Goal: Task Accomplishment & Management: Use online tool/utility

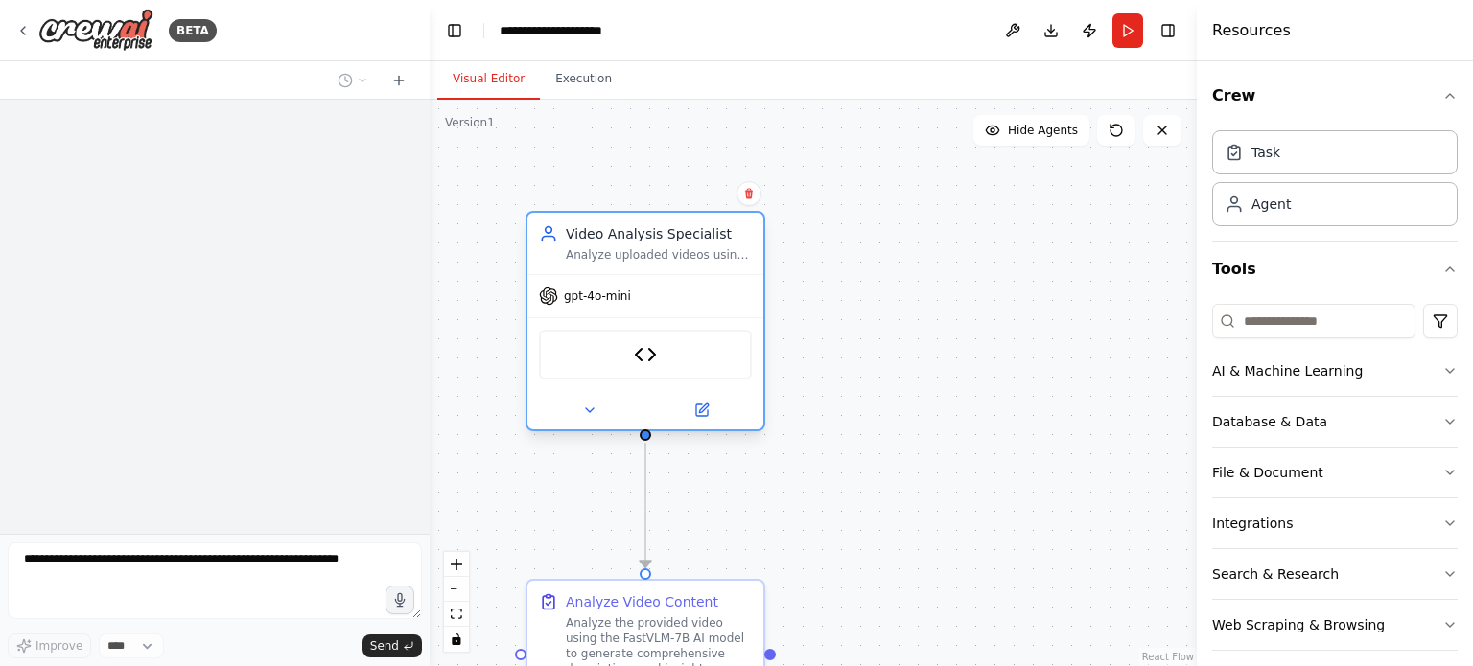
drag, startPoint x: 643, startPoint y: 344, endPoint x: 644, endPoint y: 264, distance: 80.5
click at [644, 264] on div "Video Analysis Specialist Analyze uploaded videos using AI-powered vision model…" at bounding box center [645, 243] width 236 height 61
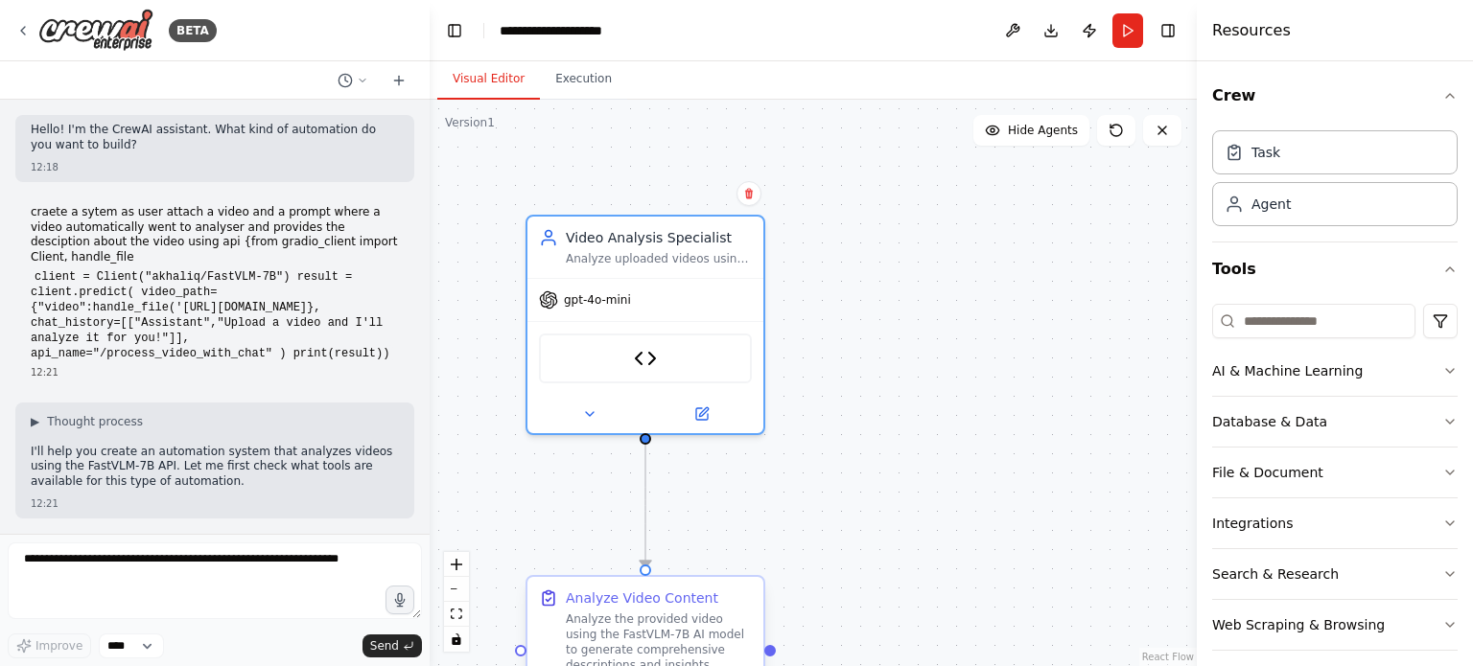
scroll to position [4855, 0]
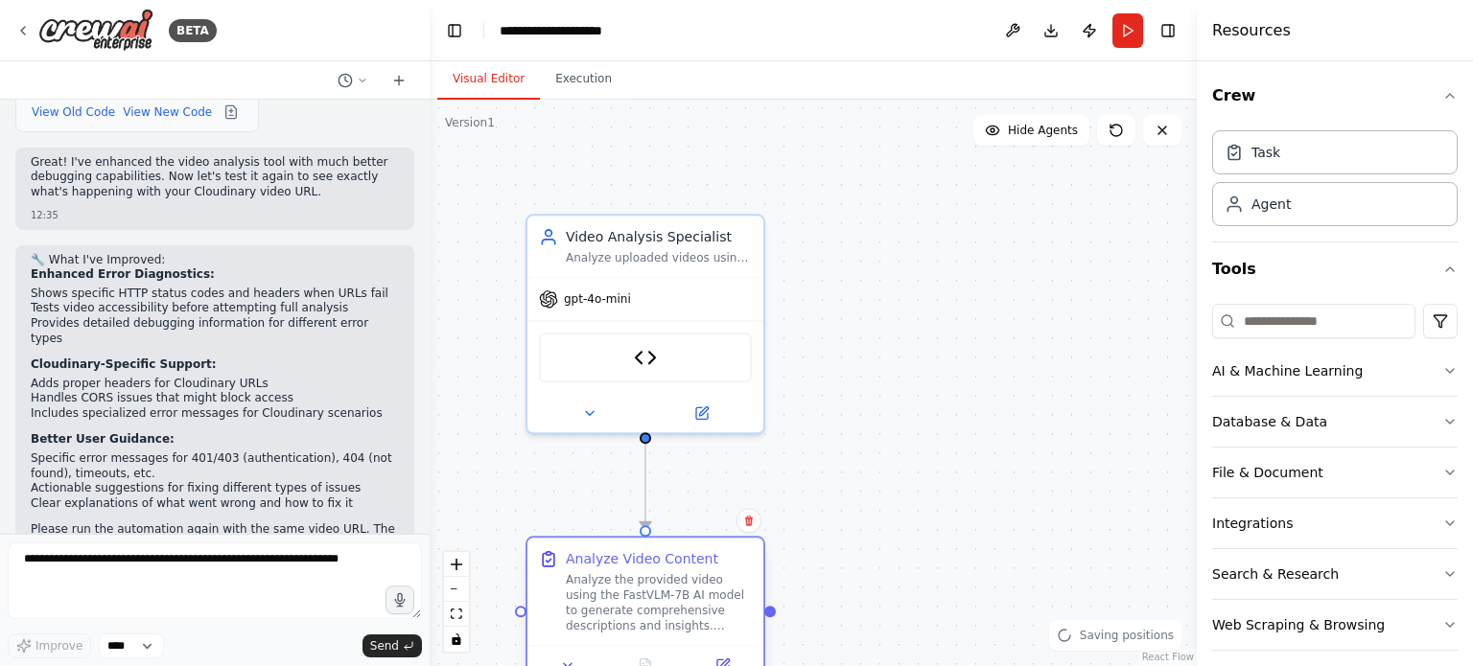
drag, startPoint x: 662, startPoint y: 632, endPoint x: 667, endPoint y: 570, distance: 61.6
click at [667, 572] on div "Analyze the provided video using the FastVLM-7B AI model to generate comprehens…" at bounding box center [659, 602] width 186 height 61
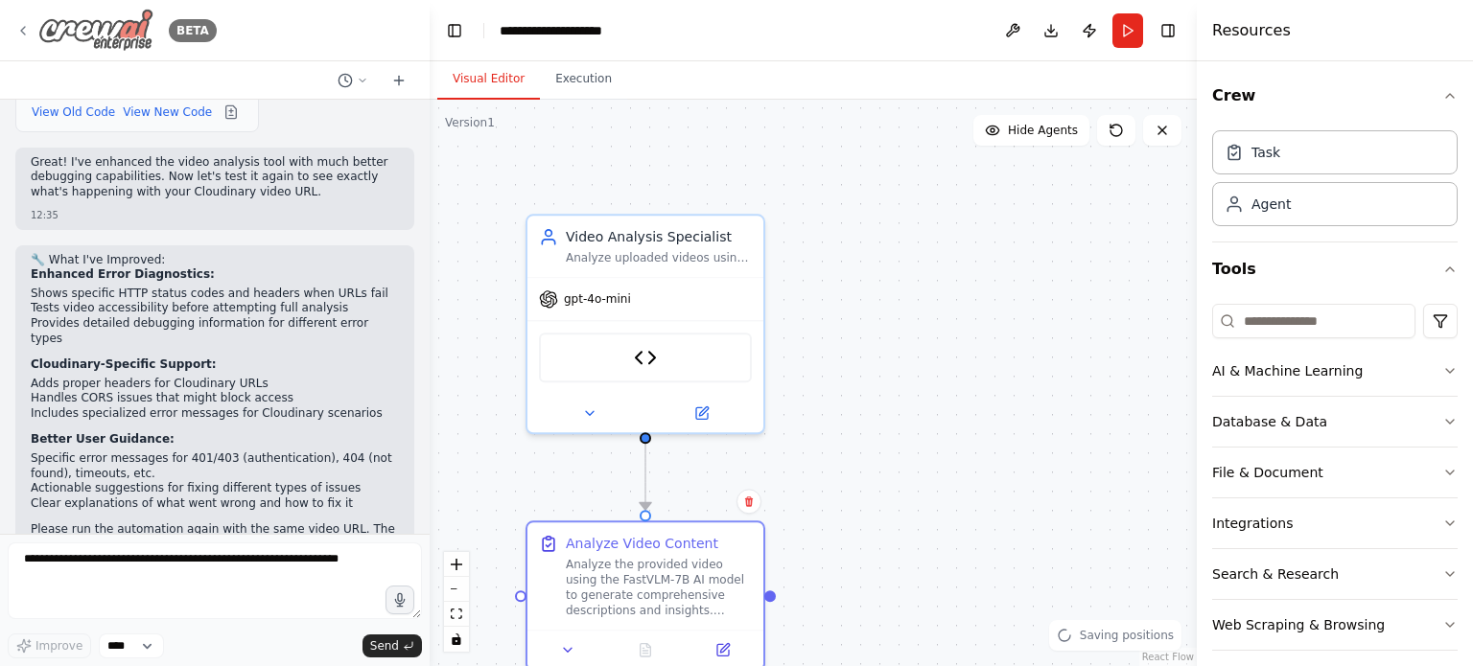
click at [22, 35] on icon at bounding box center [22, 30] width 15 height 15
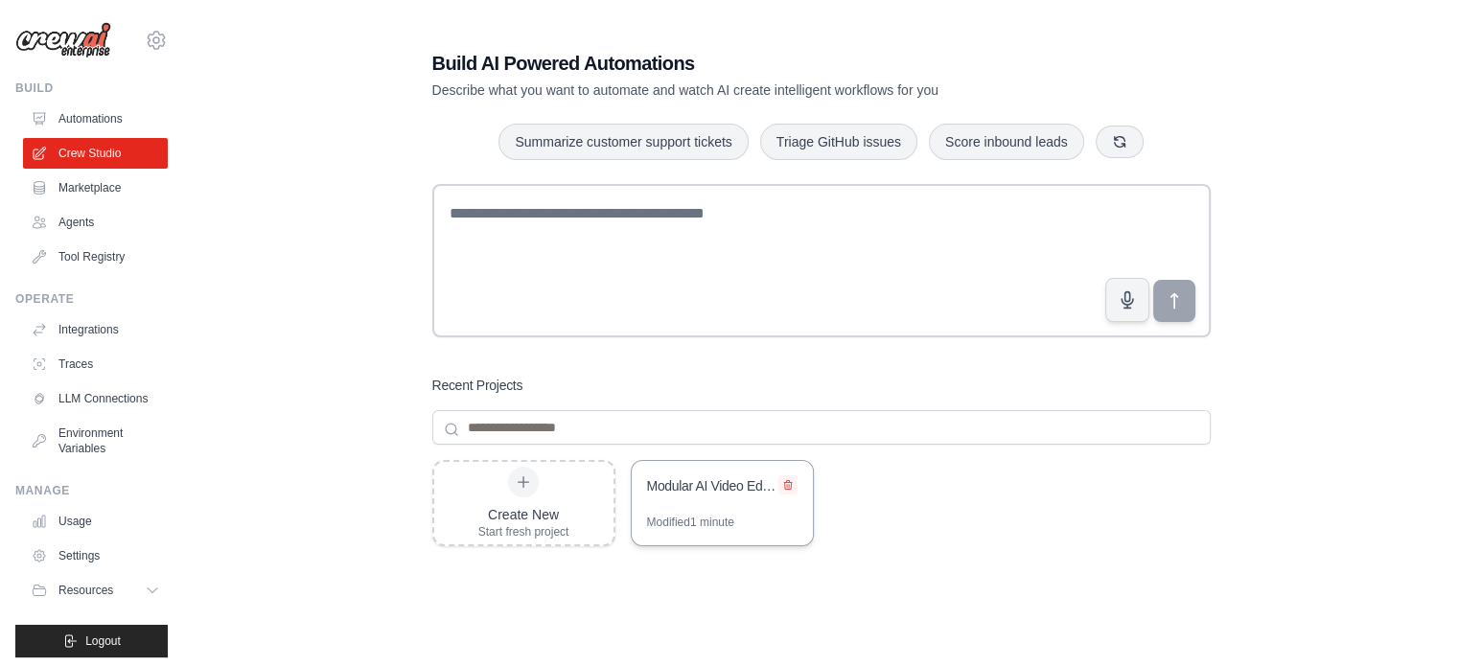
click at [792, 481] on icon at bounding box center [788, 485] width 12 height 12
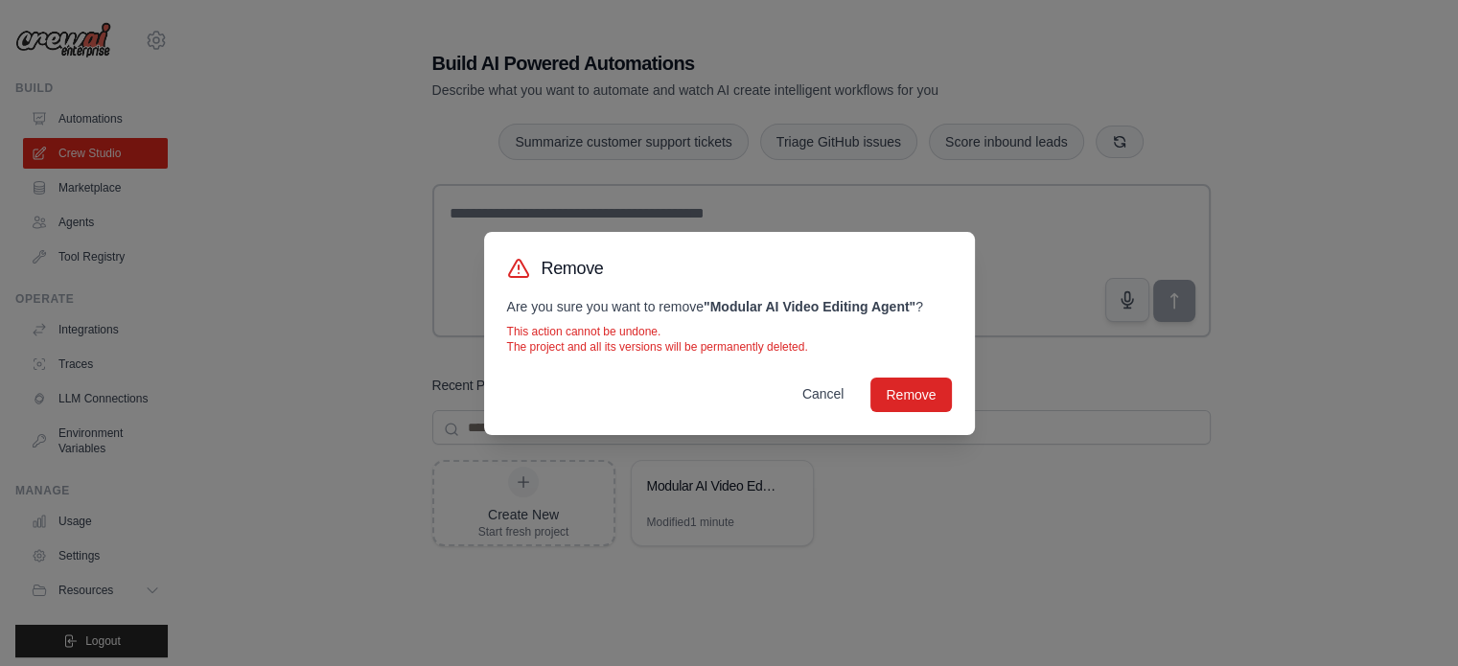
click at [829, 394] on button "Cancel" at bounding box center [823, 394] width 73 height 35
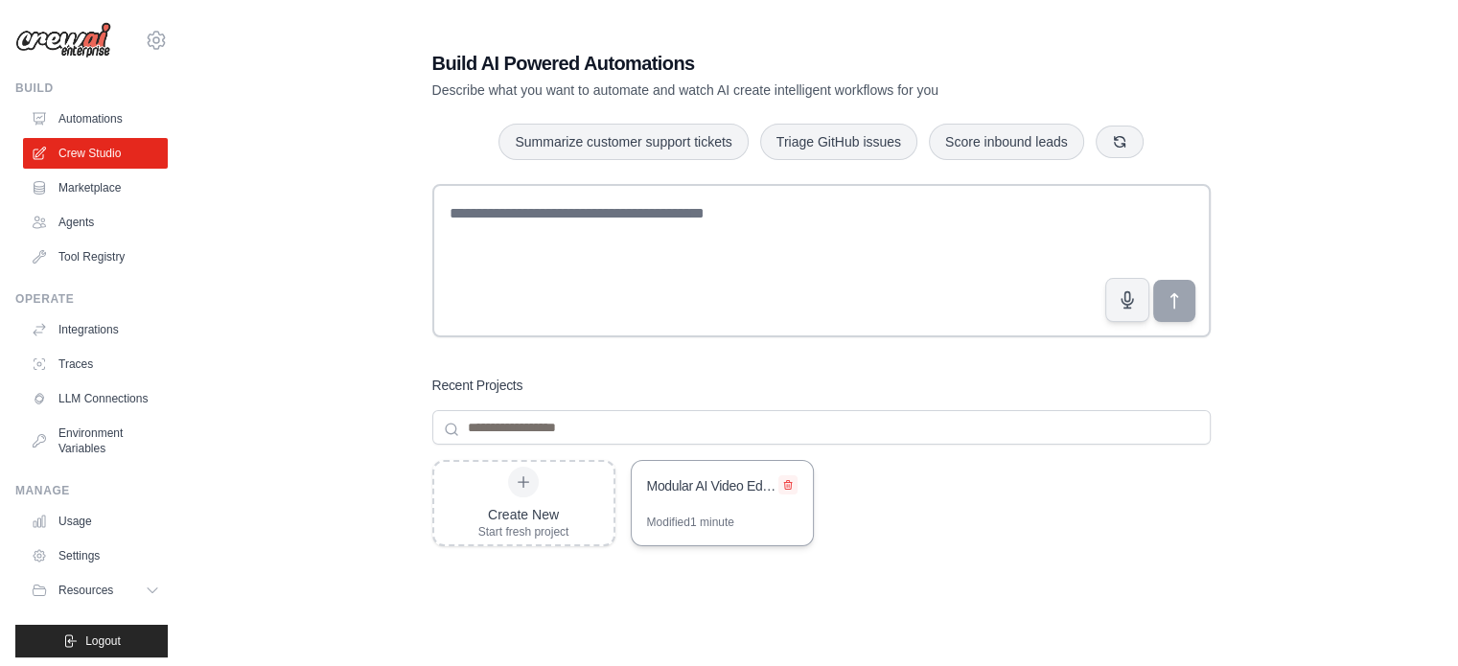
click at [792, 479] on icon at bounding box center [788, 485] width 12 height 12
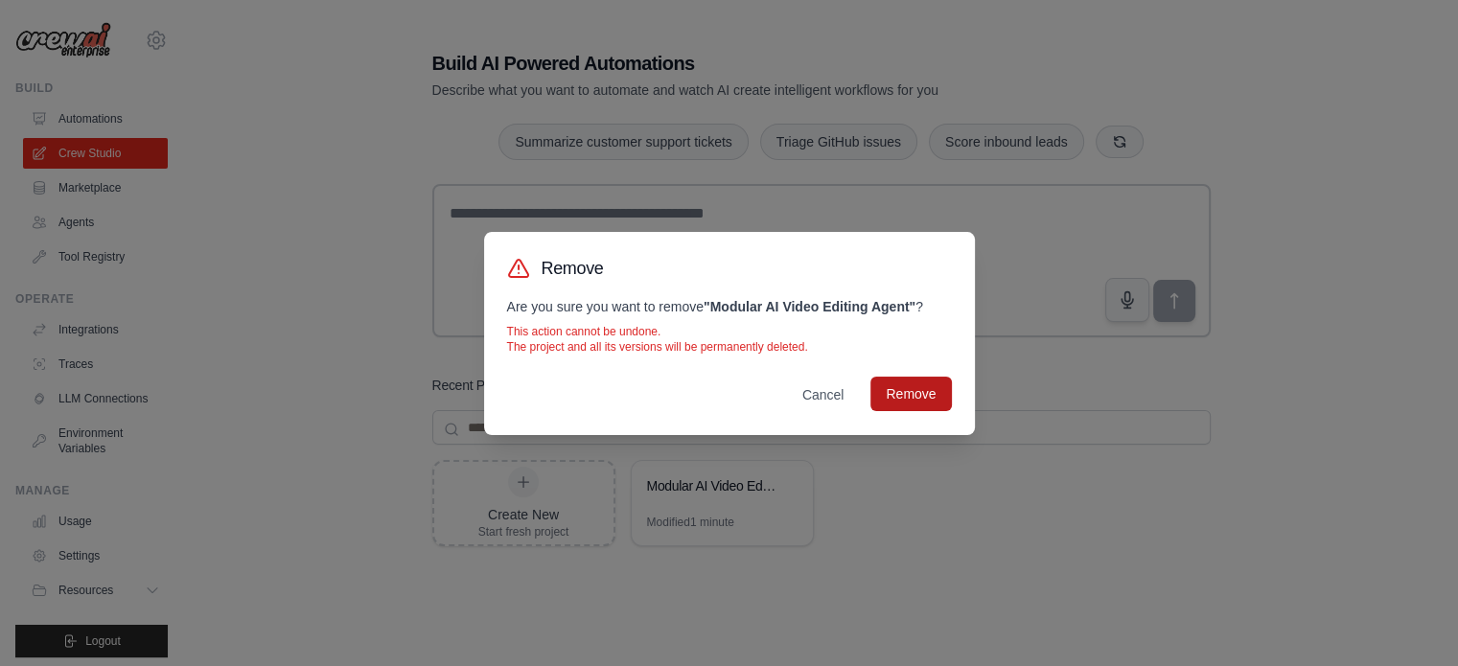
click at [927, 403] on button "Remove" at bounding box center [911, 394] width 81 height 35
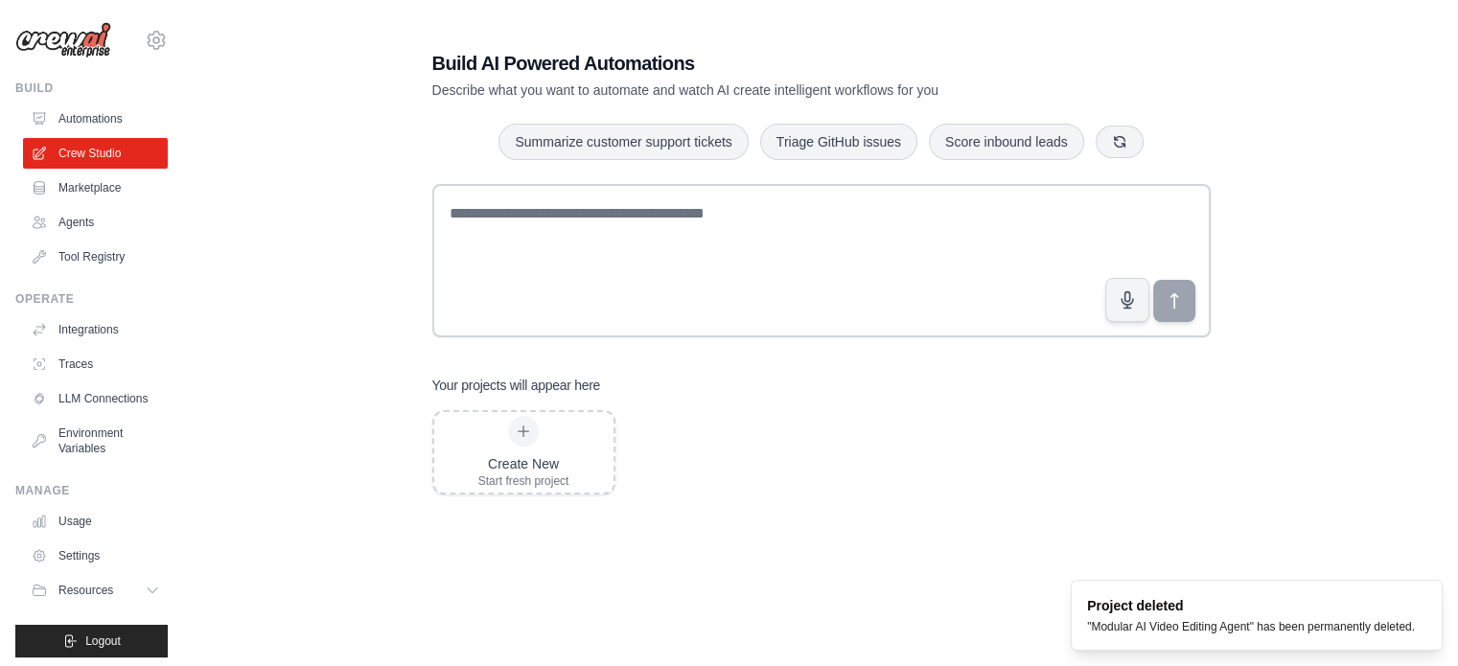
click at [784, 466] on div "Create New Start fresh project" at bounding box center [821, 563] width 779 height 307
drag, startPoint x: 666, startPoint y: 392, endPoint x: 377, endPoint y: 395, distance: 289.6
click at [377, 395] on div "Build AI Powered Automations Describe what you want to automate and watch AI cr…" at bounding box center [821, 383] width 1213 height 729
drag, startPoint x: 377, startPoint y: 395, endPoint x: 640, endPoint y: 381, distance: 263.1
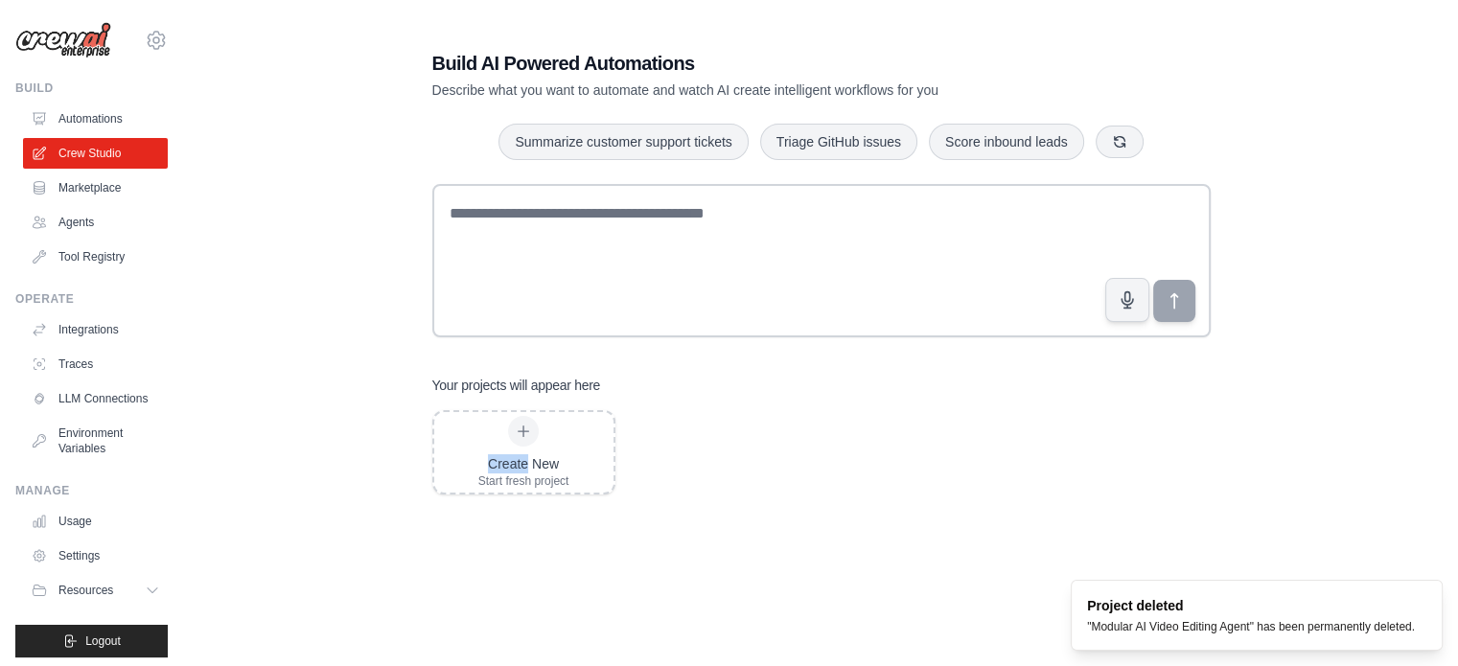
click at [640, 381] on div "Build AI Powered Automations Describe what you want to automate and watch AI cr…" at bounding box center [821, 383] width 1213 height 729
click at [640, 381] on div "Your projects will appear here" at bounding box center [821, 385] width 779 height 19
drag, startPoint x: 640, startPoint y: 381, endPoint x: 396, endPoint y: 378, distance: 243.5
click at [396, 378] on div "Build AI Powered Automations Describe what you want to automate and watch AI cr…" at bounding box center [821, 383] width 1213 height 729
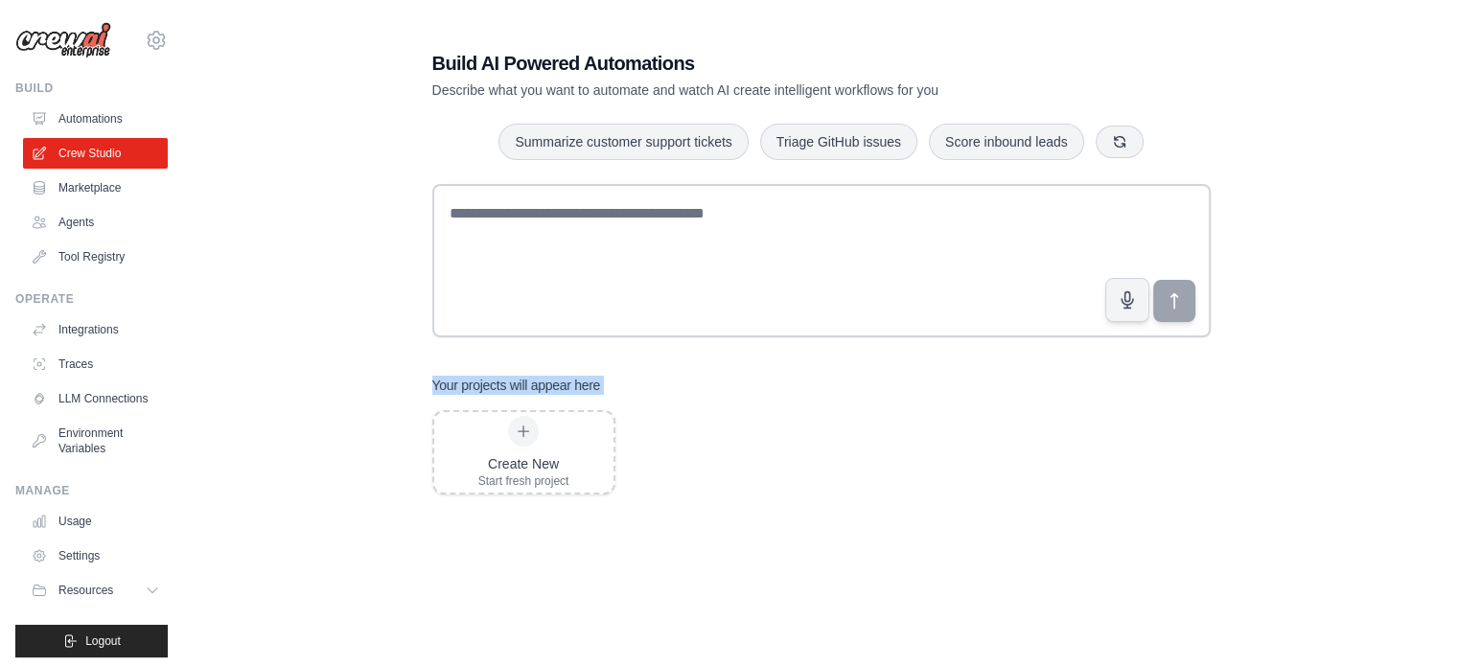
drag, startPoint x: 396, startPoint y: 378, endPoint x: 658, endPoint y: 348, distance: 263.4
click at [658, 348] on div "Build AI Powered Automations Describe what you want to automate and watch AI cr…" at bounding box center [821, 383] width 1213 height 729
click at [658, 348] on div "Build AI Powered Automations Describe what you want to automate and watch AI cr…" at bounding box center [821, 383] width 825 height 729
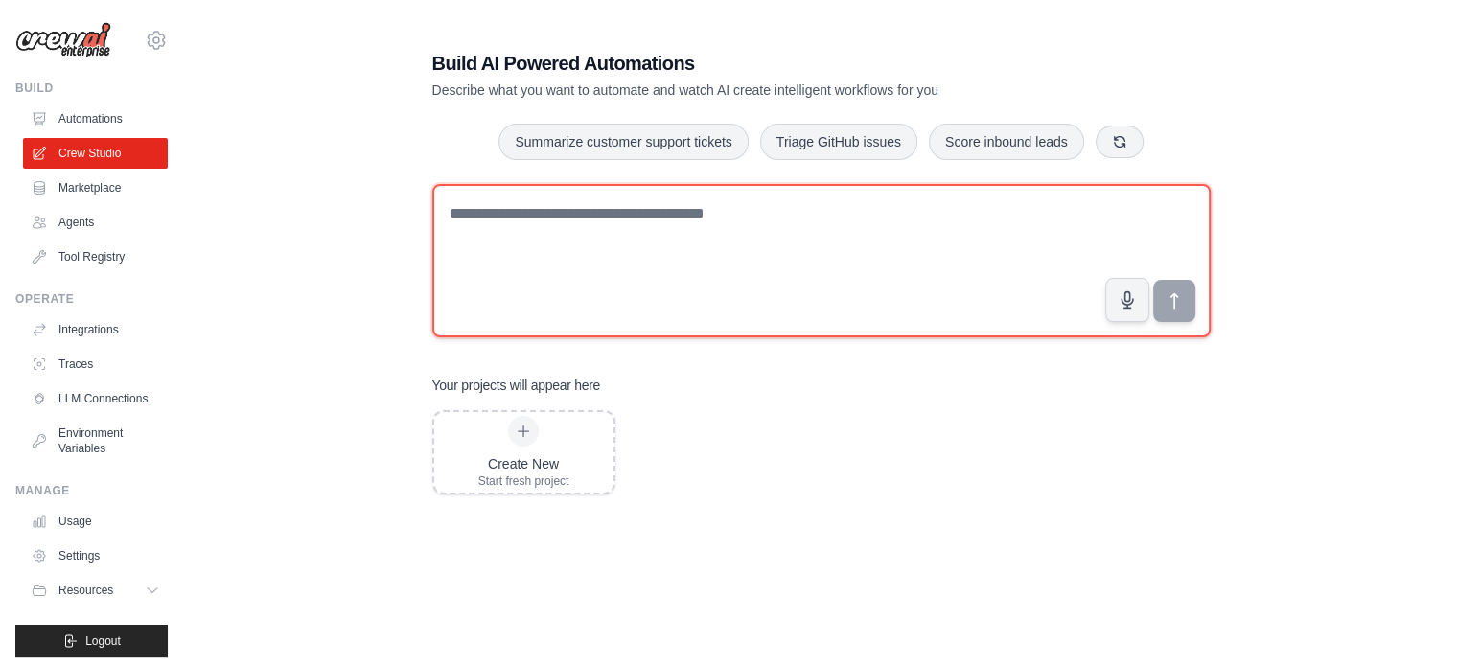
click at [489, 217] on textarea at bounding box center [821, 260] width 779 height 153
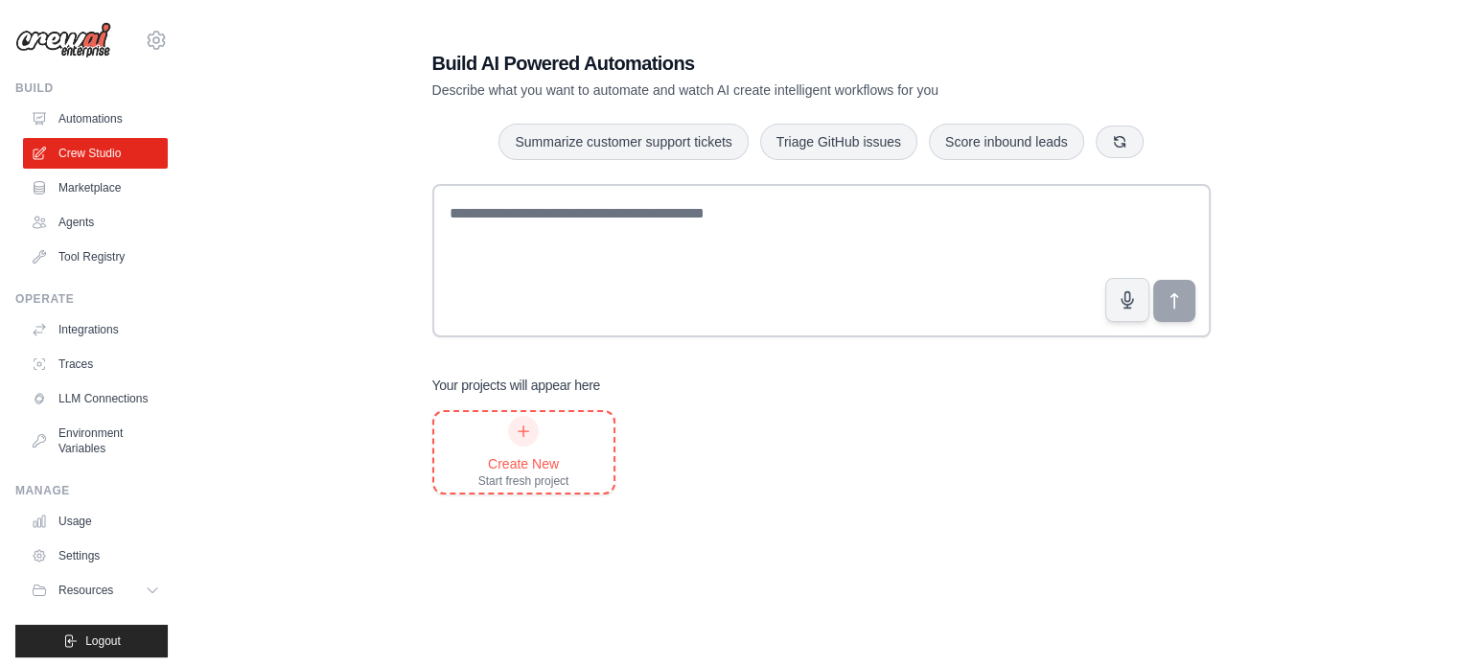
click at [532, 430] on div at bounding box center [523, 431] width 31 height 31
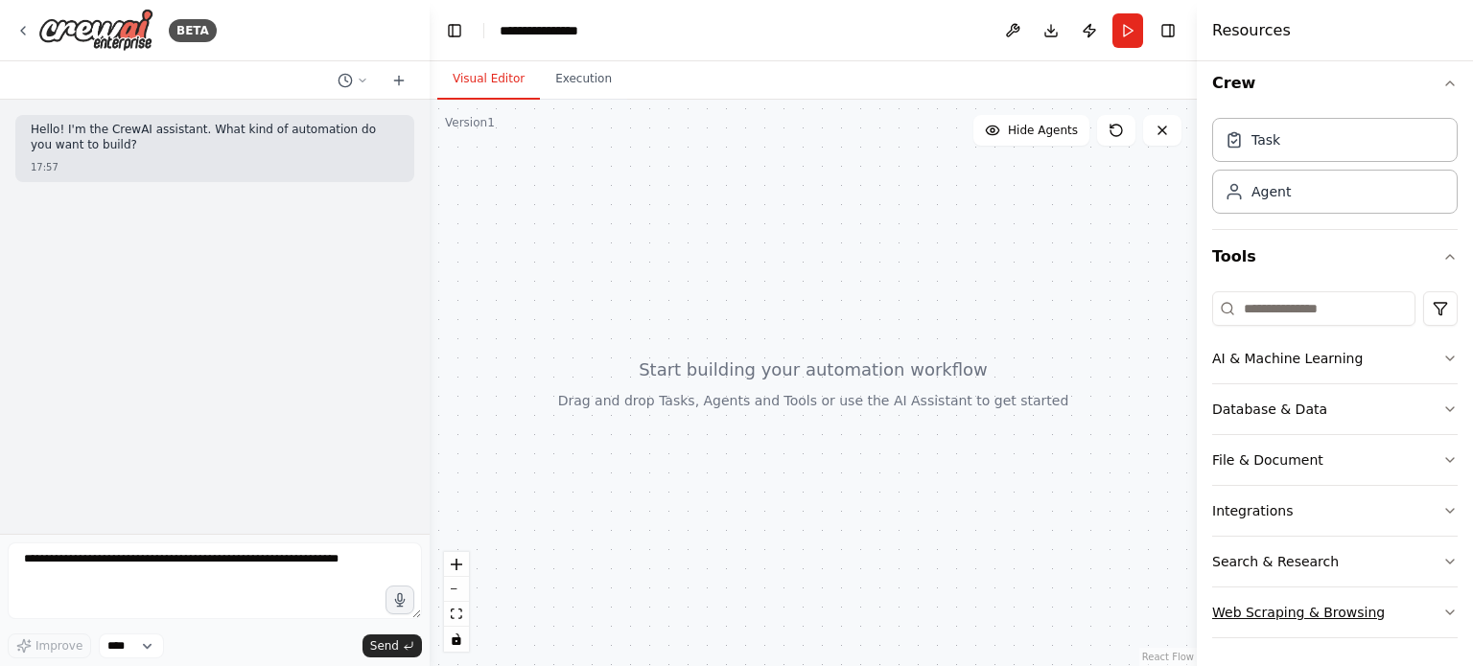
click at [1326, 604] on div "Web Scraping & Browsing" at bounding box center [1298, 612] width 173 height 19
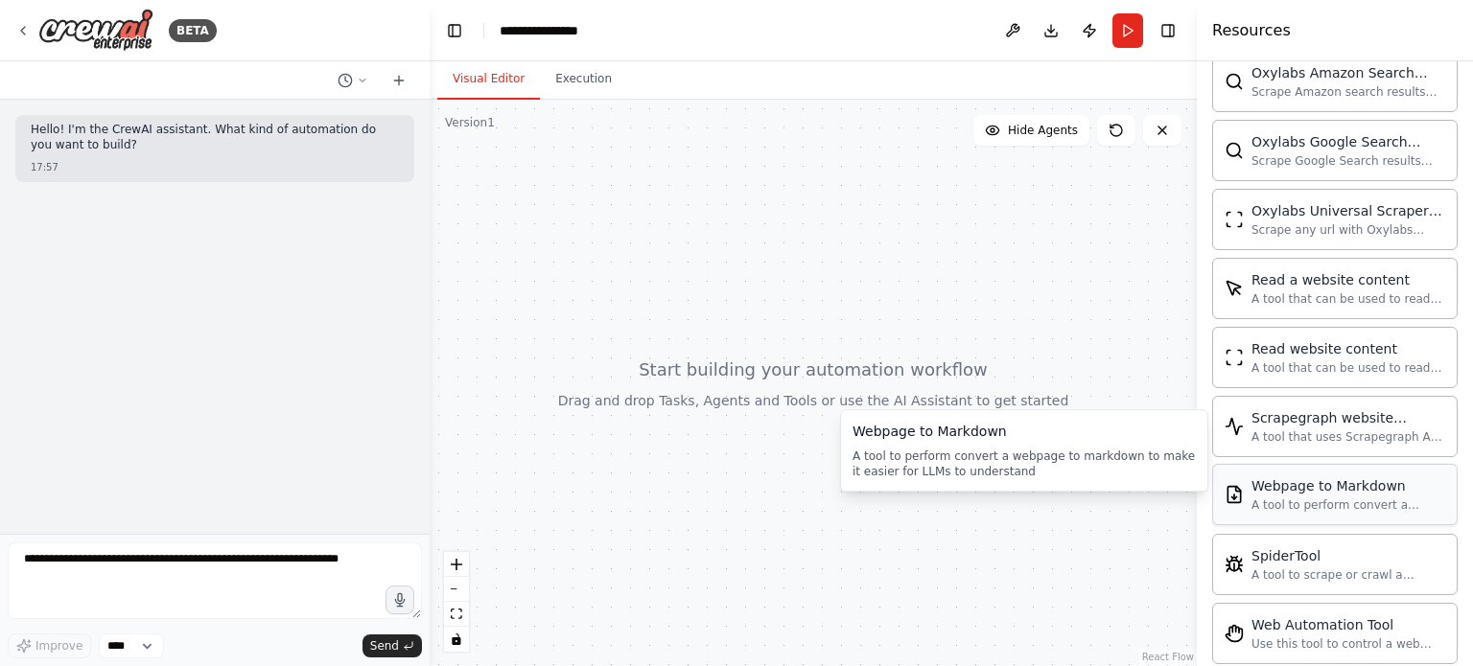
scroll to position [1058, 0]
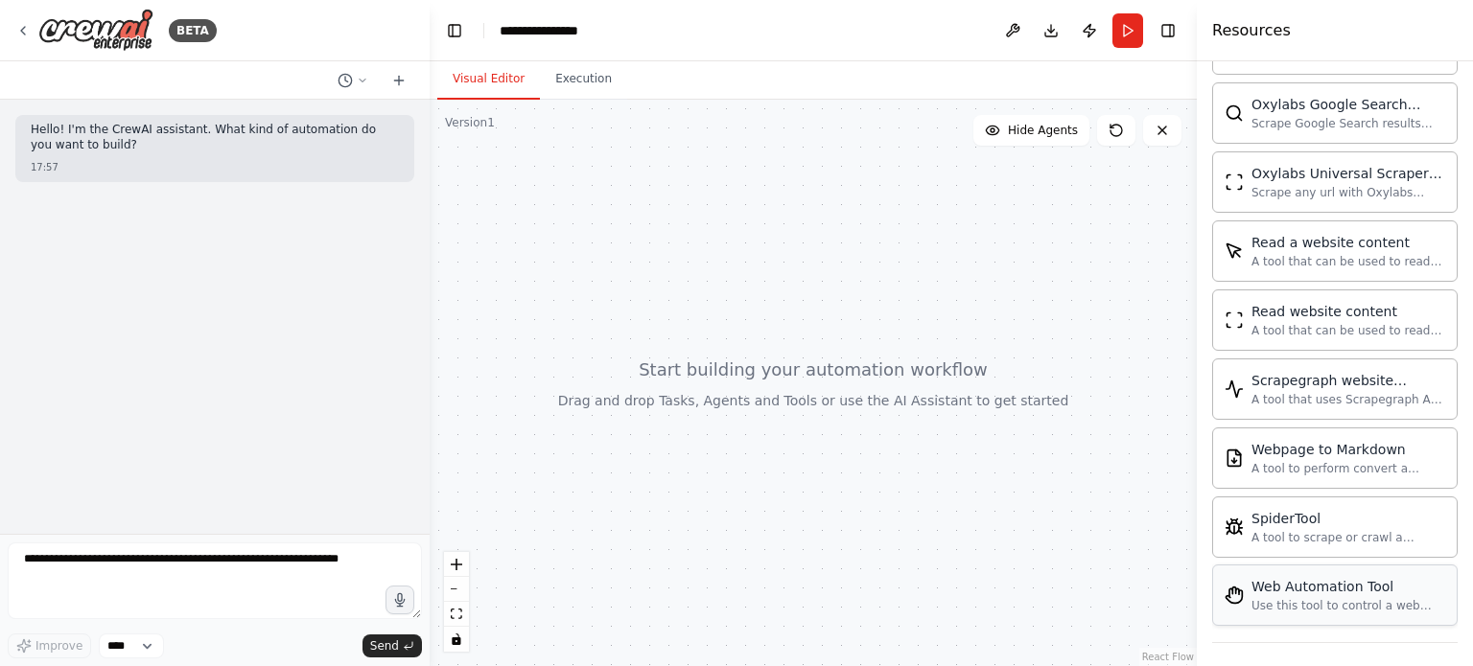
click at [1289, 598] on div "Use this tool to control a web browser and interact with websites using natural…" at bounding box center [1348, 605] width 194 height 15
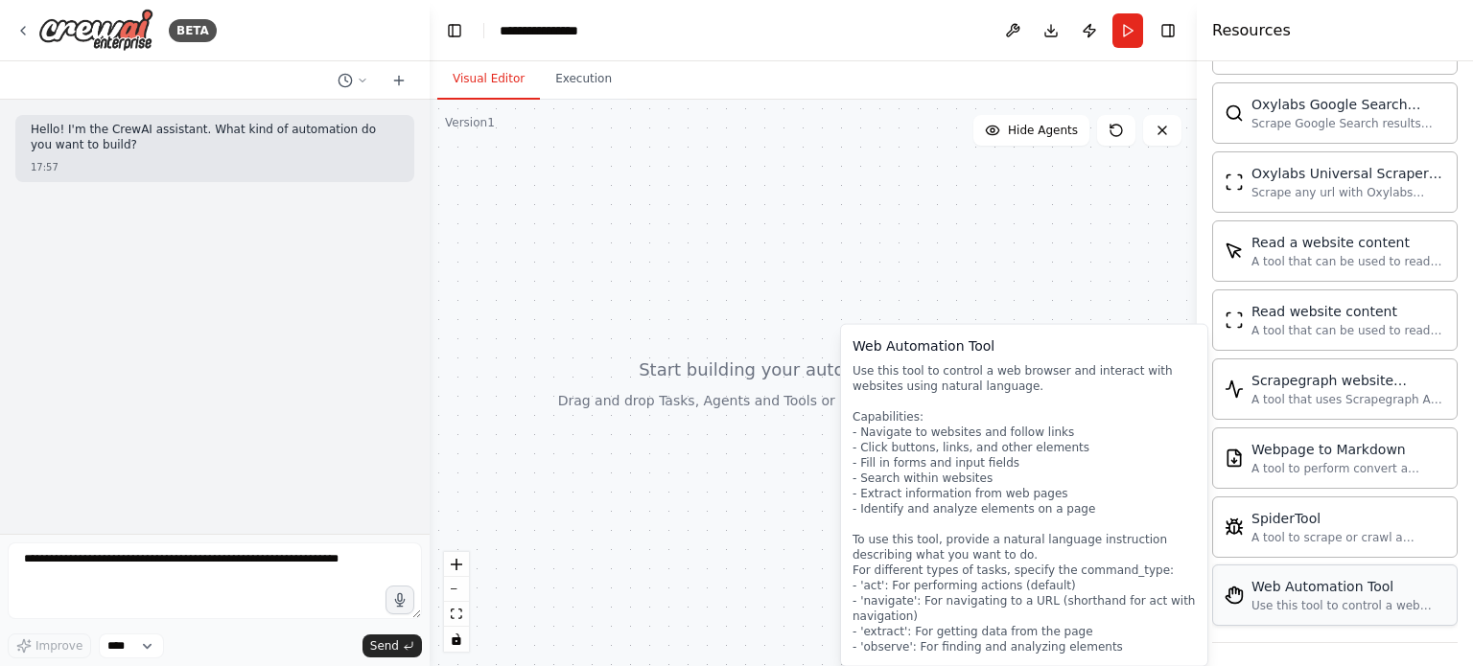
click at [1314, 586] on div "Web Automation Tool" at bounding box center [1348, 586] width 194 height 19
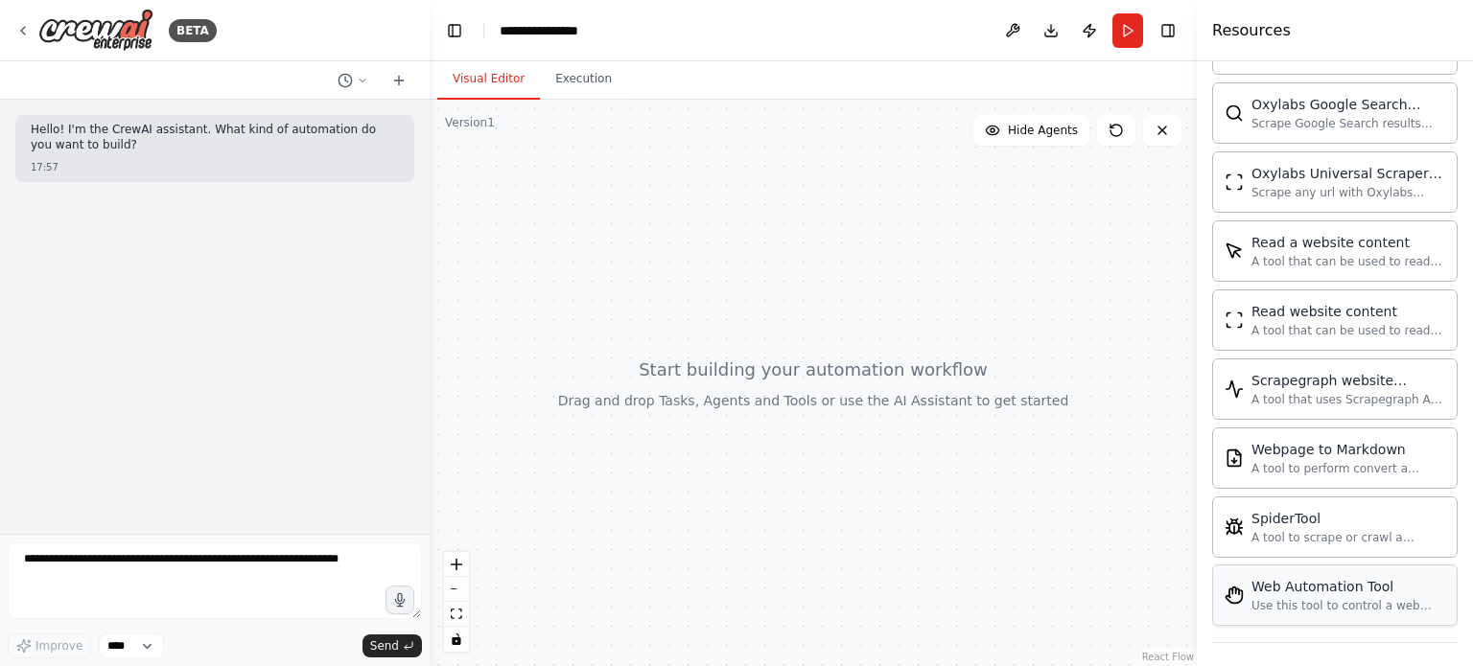
click at [1232, 589] on img at bounding box center [1233, 595] width 19 height 19
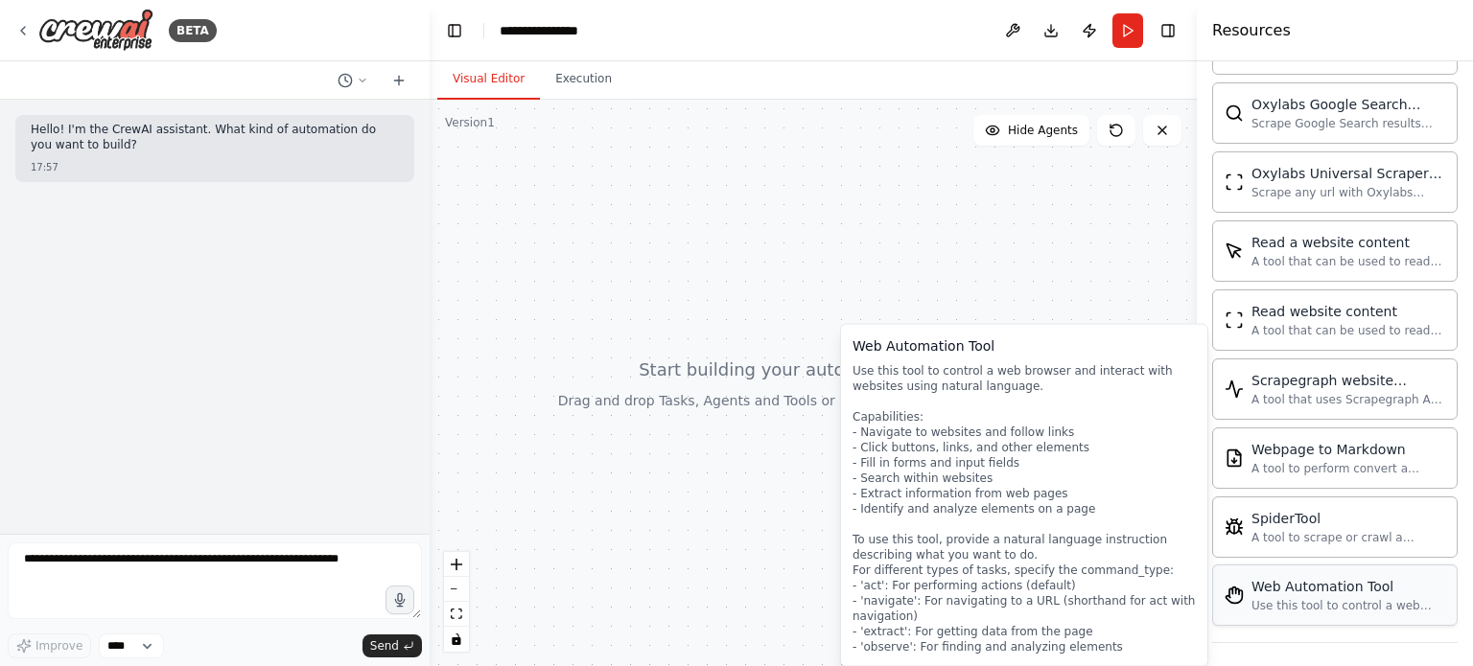
click at [1232, 589] on img at bounding box center [1233, 595] width 19 height 19
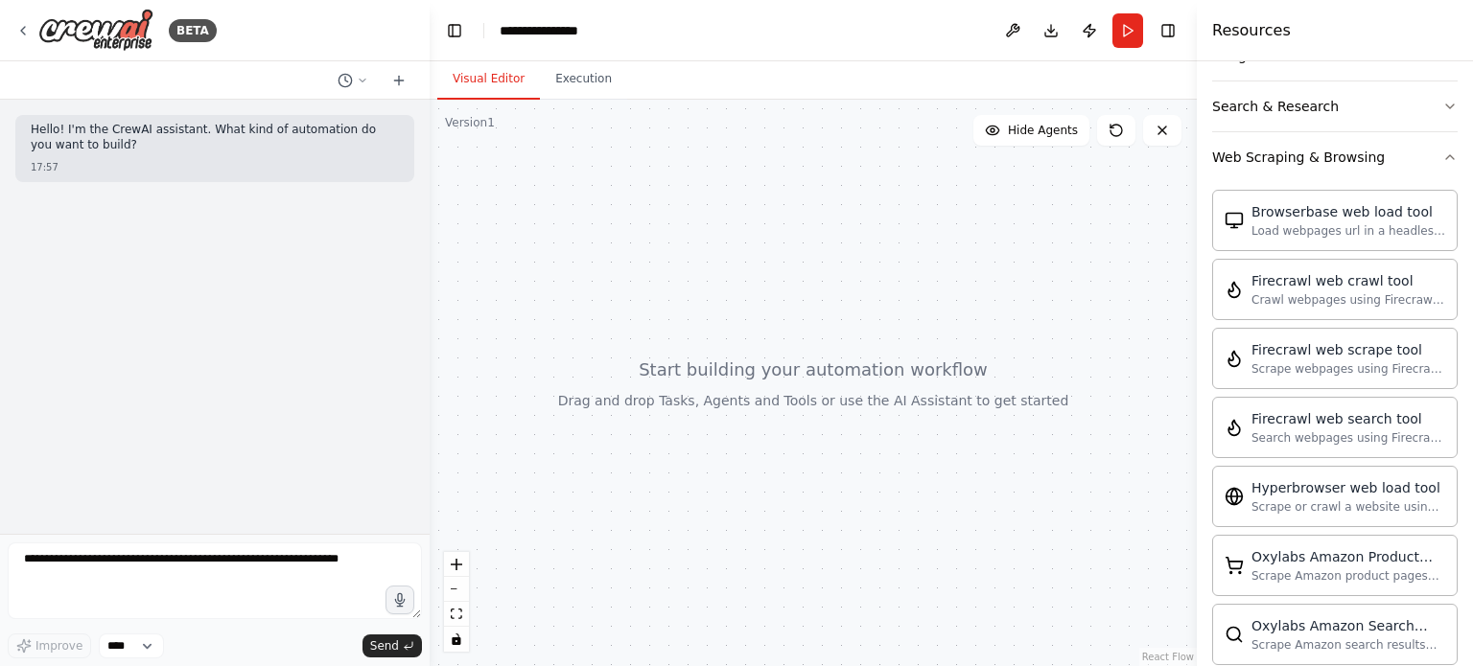
scroll to position [0, 0]
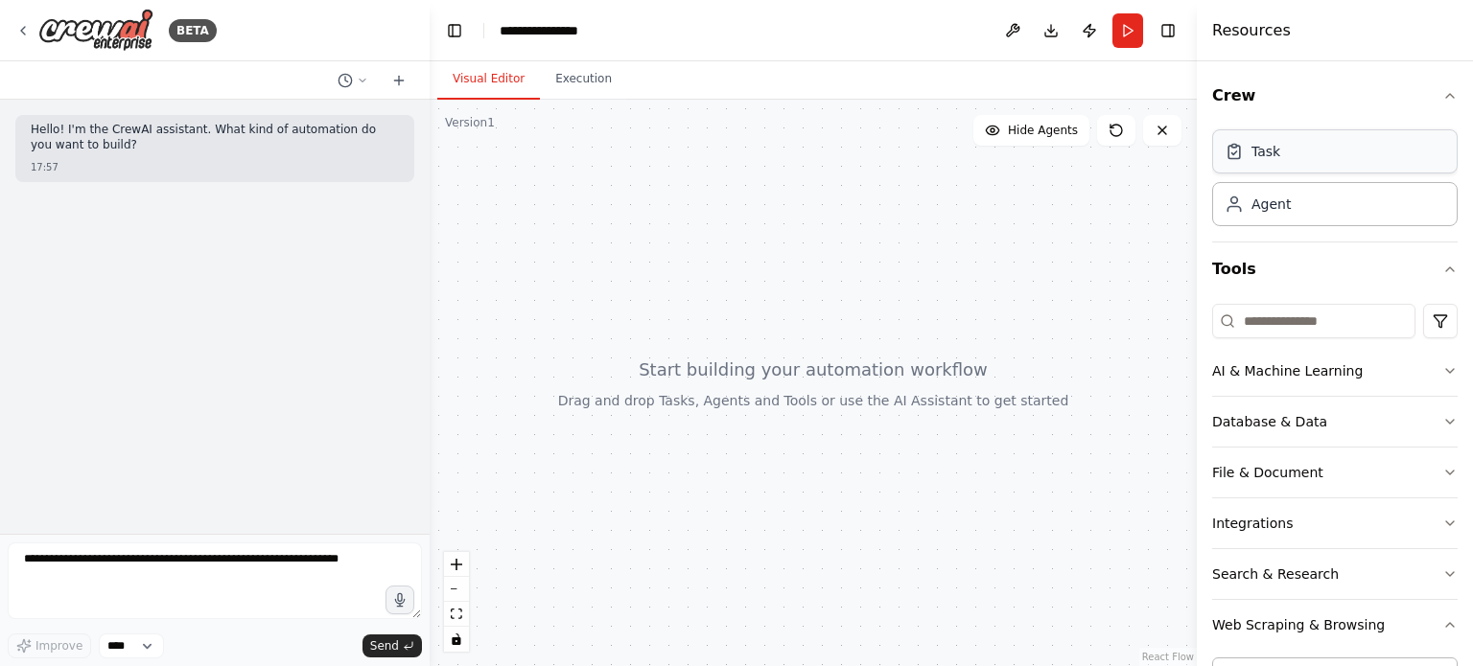
click at [1290, 155] on div "Task" at bounding box center [1334, 151] width 245 height 44
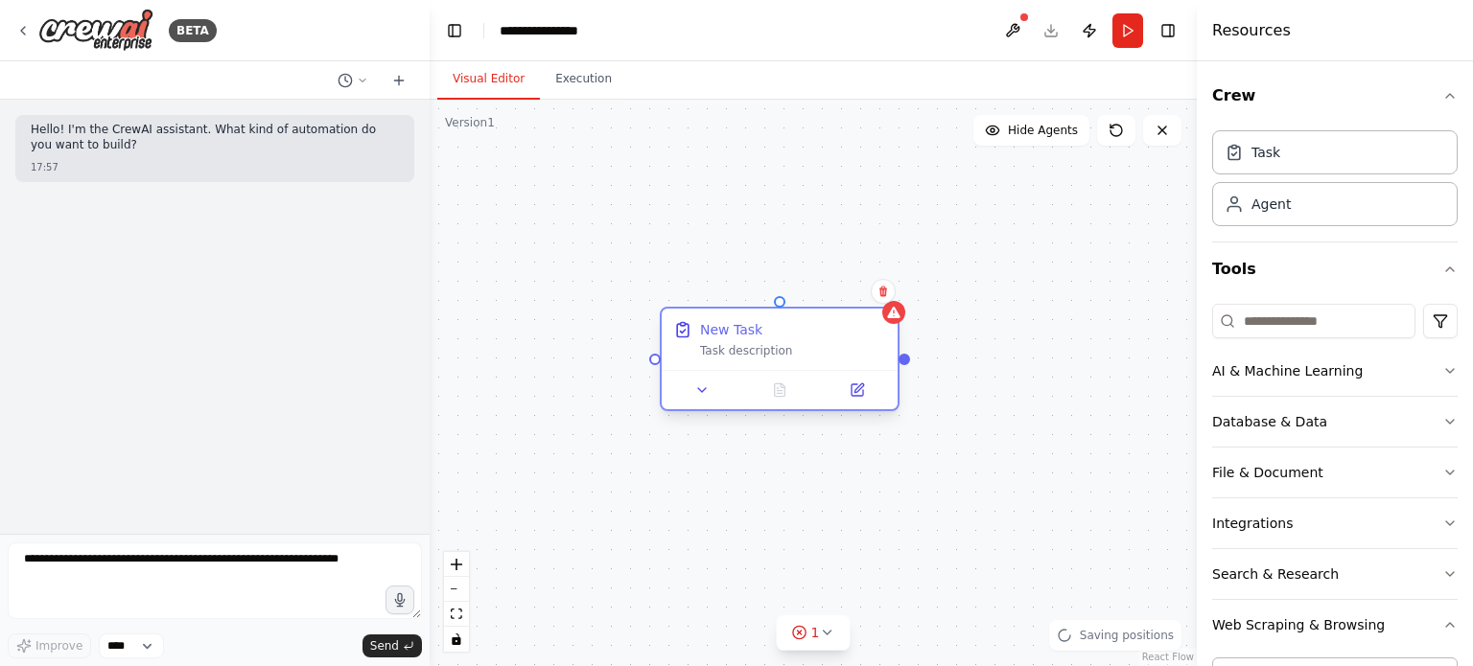
drag, startPoint x: 864, startPoint y: 406, endPoint x: 785, endPoint y: 361, distance: 90.1
click at [785, 361] on div "New Task Task description" at bounding box center [780, 339] width 236 height 61
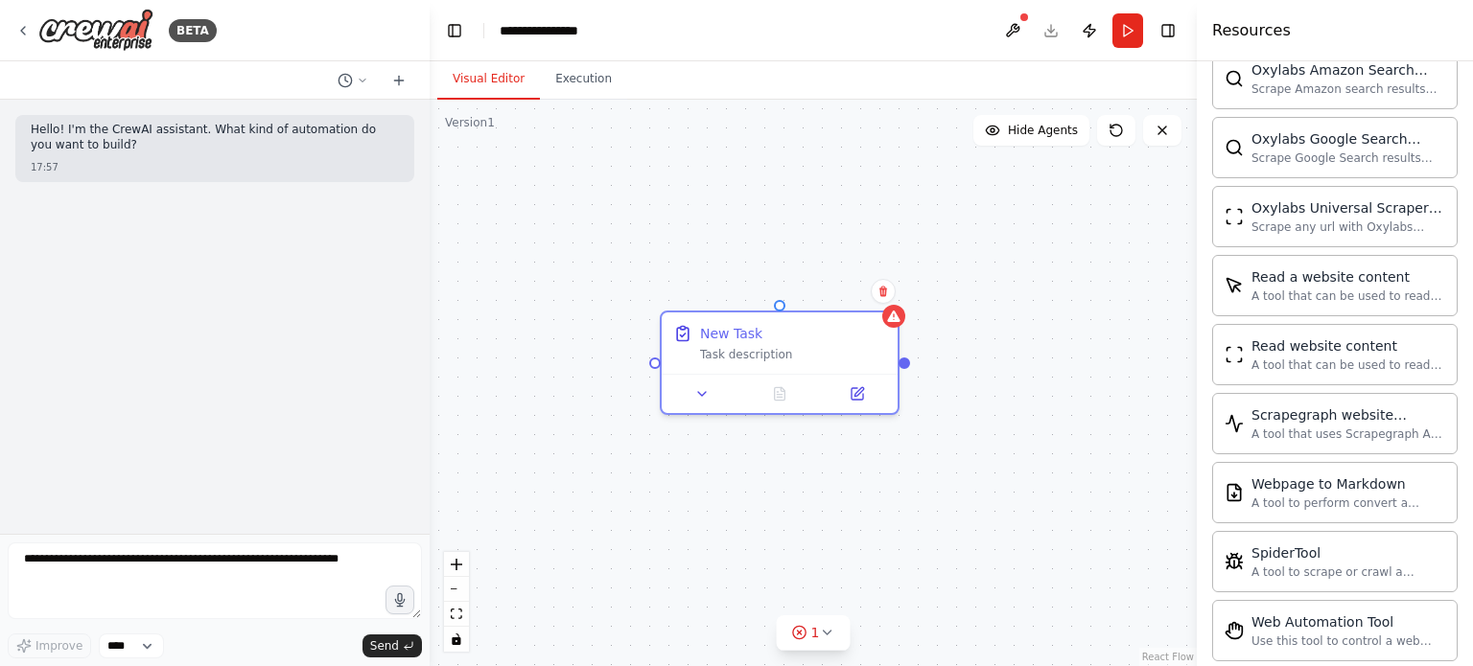
scroll to position [1058, 0]
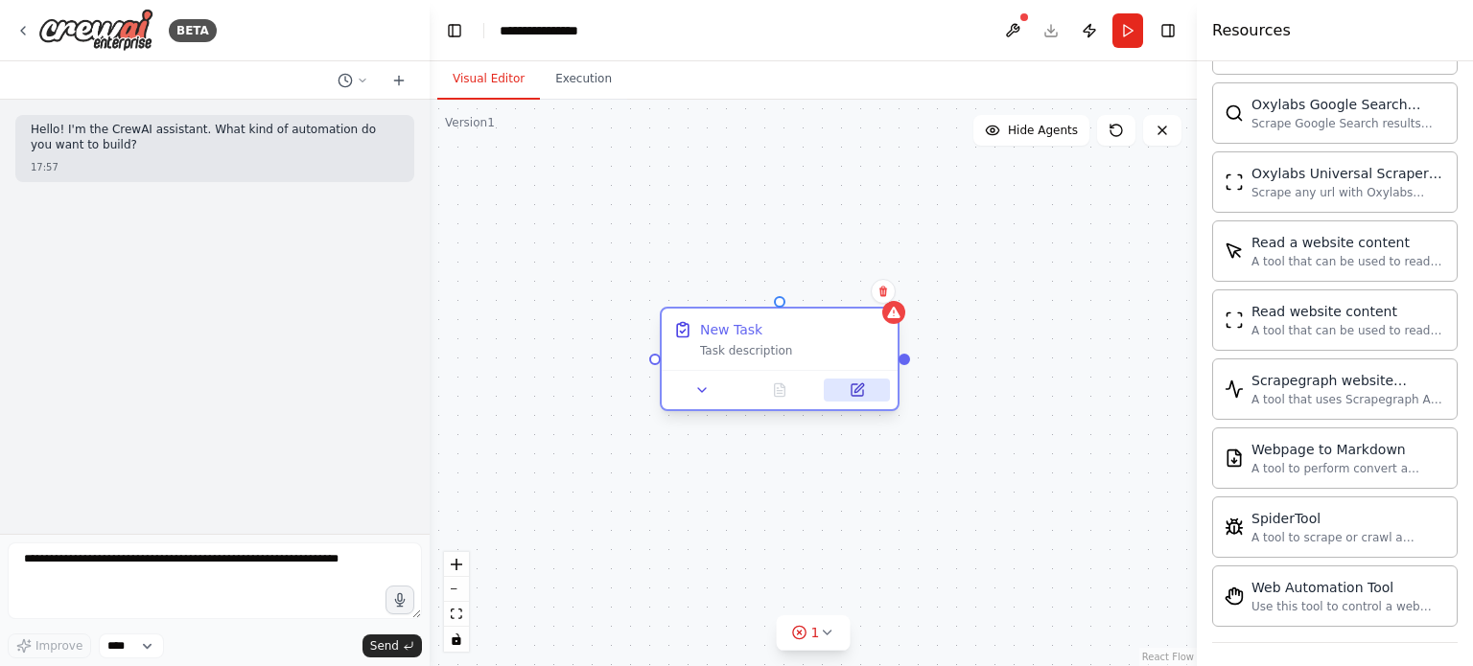
click at [862, 393] on icon at bounding box center [857, 390] width 12 height 12
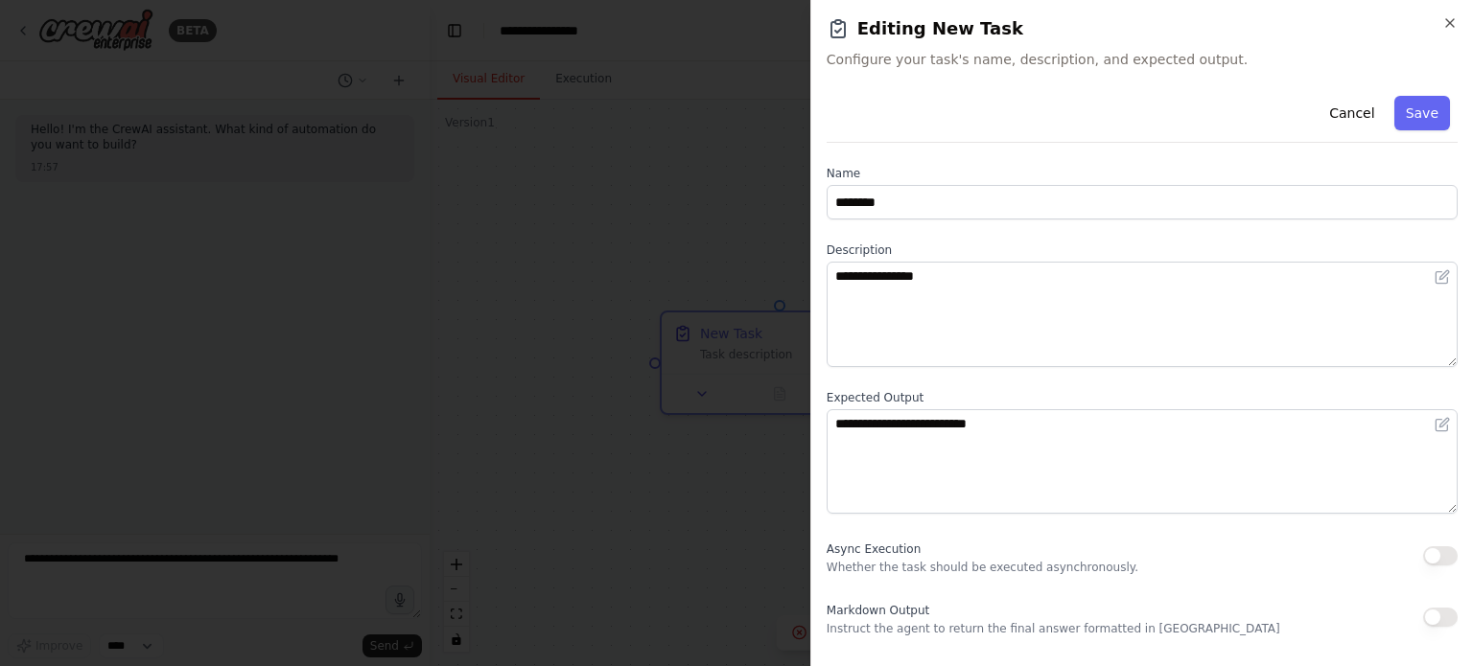
click at [667, 379] on div at bounding box center [736, 333] width 1473 height 666
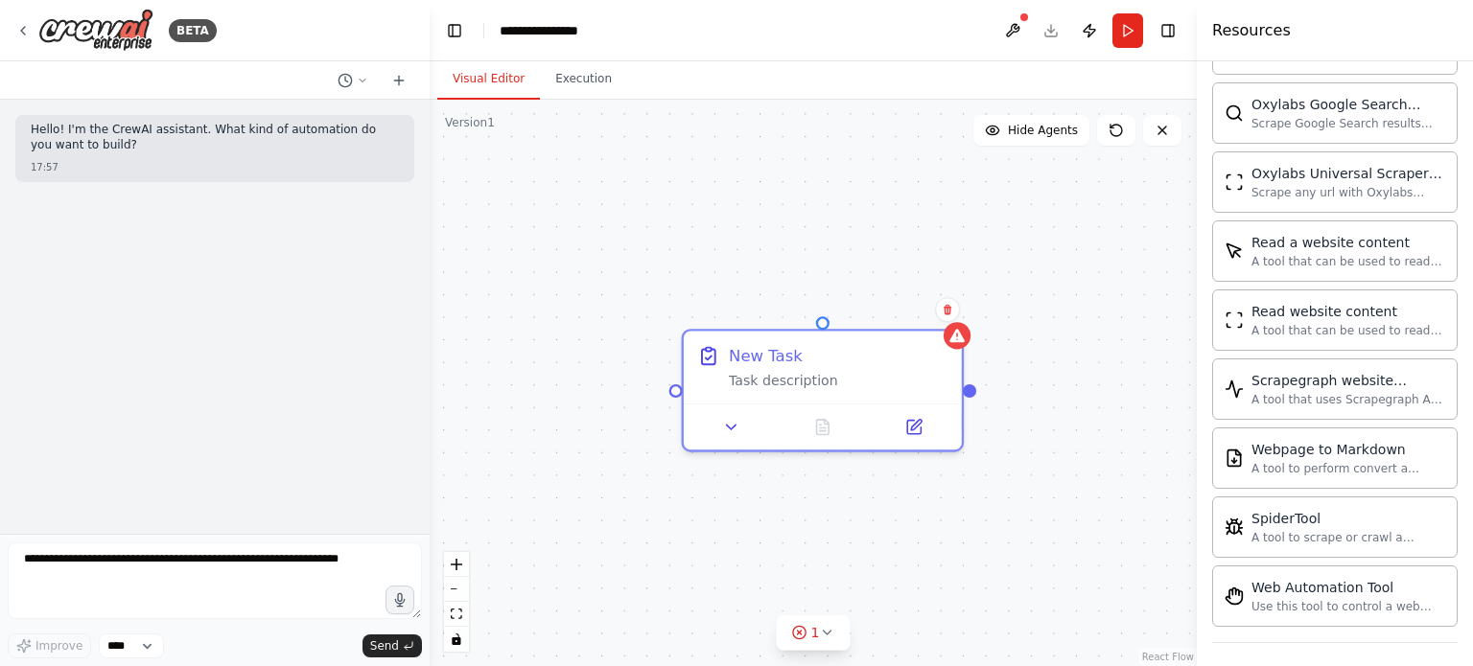
click at [272, 151] on p "Hello! I'm the CrewAI assistant. What kind of automation do you want to build?" at bounding box center [215, 138] width 368 height 30
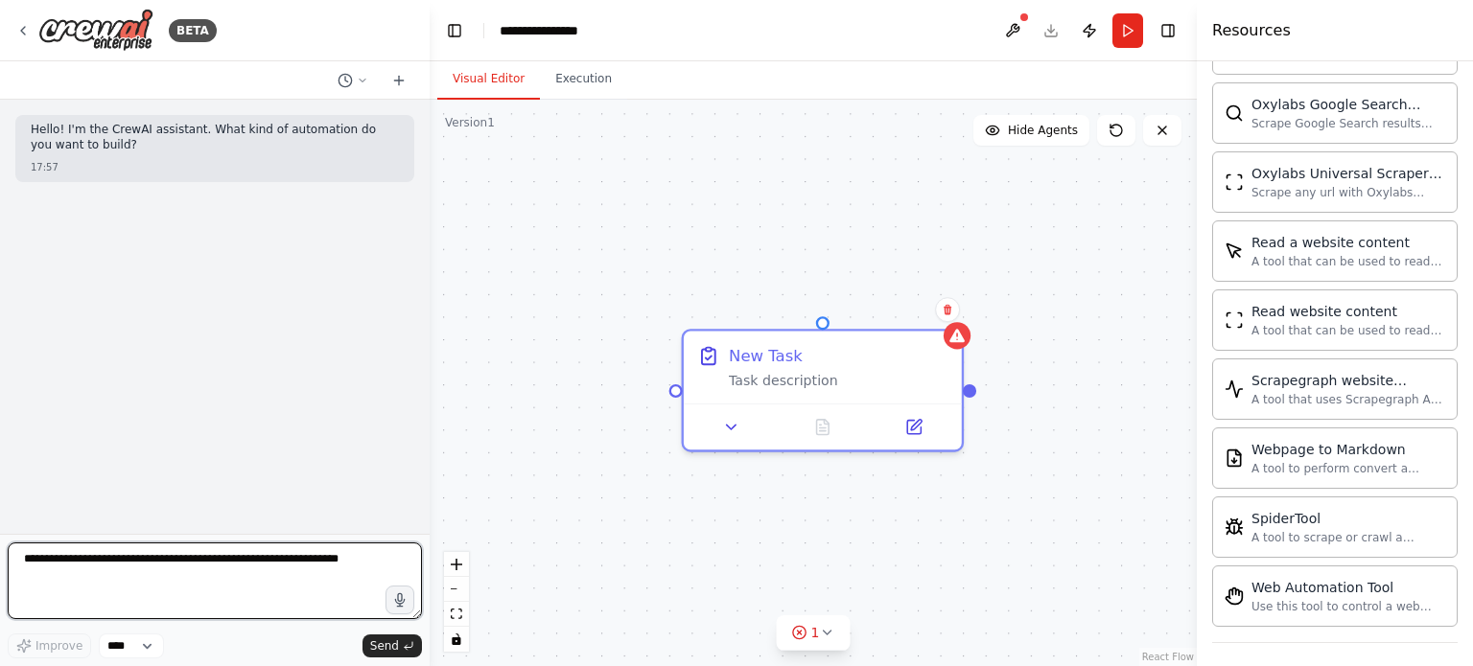
click at [230, 585] on textarea at bounding box center [215, 581] width 414 height 77
paste textarea "**********"
type textarea "**********"
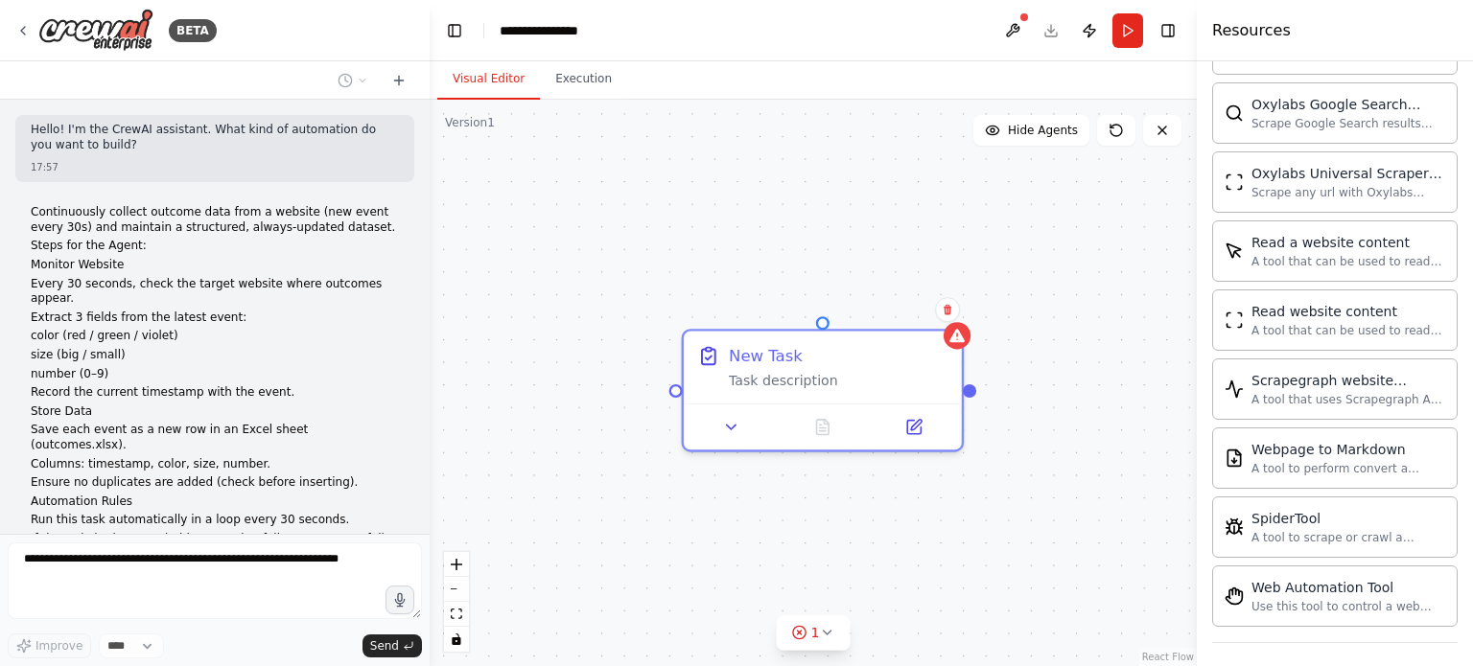
scroll to position [290, 0]
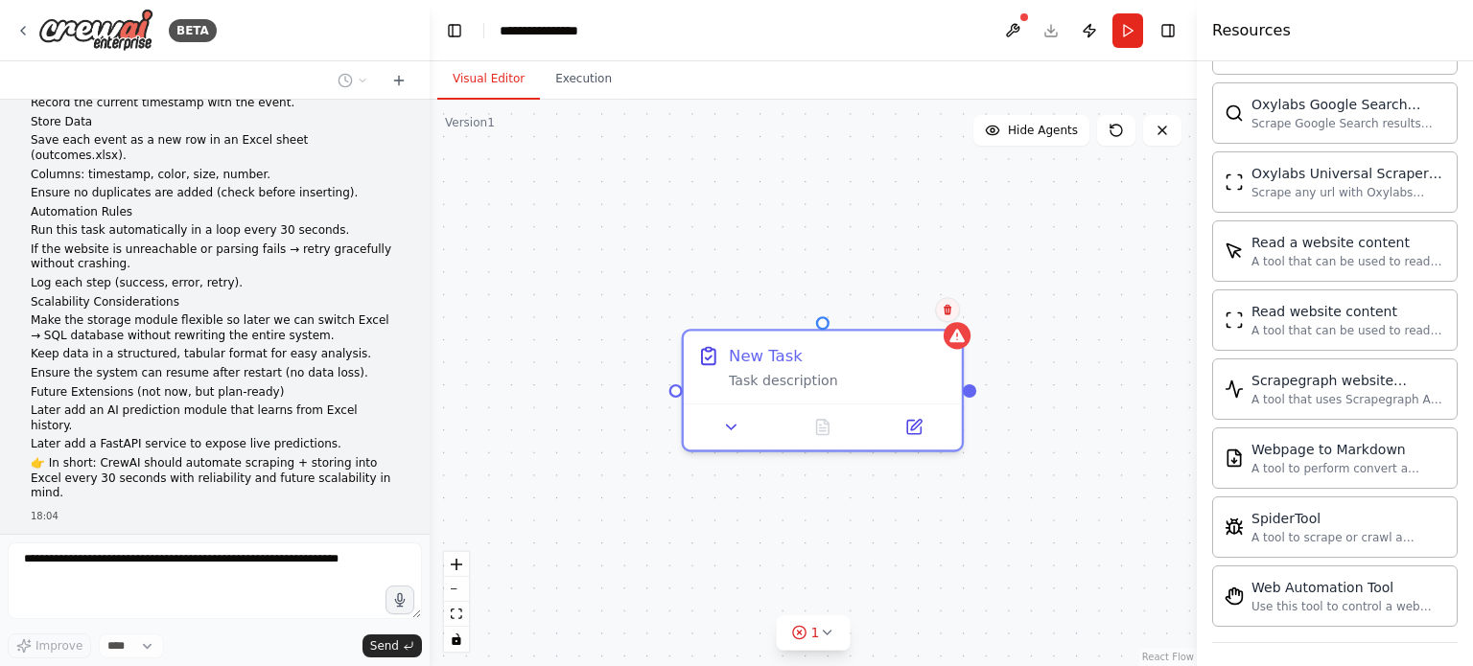
click at [947, 308] on icon at bounding box center [947, 310] width 8 height 11
click at [901, 304] on button "Confirm" at bounding box center [893, 309] width 68 height 23
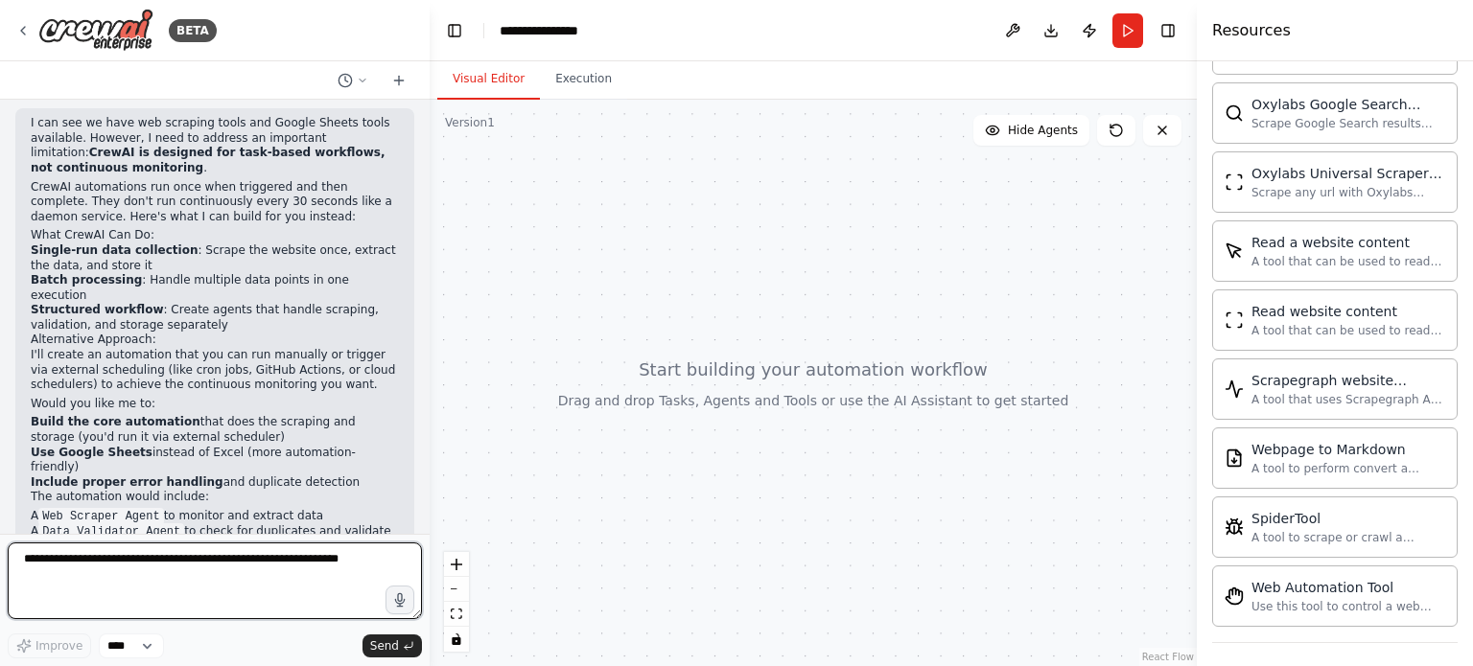
scroll to position [986, 0]
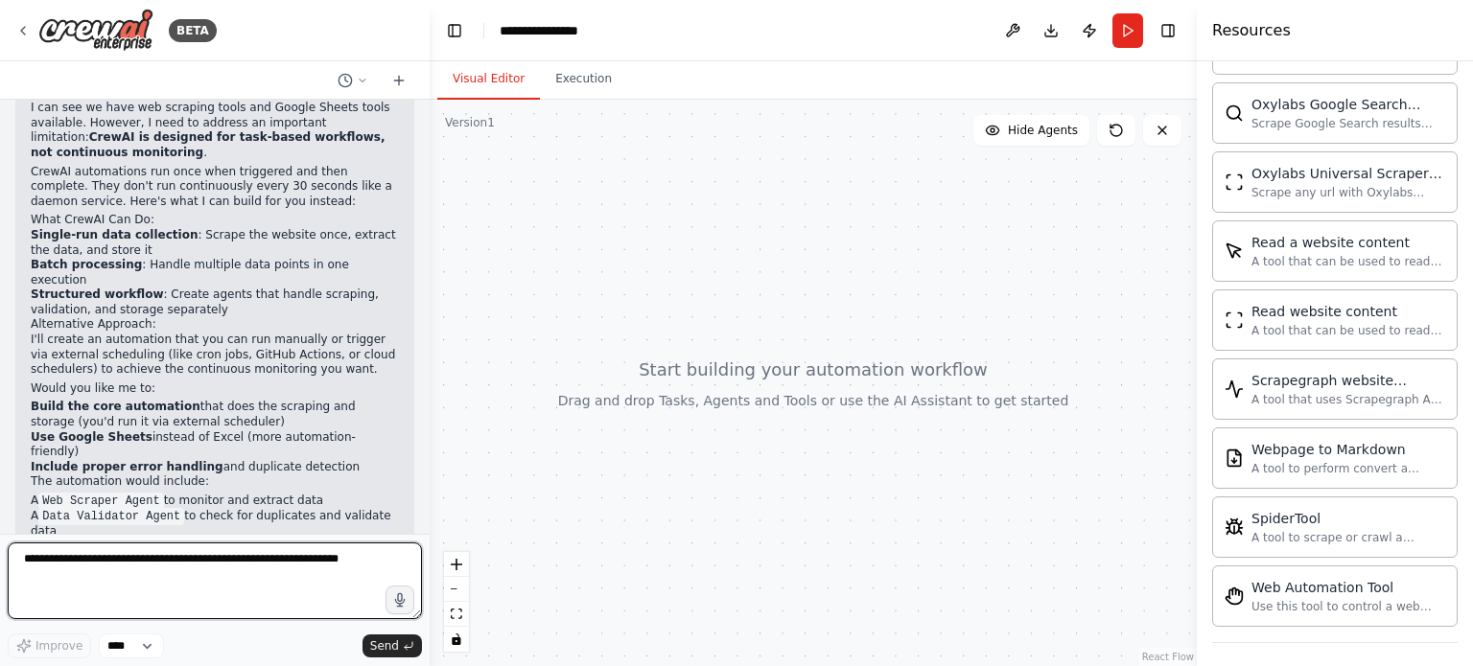
click at [100, 580] on textarea at bounding box center [215, 581] width 414 height 77
type textarea "*"
type textarea "***"
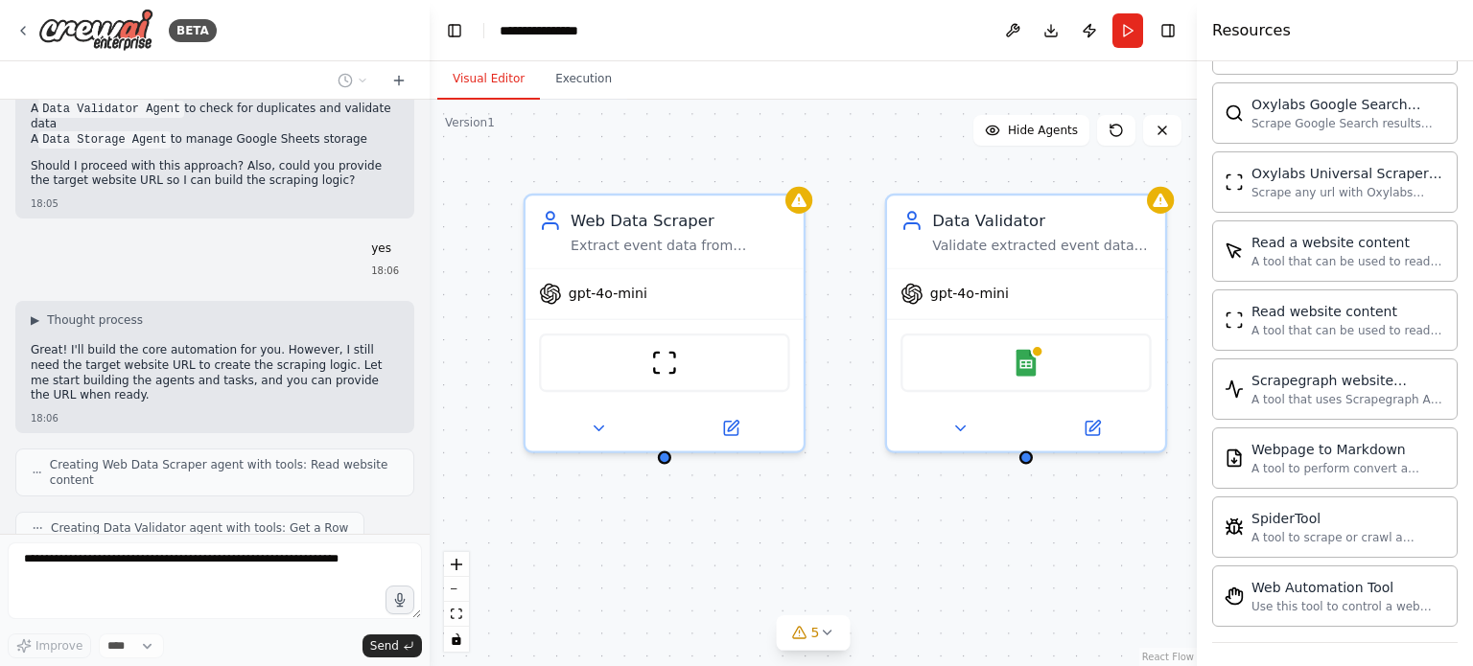
scroll to position [1508, 0]
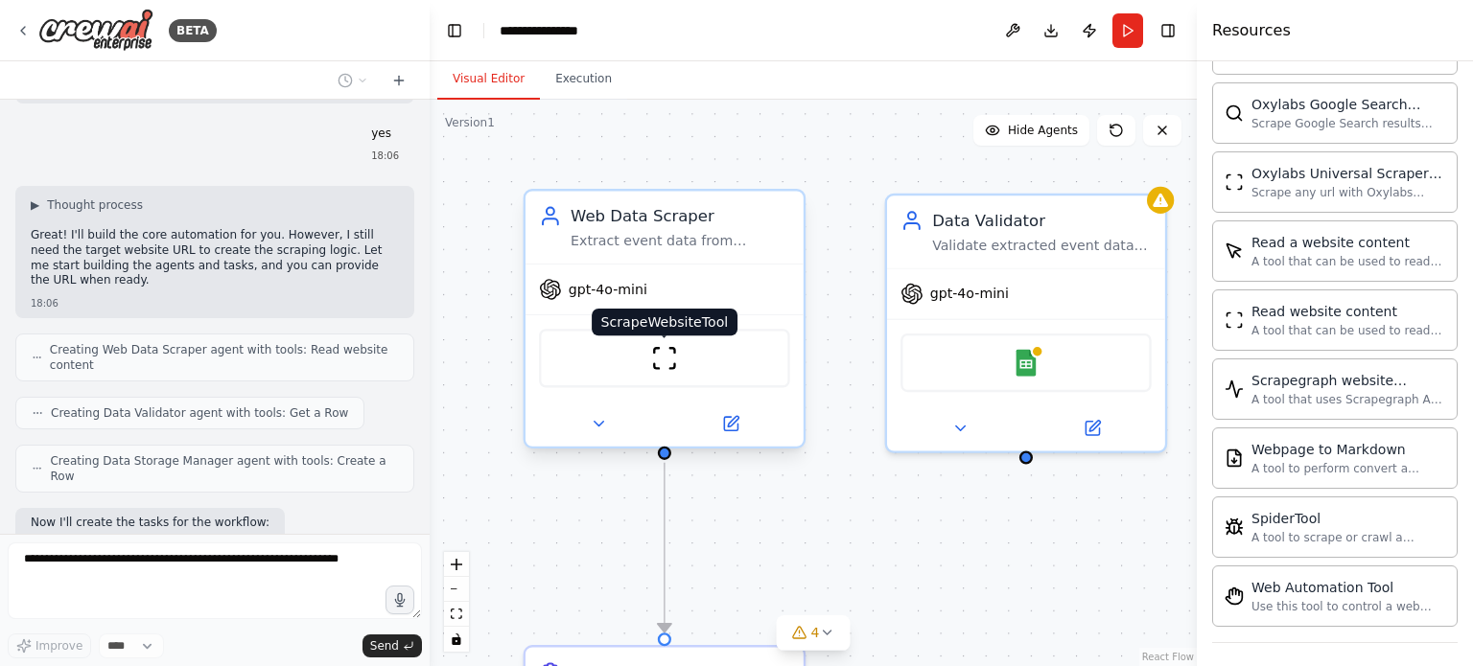
click at [670, 352] on img at bounding box center [664, 358] width 27 height 27
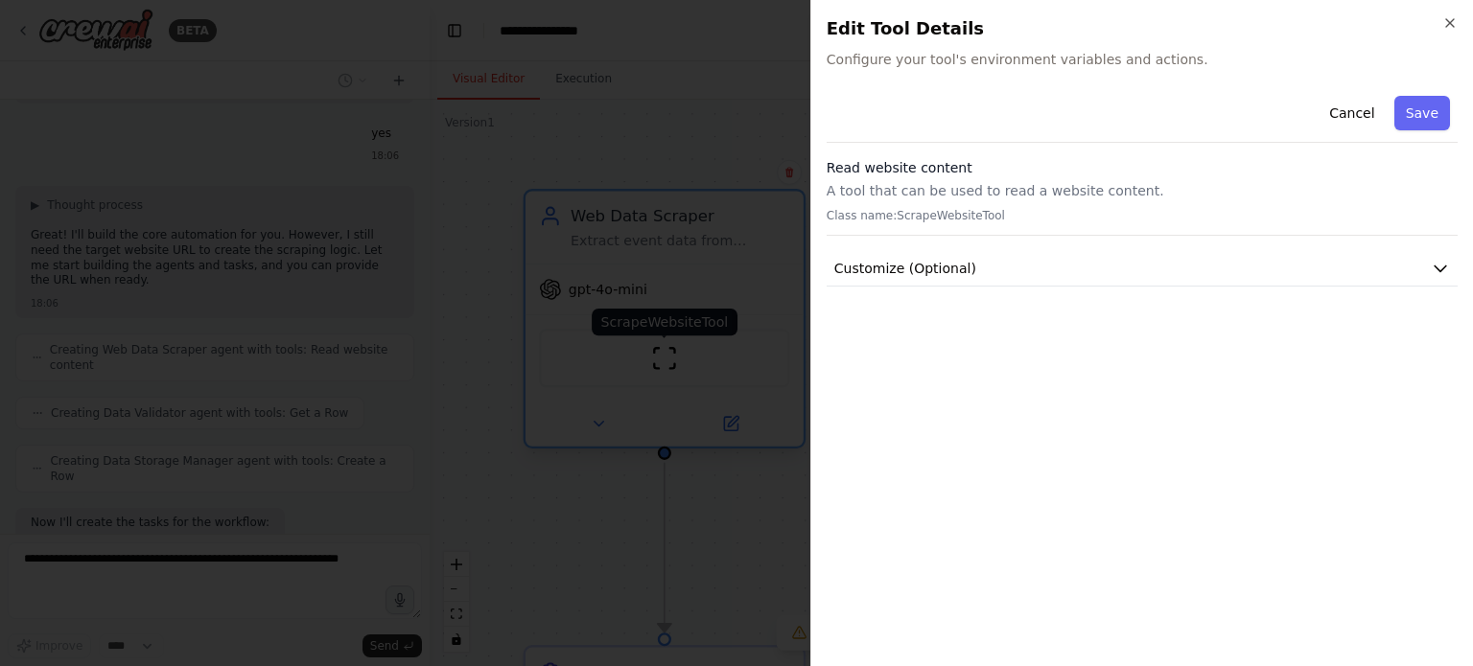
scroll to position [1556, 0]
click at [629, 624] on div at bounding box center [736, 333] width 1473 height 666
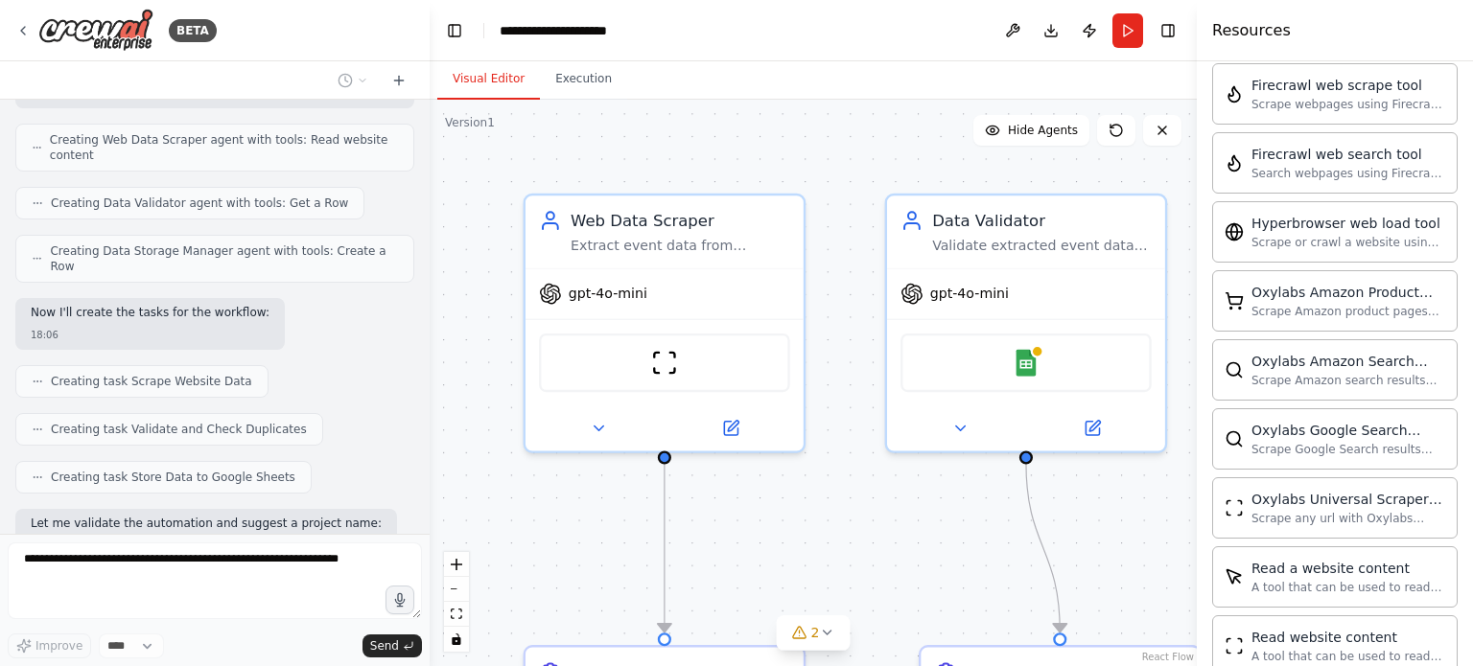
scroll to position [1766, 0]
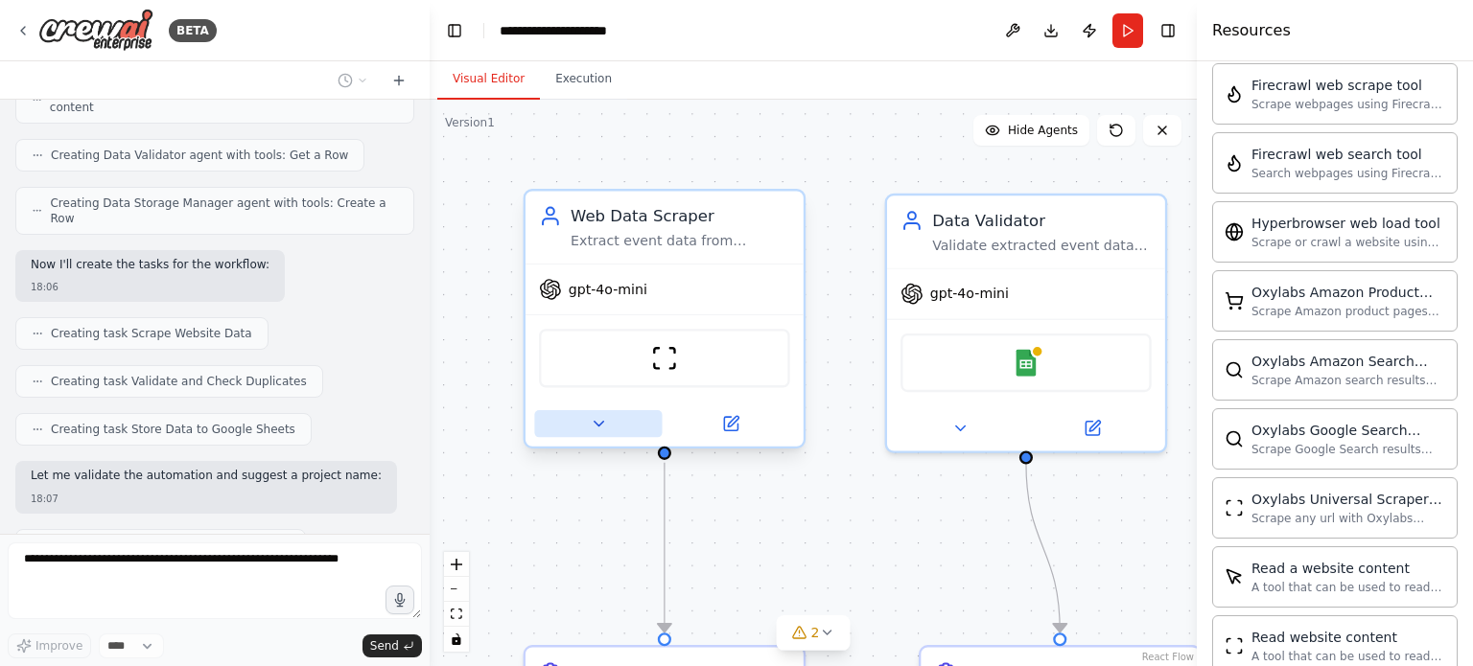
click at [598, 426] on icon at bounding box center [599, 424] width 18 height 18
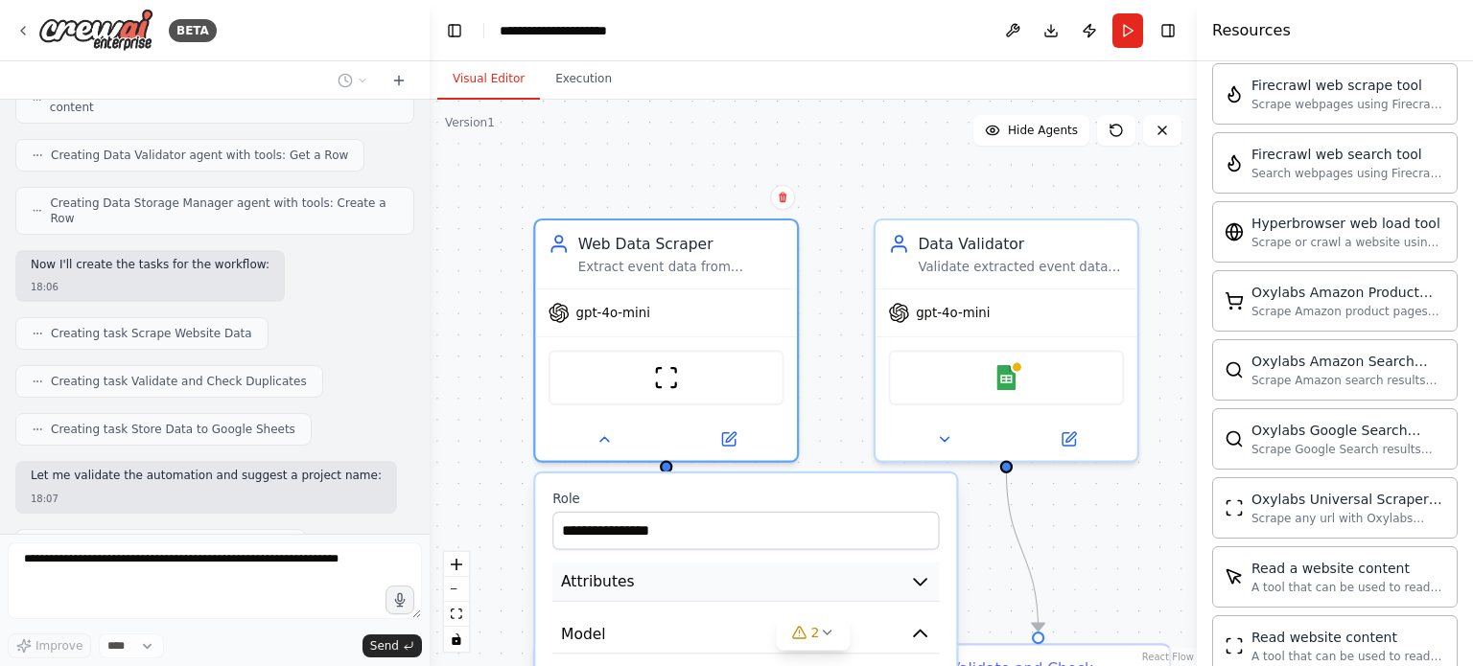
click at [847, 580] on button "Attributes" at bounding box center [745, 582] width 386 height 39
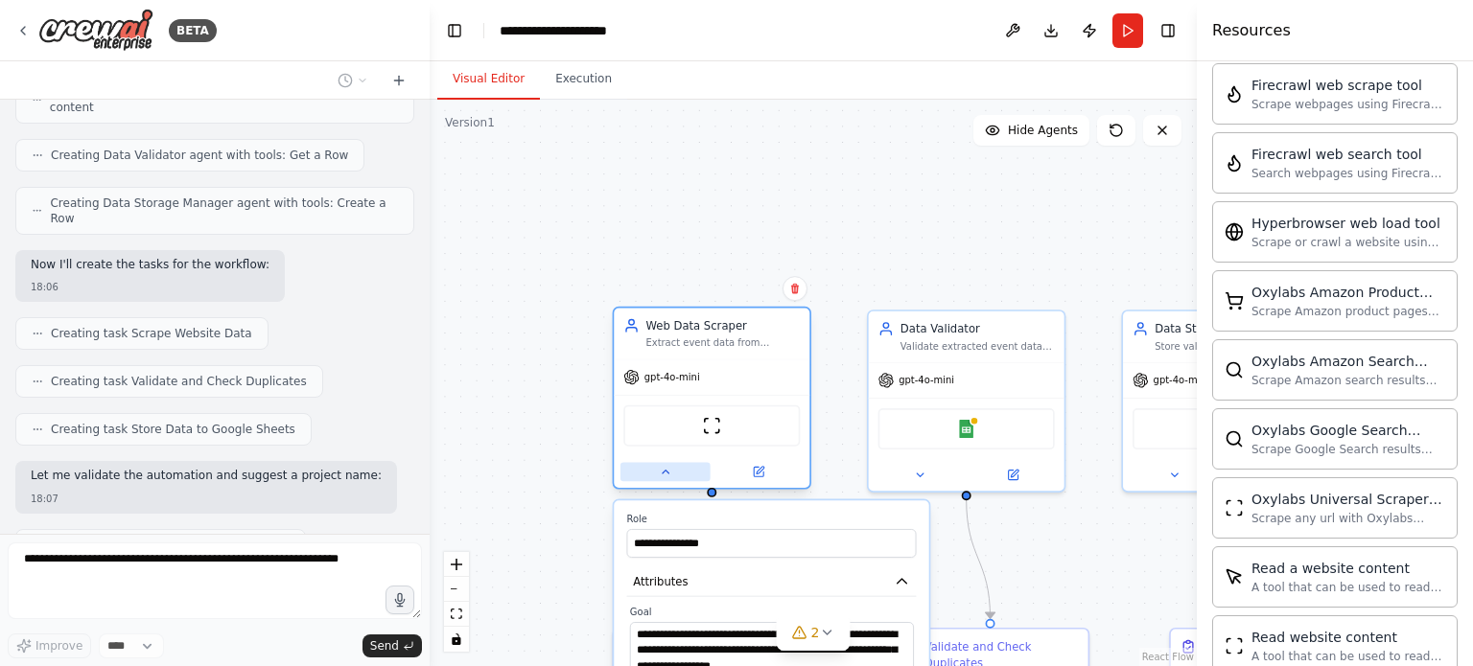
click at [672, 472] on button at bounding box center [665, 471] width 90 height 19
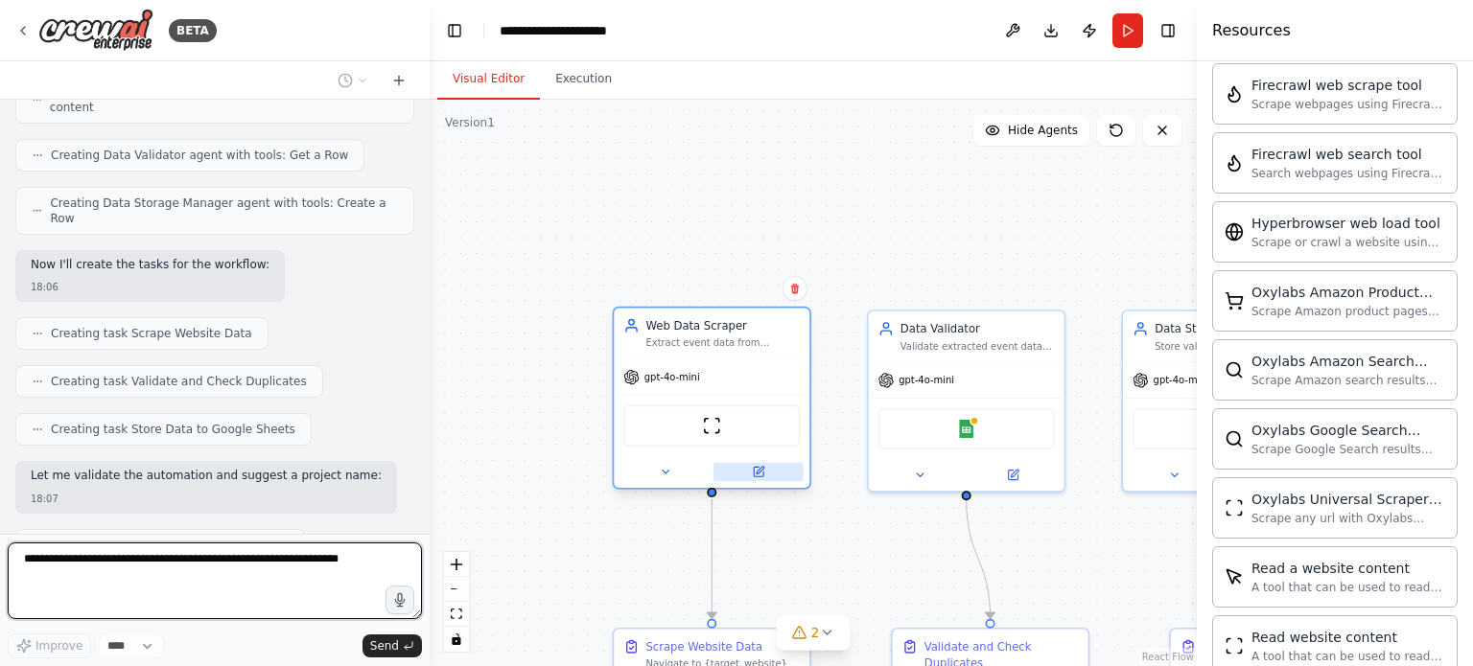
click at [756, 471] on icon at bounding box center [760, 471] width 8 height 8
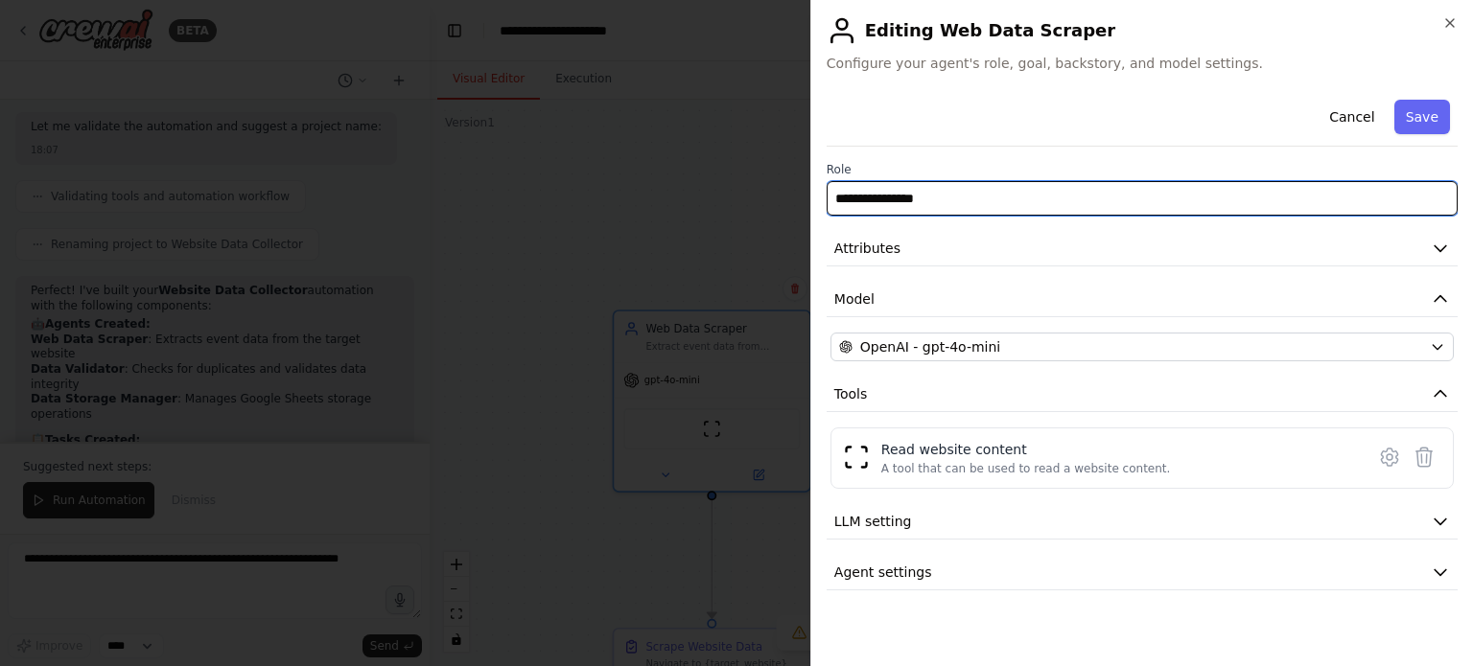
click at [1005, 182] on input "**********" at bounding box center [1141, 198] width 631 height 35
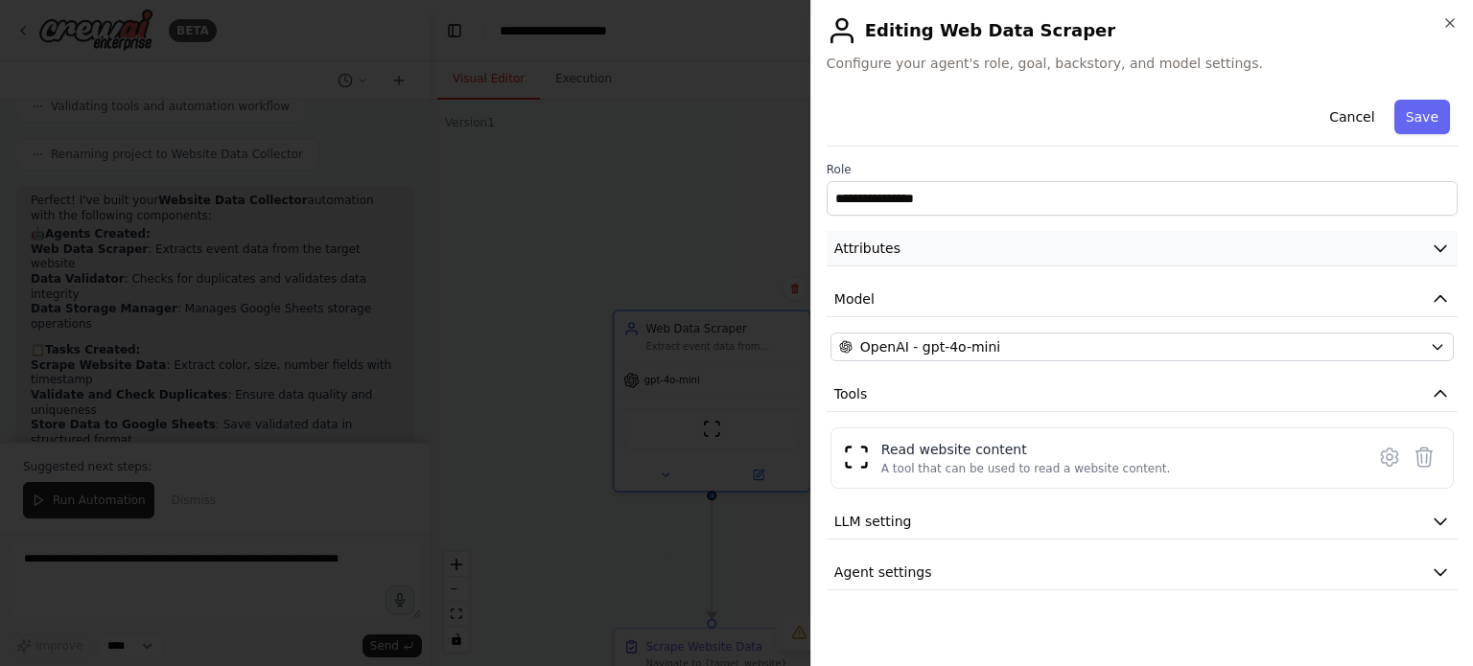
click at [951, 236] on button "Attributes" at bounding box center [1141, 248] width 631 height 35
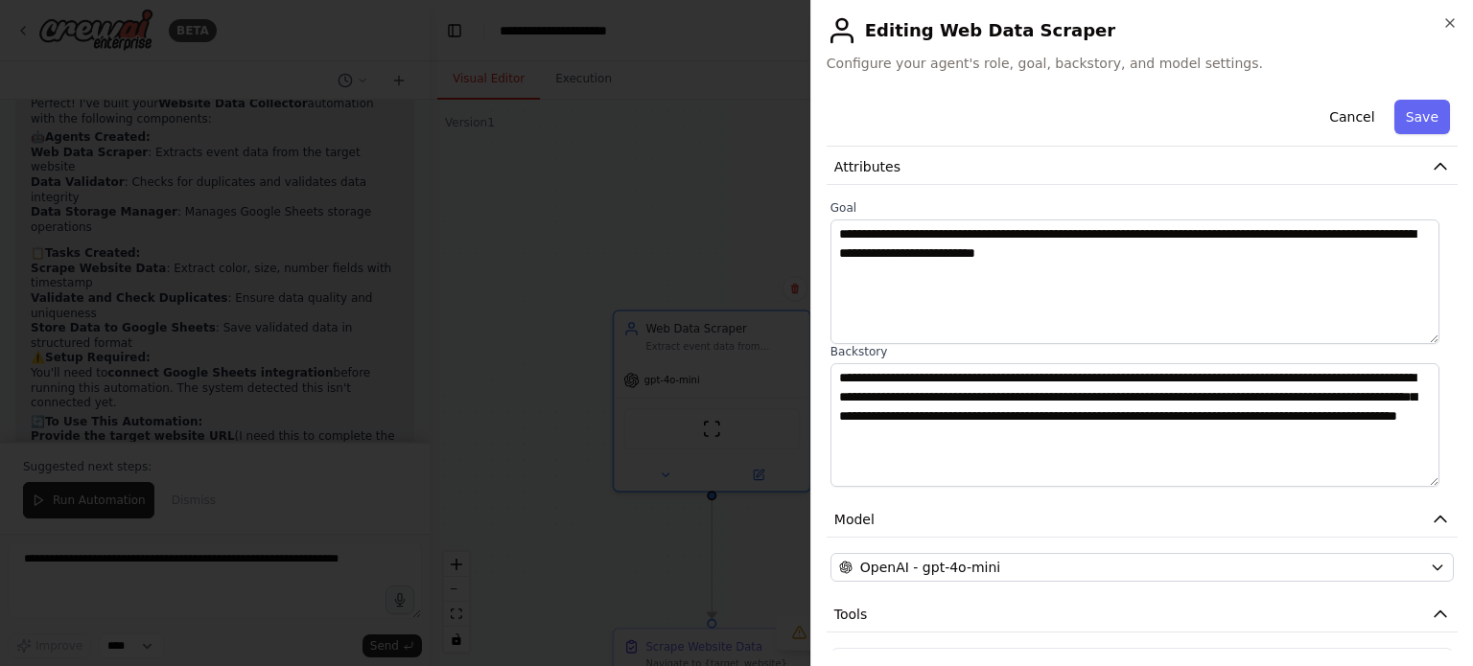
scroll to position [0, 0]
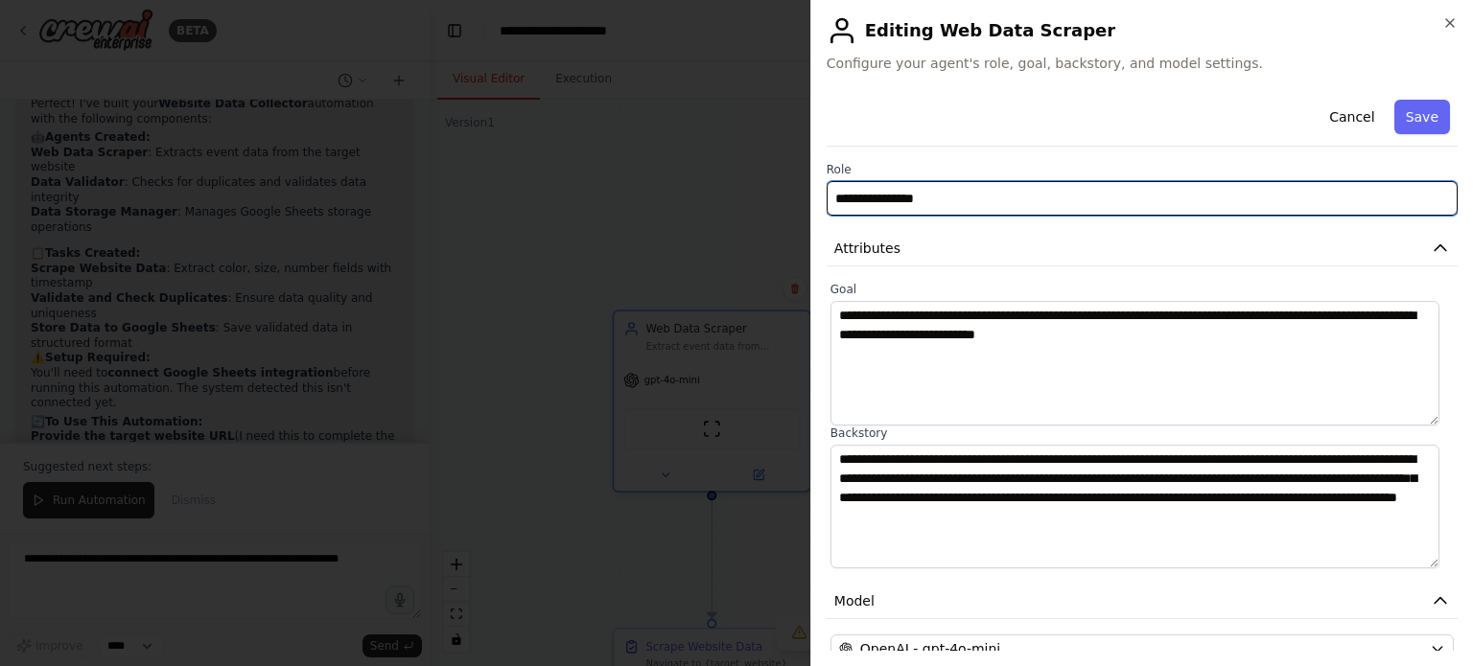
click at [920, 206] on input "**********" at bounding box center [1141, 198] width 631 height 35
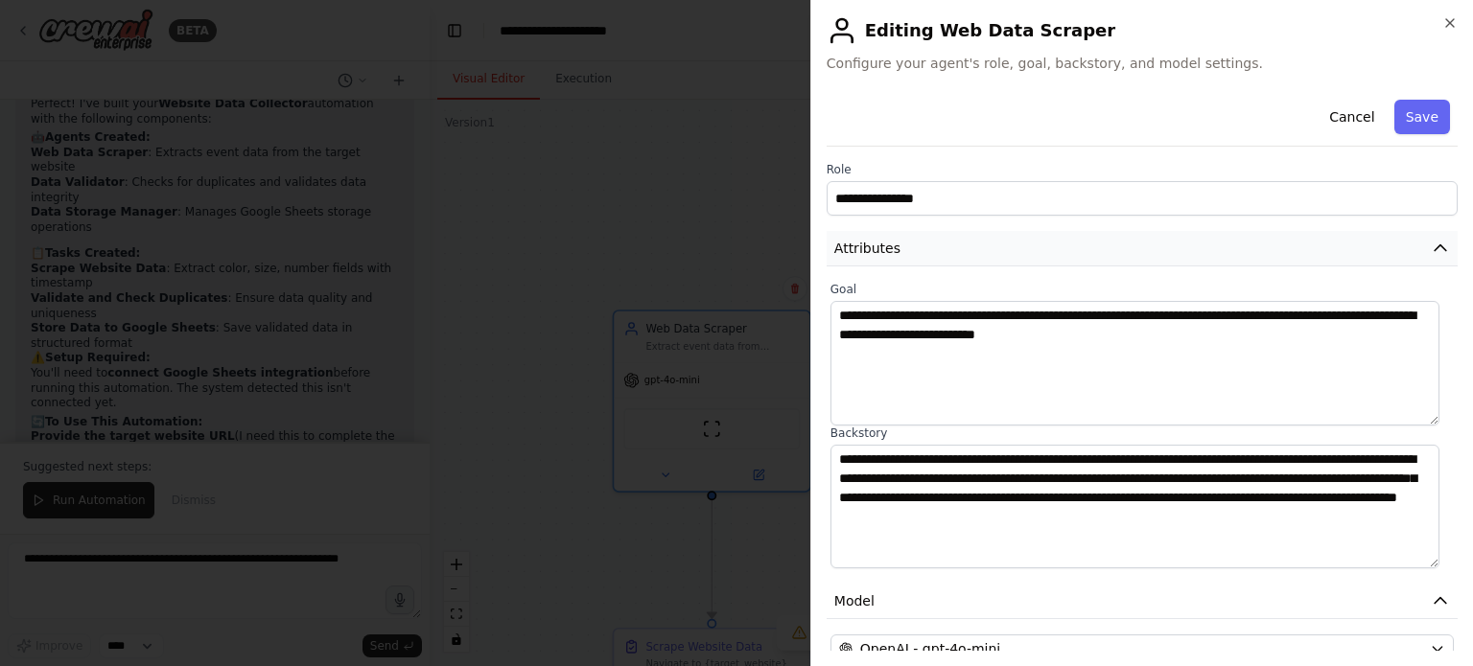
click at [1050, 248] on button "Attributes" at bounding box center [1141, 248] width 631 height 35
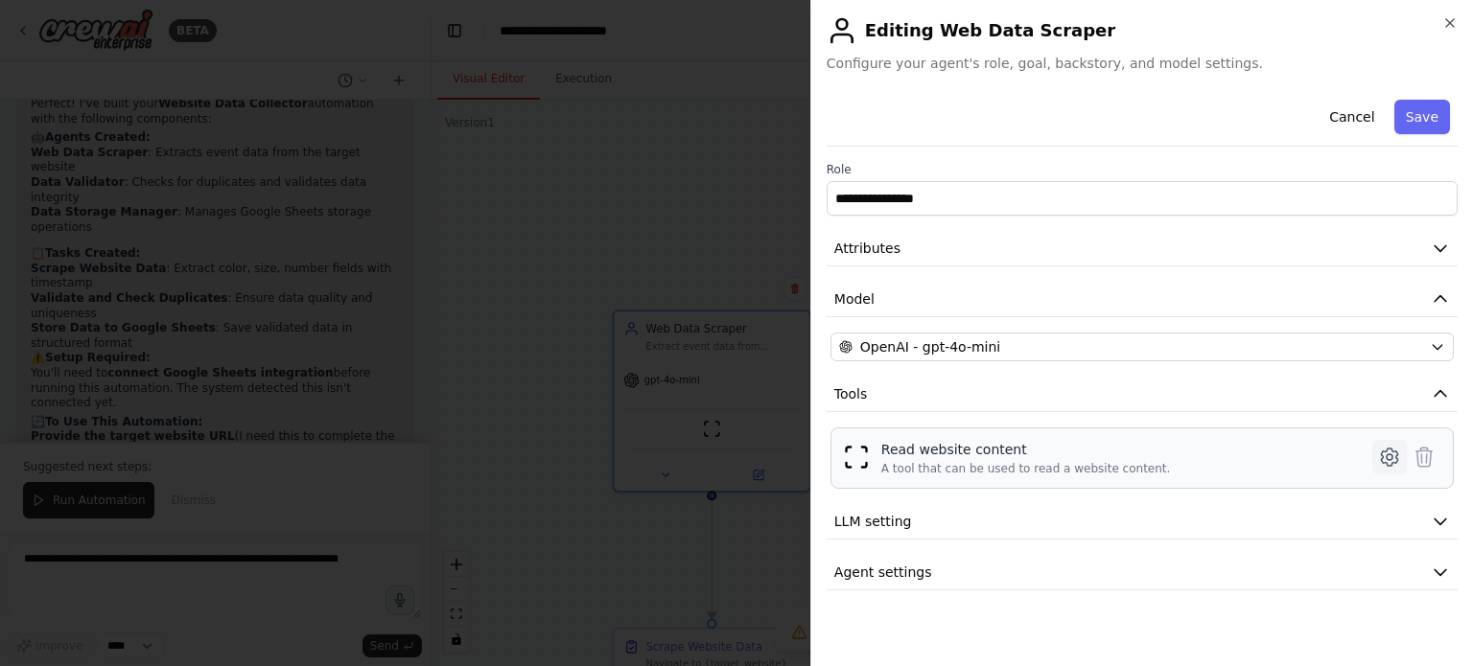
click at [1388, 452] on icon at bounding box center [1389, 457] width 23 height 23
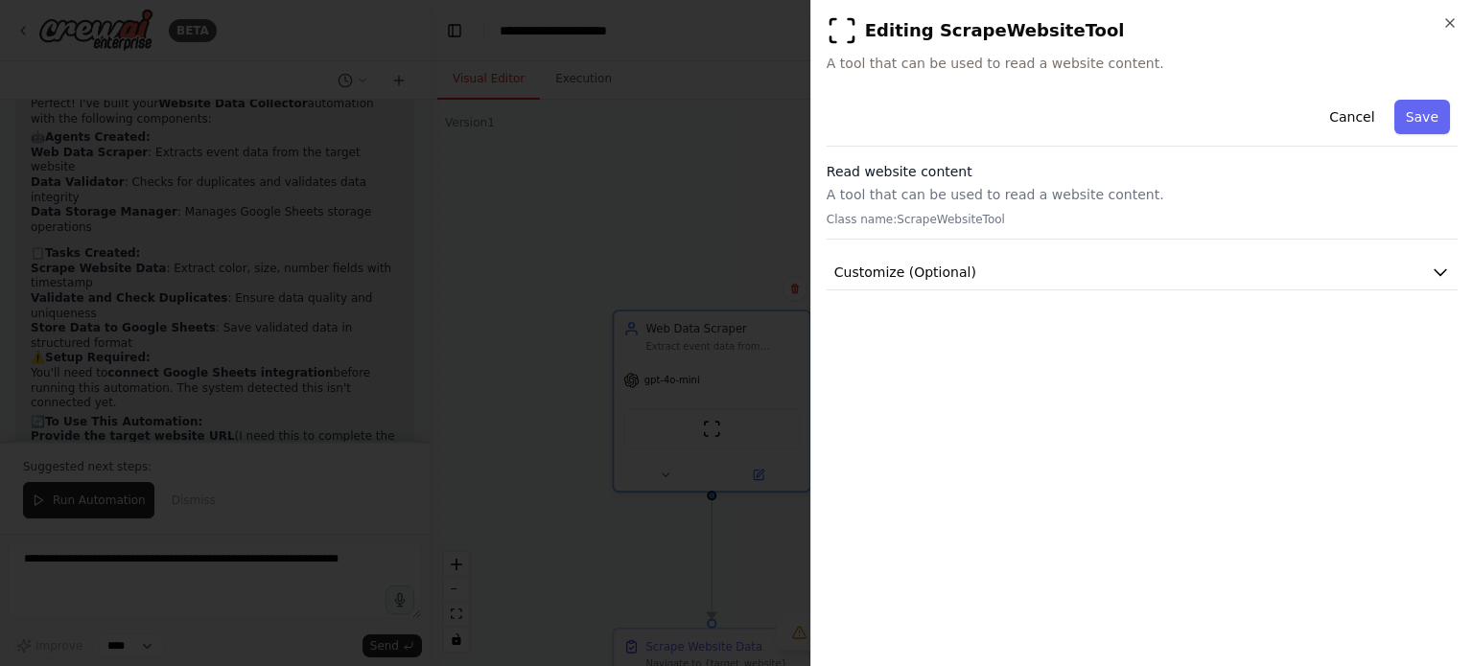
click at [984, 103] on div "Cancel Save" at bounding box center [1141, 119] width 631 height 55
click at [995, 209] on div "Read website content A tool that can be used to read a website content. Class n…" at bounding box center [1141, 201] width 631 height 78
click at [986, 219] on p "Class name: ScrapeWebsiteTool" at bounding box center [1141, 219] width 631 height 15
click at [940, 282] on button "Customize (Optional)" at bounding box center [1141, 272] width 631 height 35
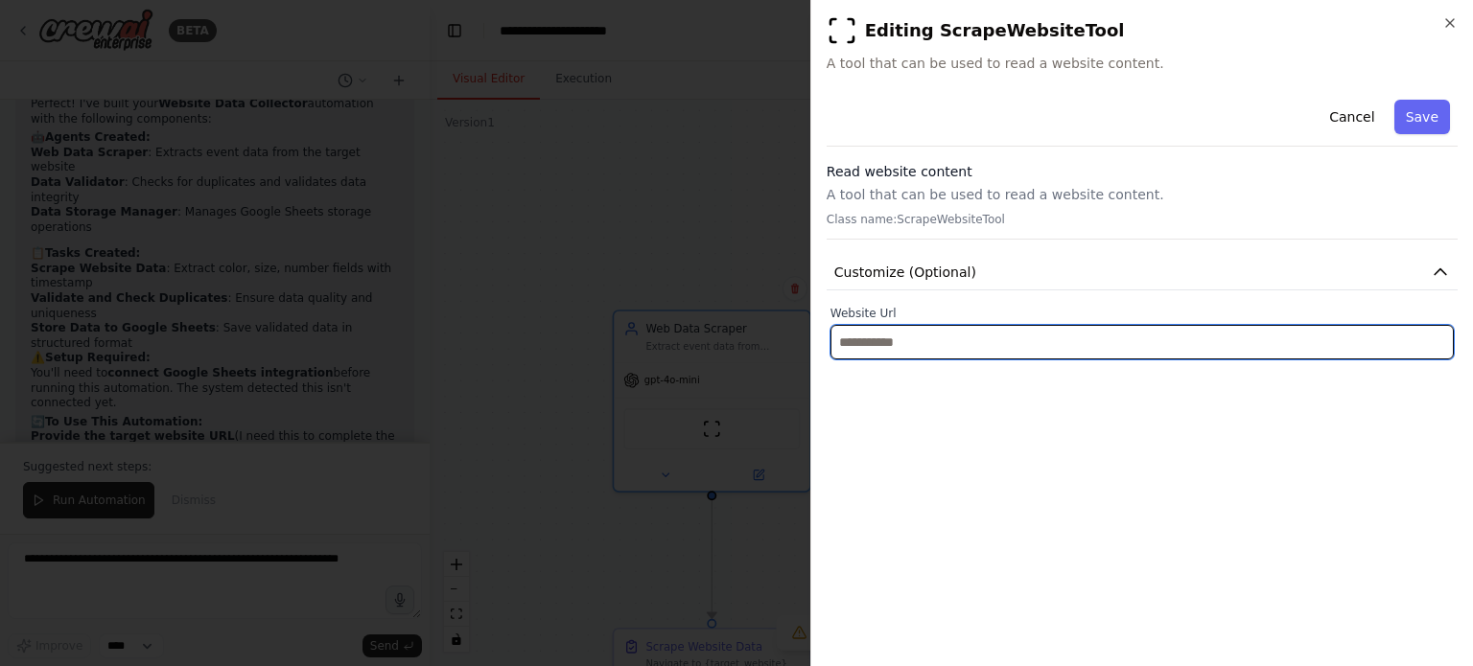
click at [912, 334] on input "text" at bounding box center [1141, 342] width 623 height 35
click at [1029, 337] on input "text" at bounding box center [1141, 342] width 623 height 35
paste input "**********"
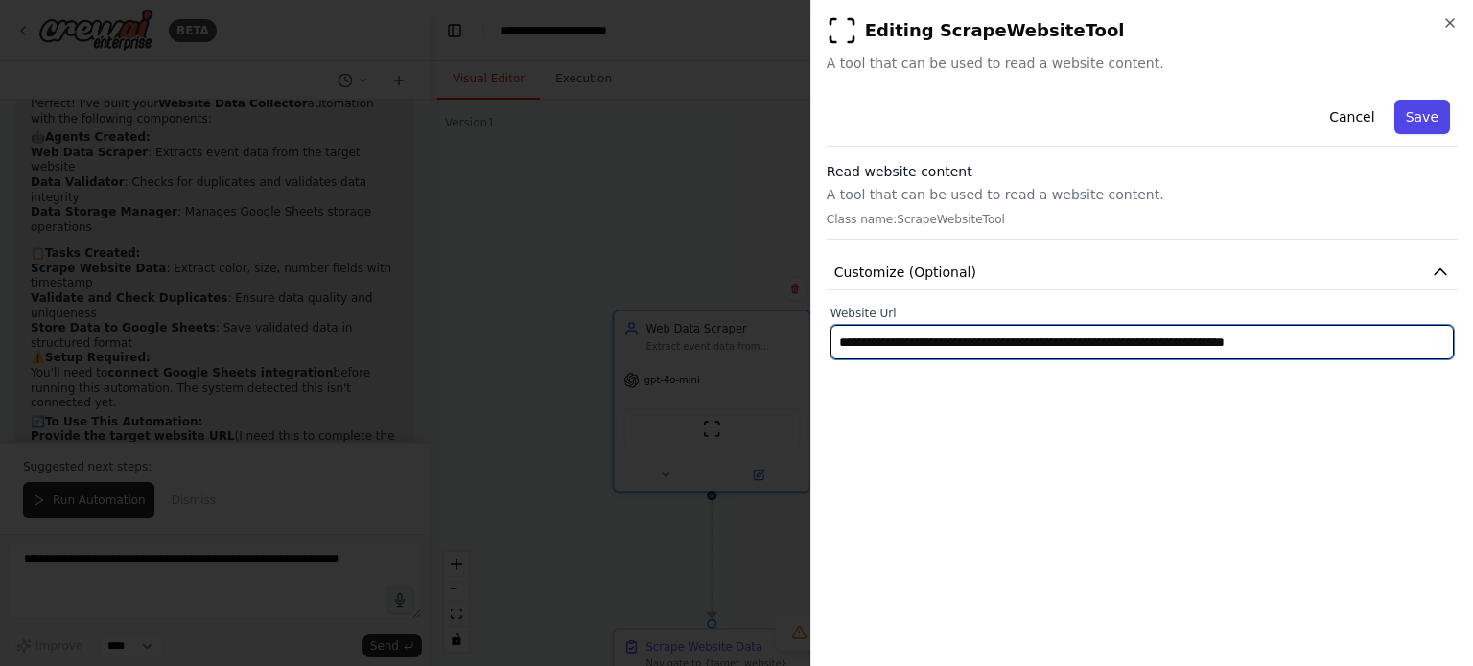
type input "**********"
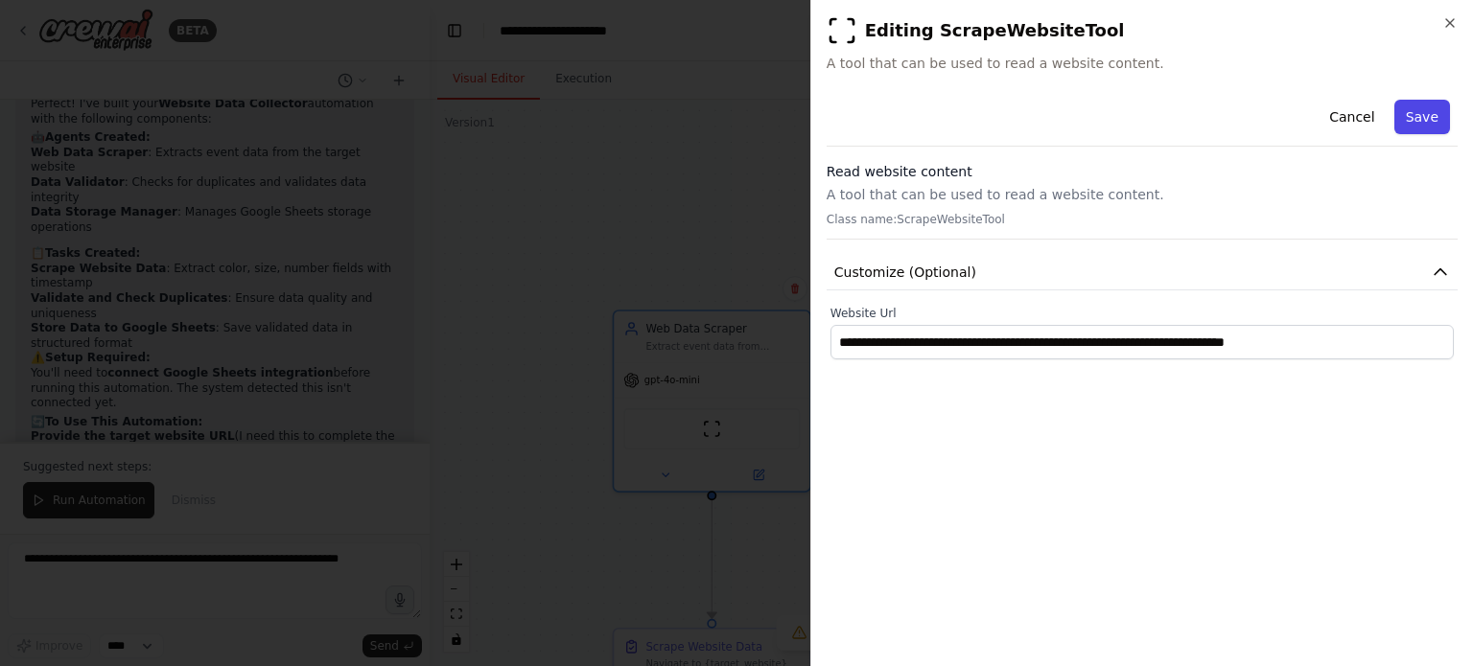
click at [1419, 122] on button "Save" at bounding box center [1422, 117] width 56 height 35
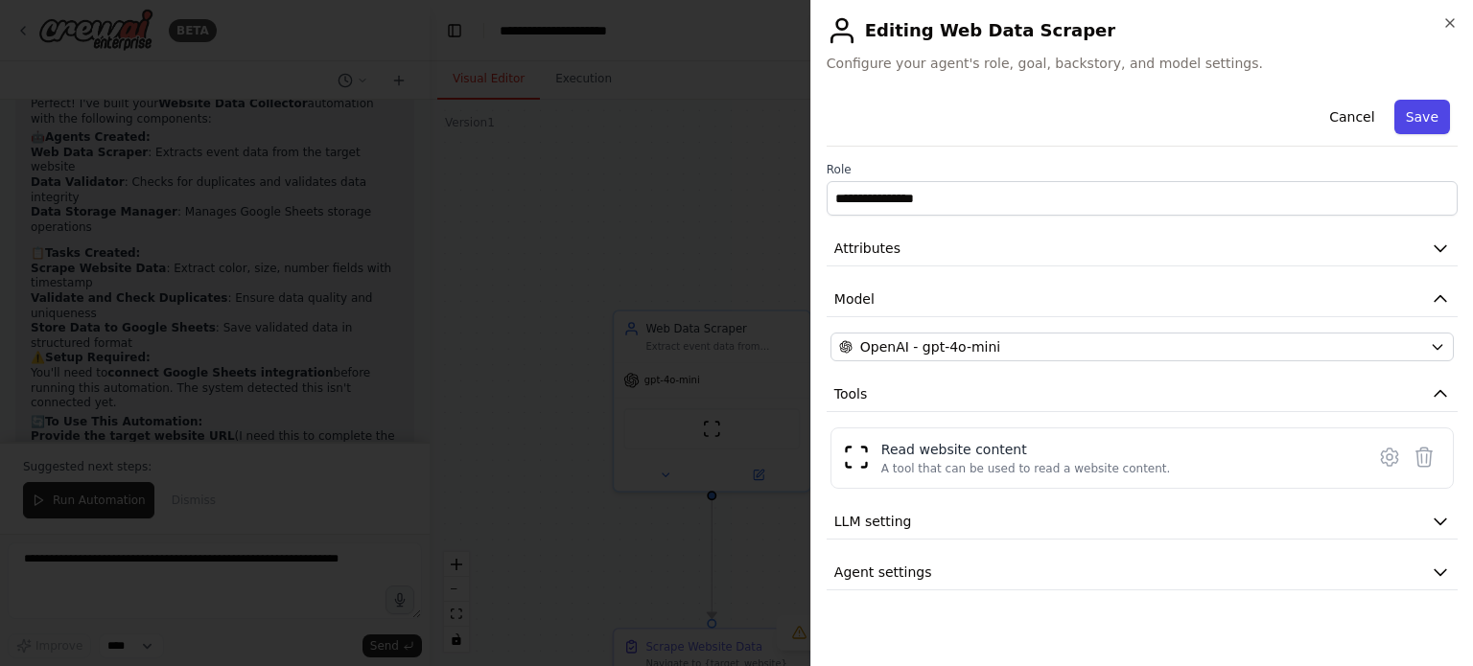
click at [1419, 121] on button "Save" at bounding box center [1422, 117] width 56 height 35
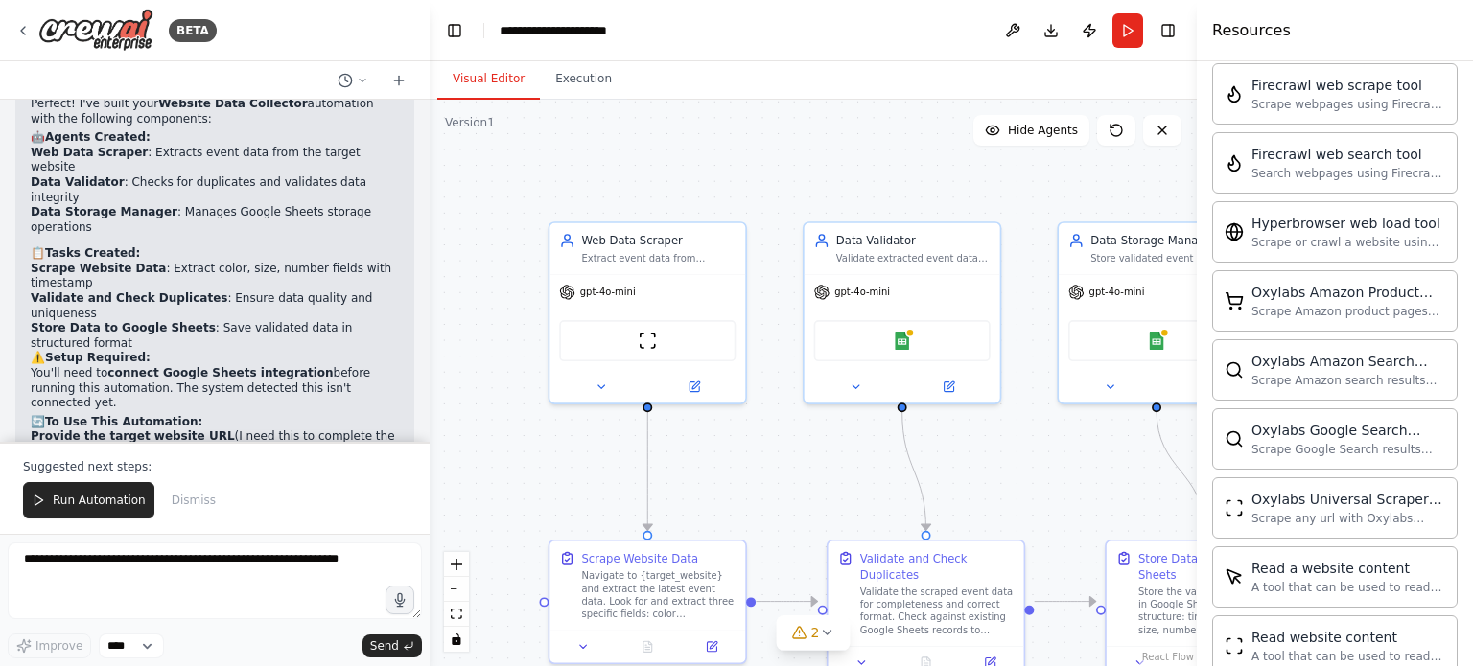
drag, startPoint x: 895, startPoint y: 259, endPoint x: 832, endPoint y: 176, distance: 103.9
click at [832, 176] on div ".deletable-edge-delete-btn { width: 20px; height: 20px; border: 0px solid #ffff…" at bounding box center [813, 383] width 767 height 567
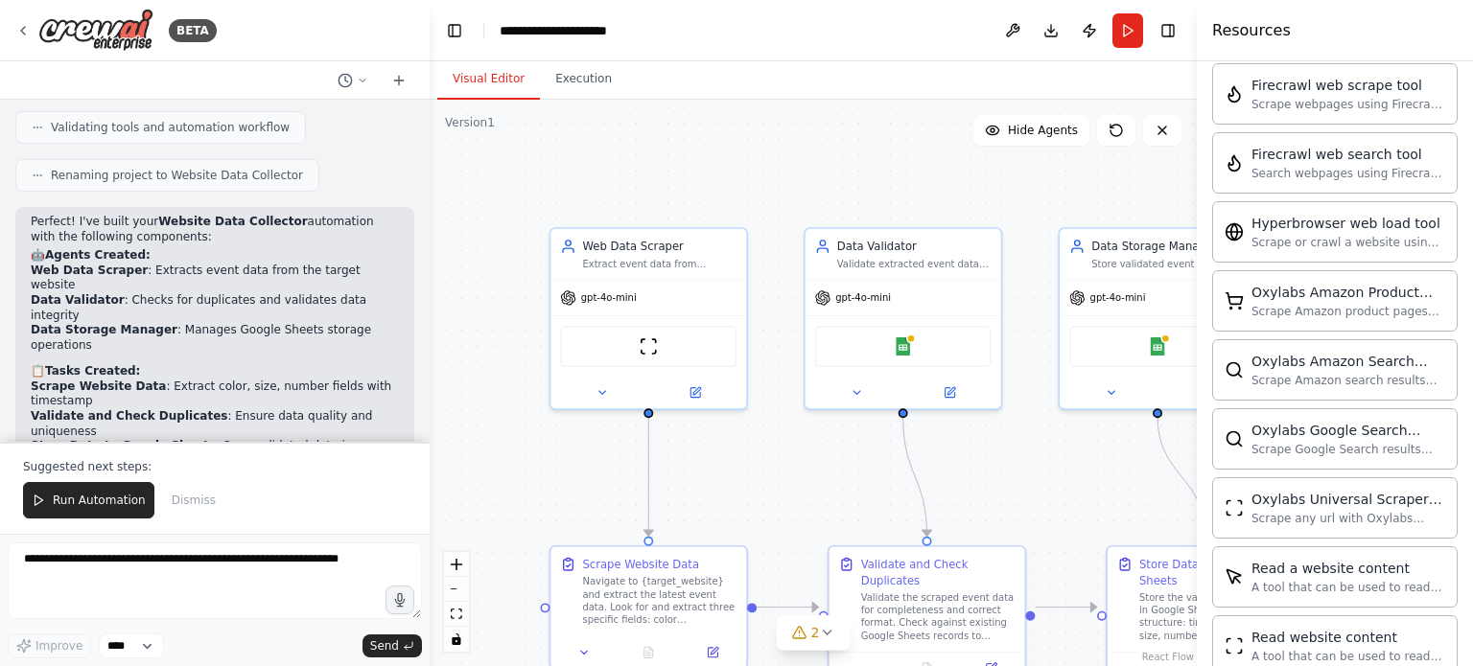
scroll to position [2302, 0]
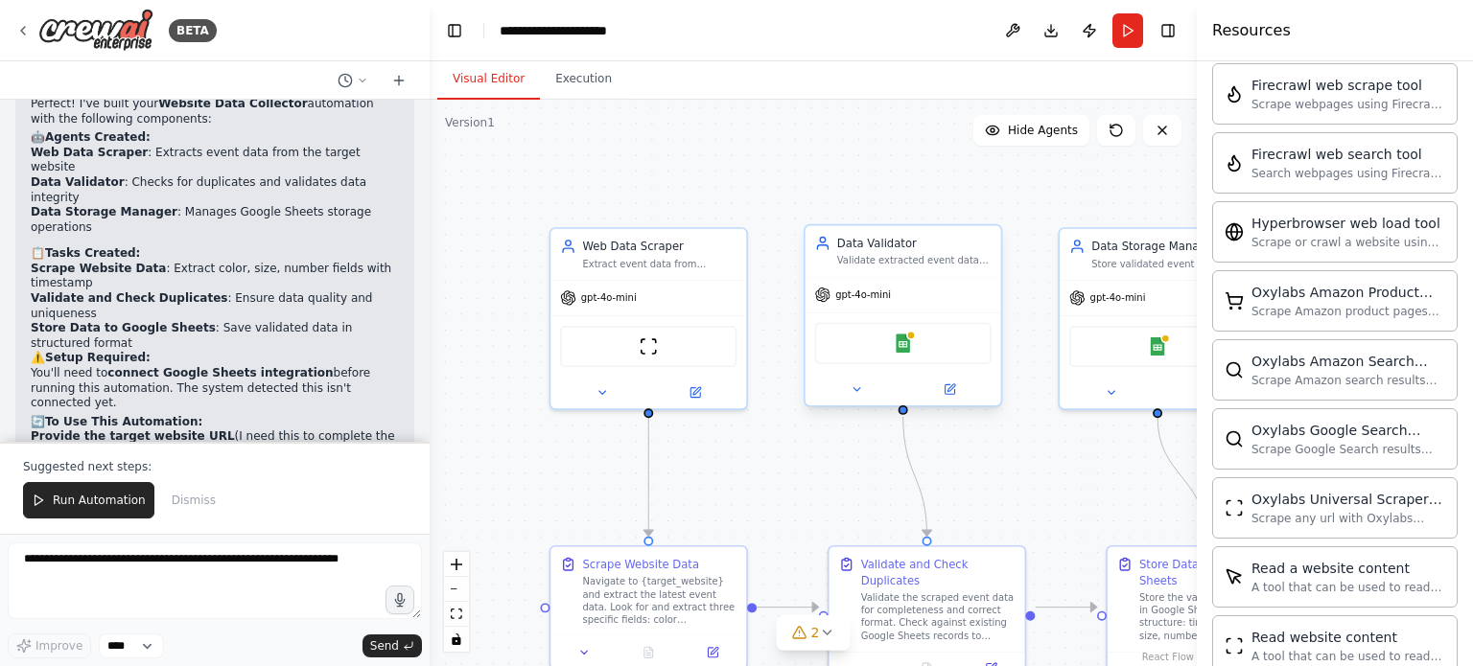
click at [920, 357] on div "Google Sheets" at bounding box center [903, 343] width 176 height 41
click at [959, 393] on button at bounding box center [949, 389] width 90 height 19
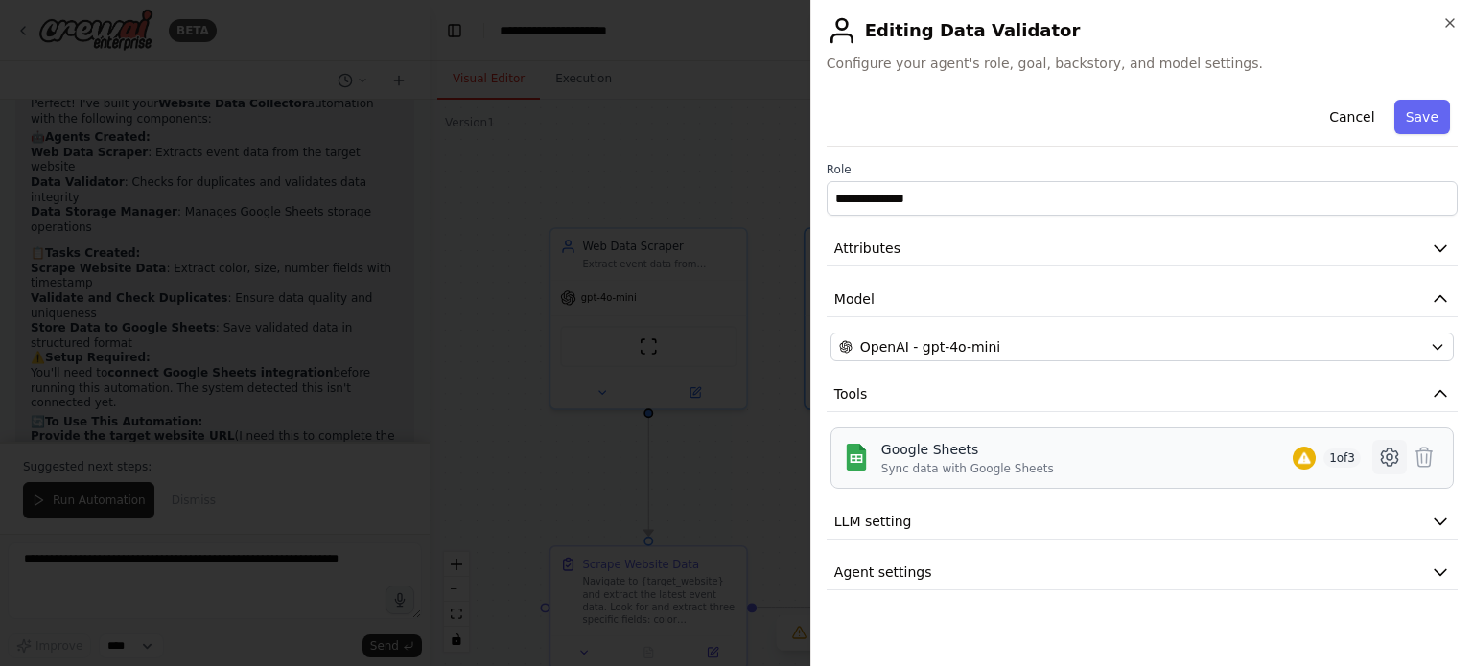
click at [1382, 455] on icon at bounding box center [1389, 457] width 16 height 17
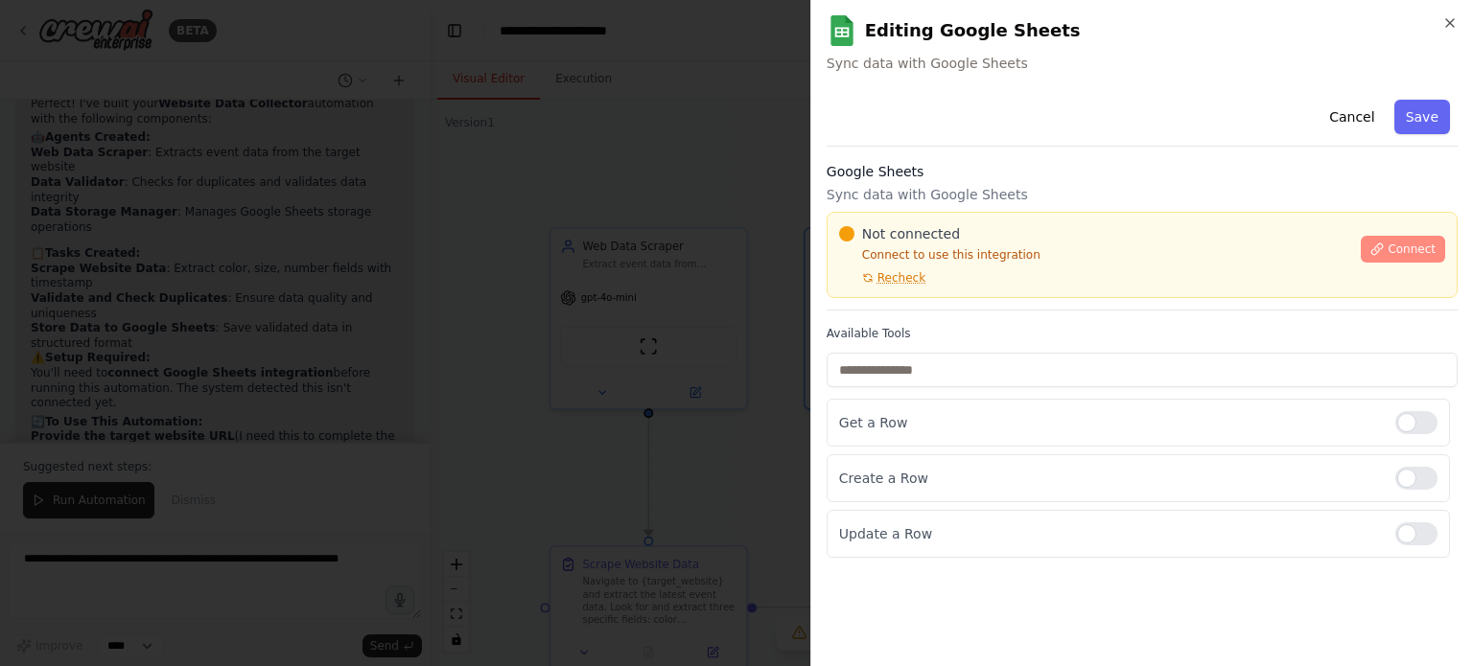
click at [1430, 243] on span "Connect" at bounding box center [1411, 249] width 48 height 15
click at [1405, 252] on span "Connect" at bounding box center [1411, 249] width 48 height 15
click at [587, 258] on div at bounding box center [736, 333] width 1473 height 666
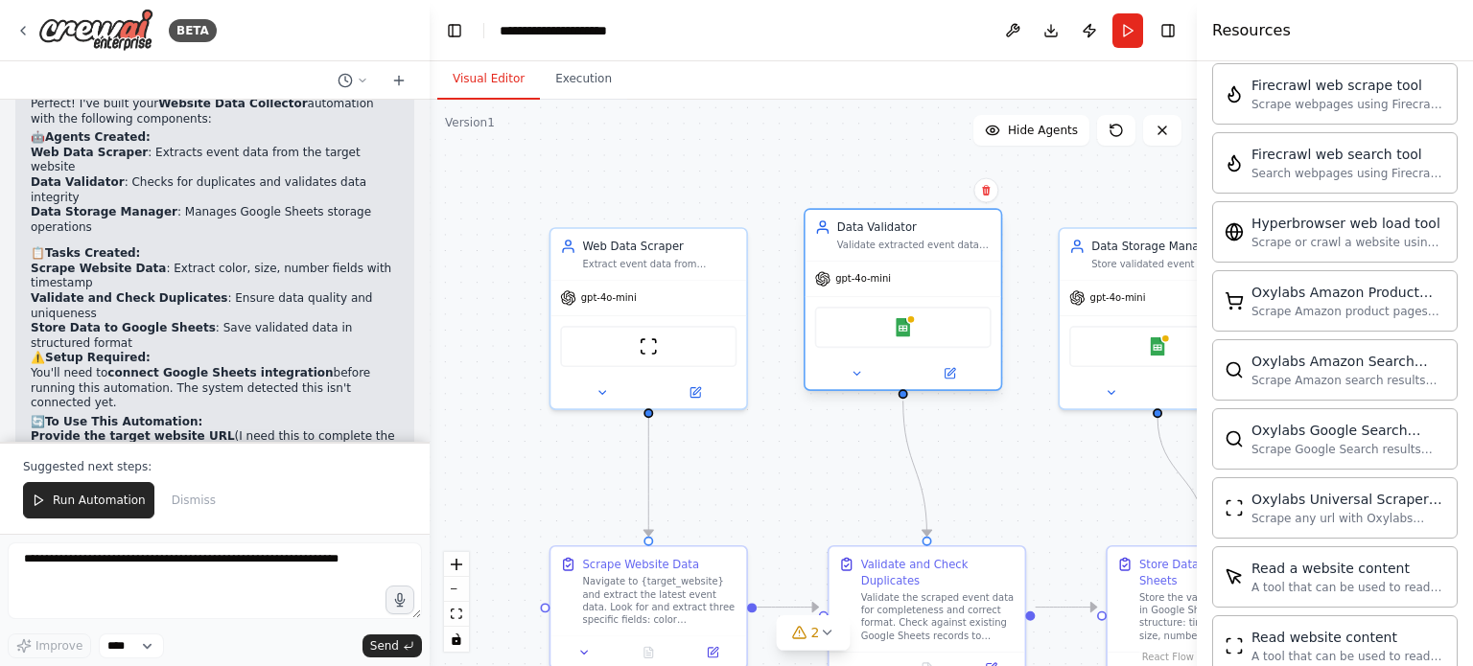
click at [867, 319] on div "Google Sheets" at bounding box center [903, 327] width 176 height 41
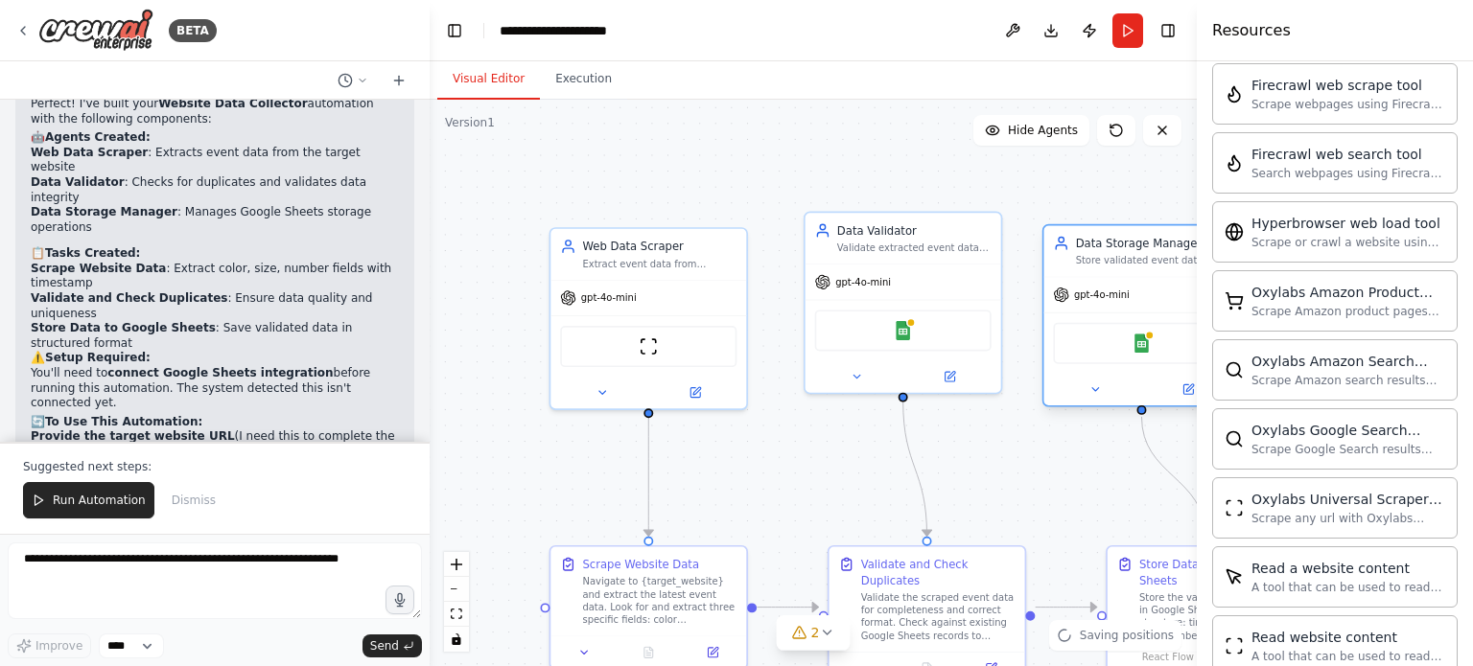
drag, startPoint x: 1113, startPoint y: 346, endPoint x: 1090, endPoint y: 344, distance: 23.1
click at [1090, 344] on div "Google Sheets" at bounding box center [1141, 343] width 176 height 41
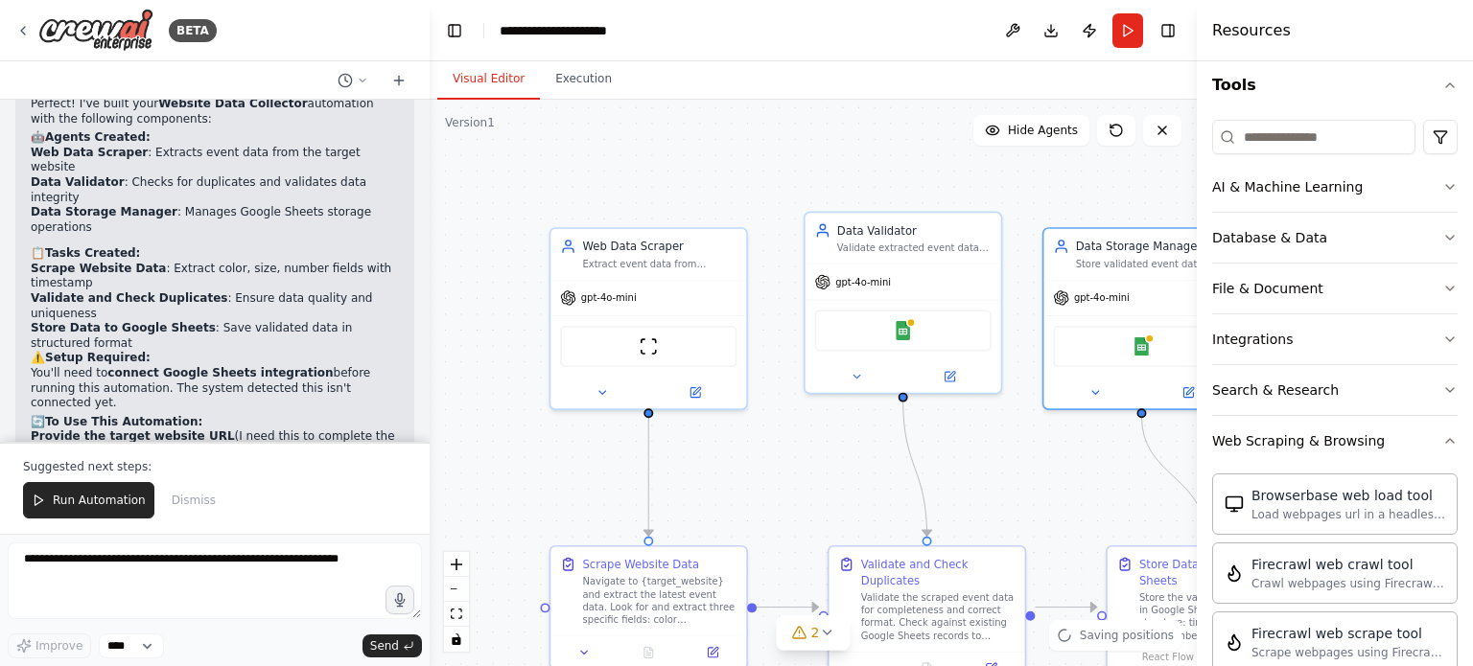
scroll to position [217, 0]
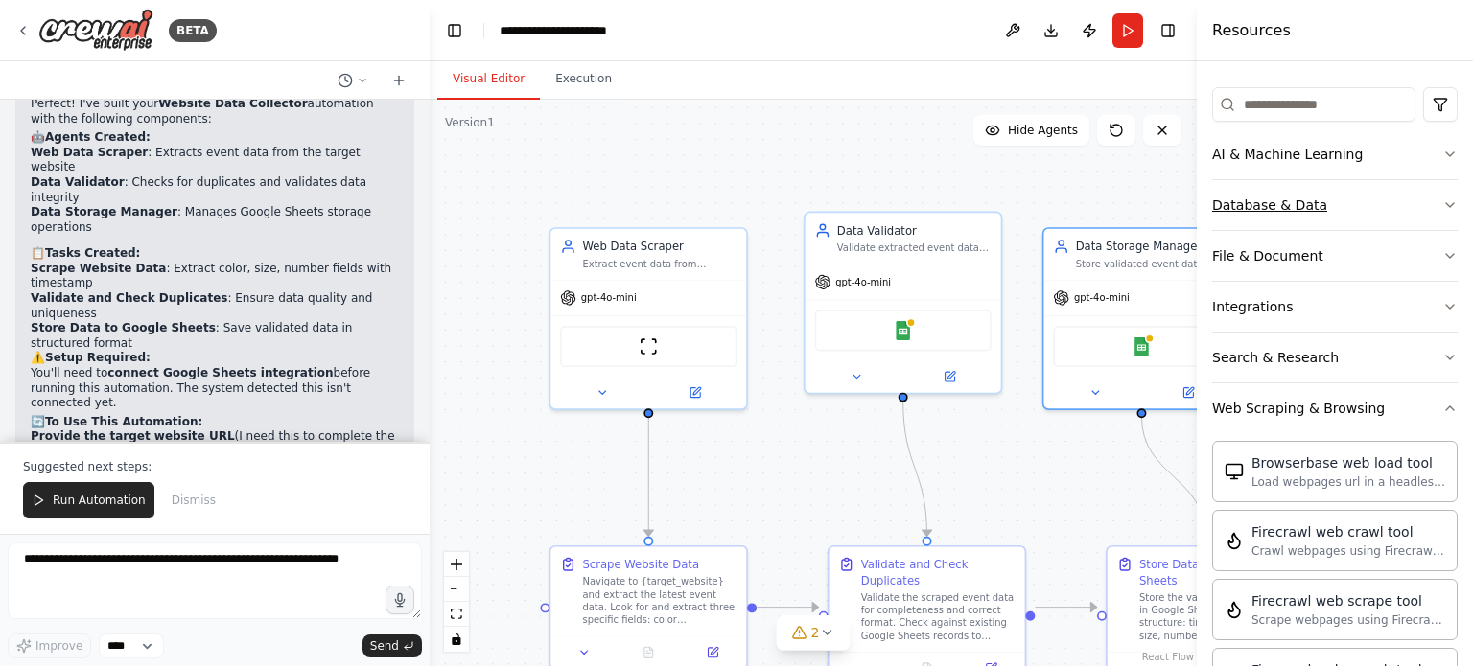
click at [1446, 203] on icon "button" at bounding box center [1450, 205] width 8 height 4
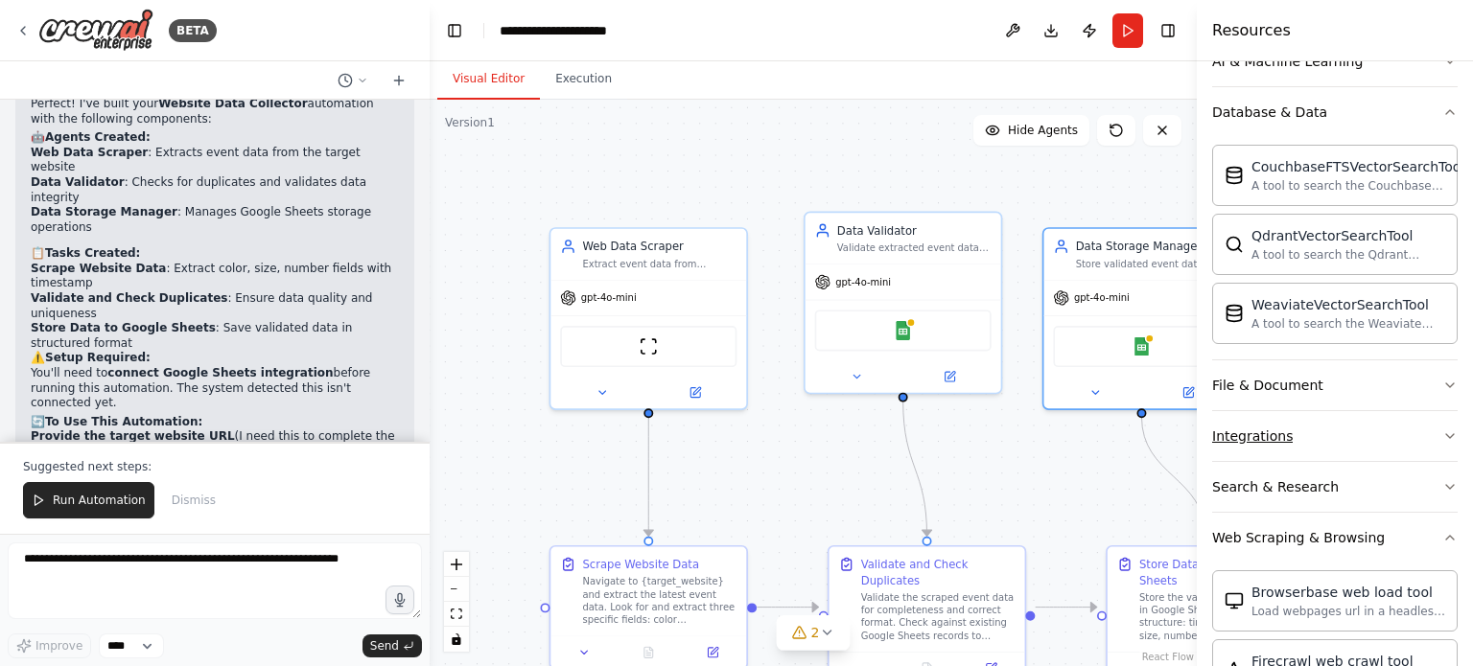
scroll to position [311, 0]
click at [1442, 377] on icon "button" at bounding box center [1449, 384] width 15 height 15
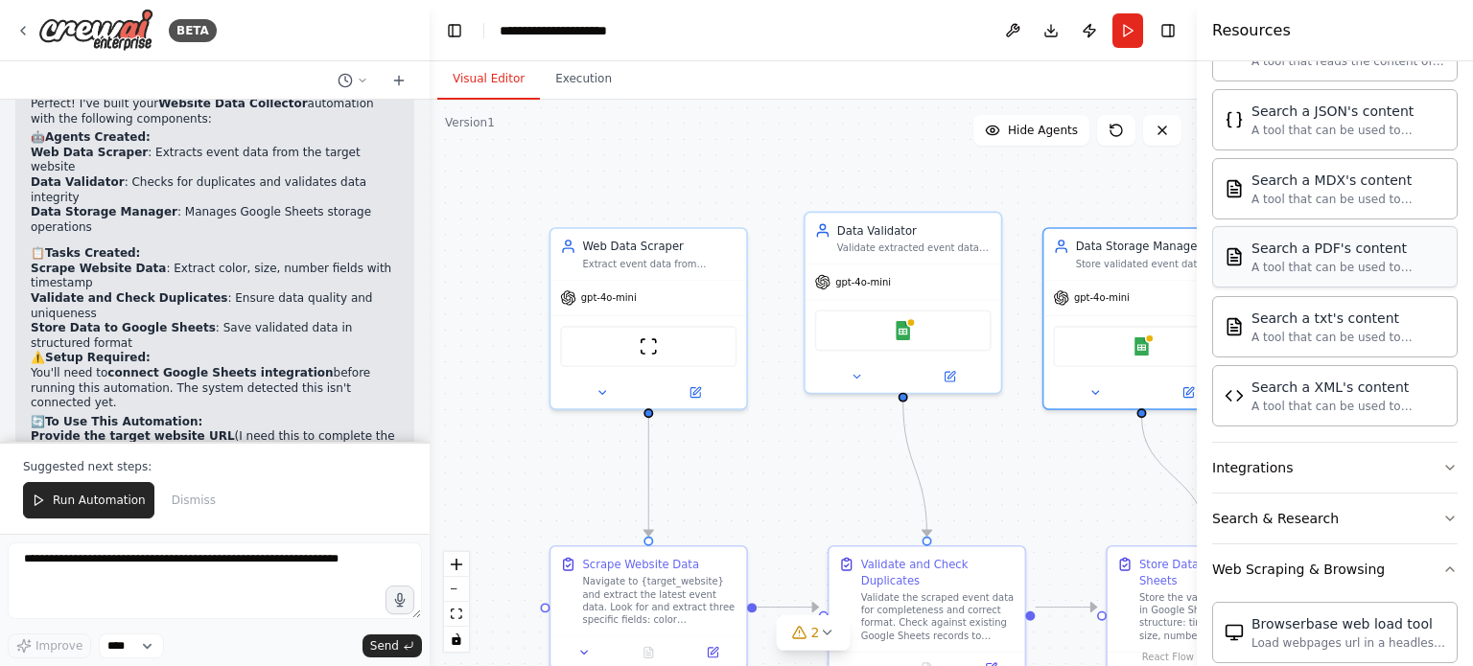
scroll to position [901, 0]
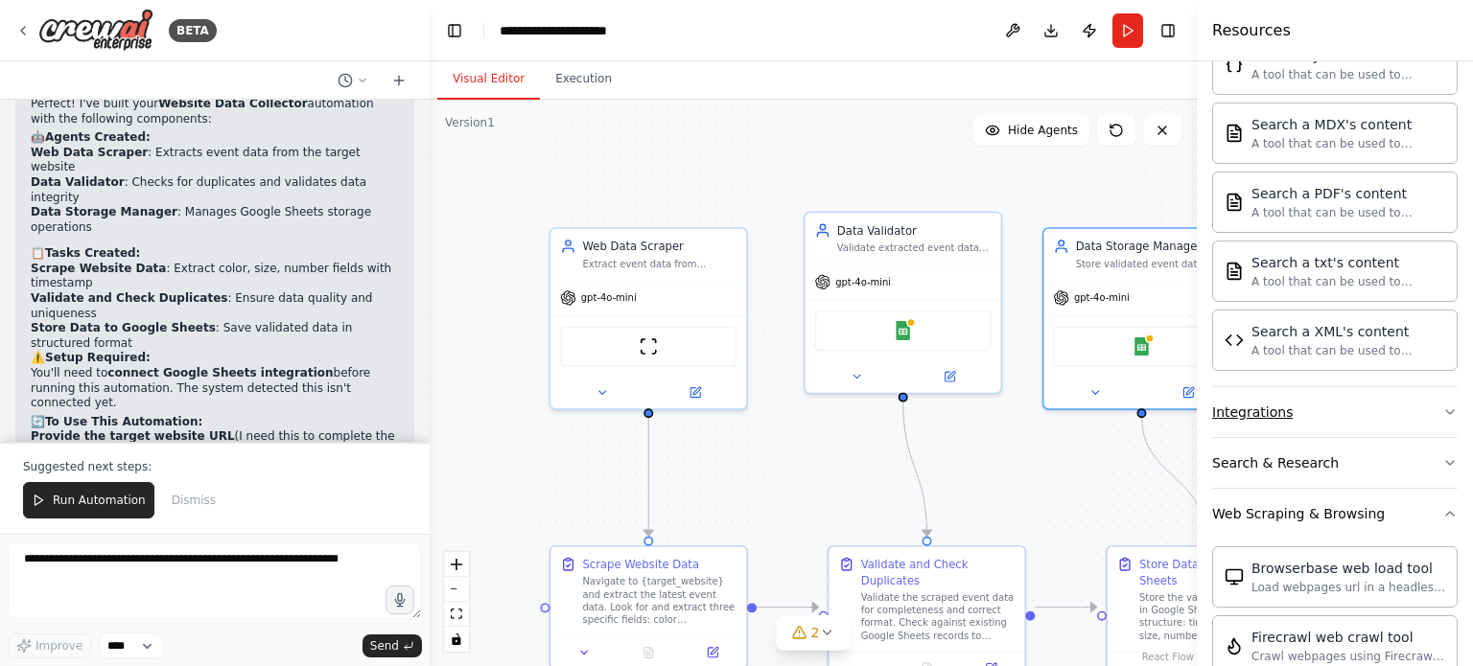
click at [1278, 405] on div "Integrations" at bounding box center [1252, 412] width 81 height 19
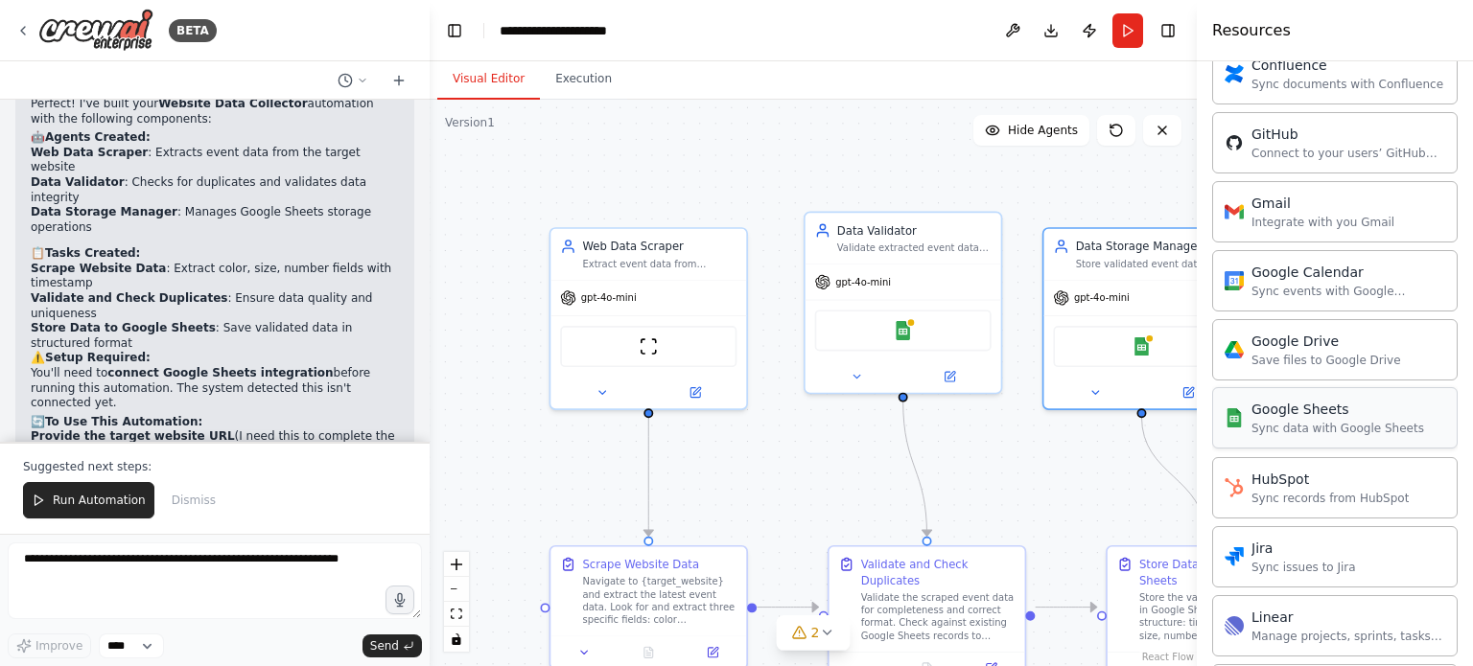
scroll to position [1512, 0]
click at [1291, 419] on div "Sync data with Google Sheets" at bounding box center [1337, 426] width 173 height 15
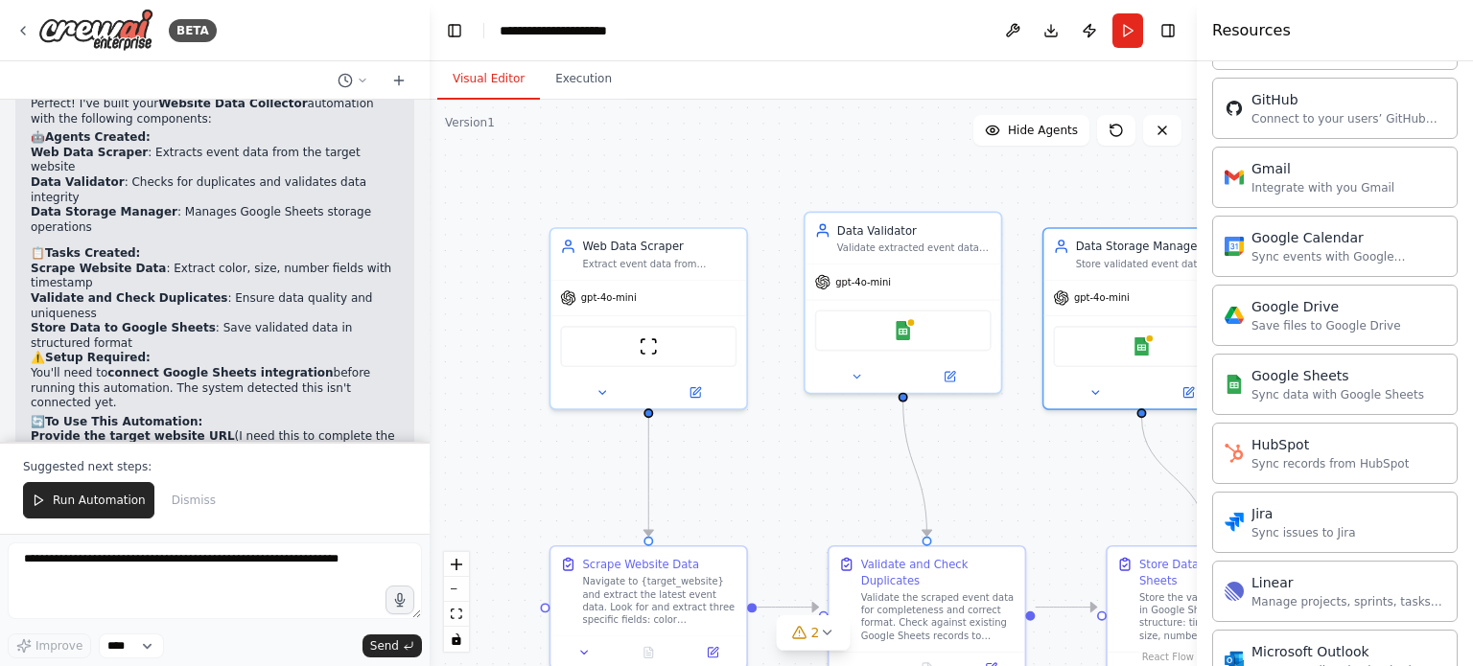
scroll to position [1513, 0]
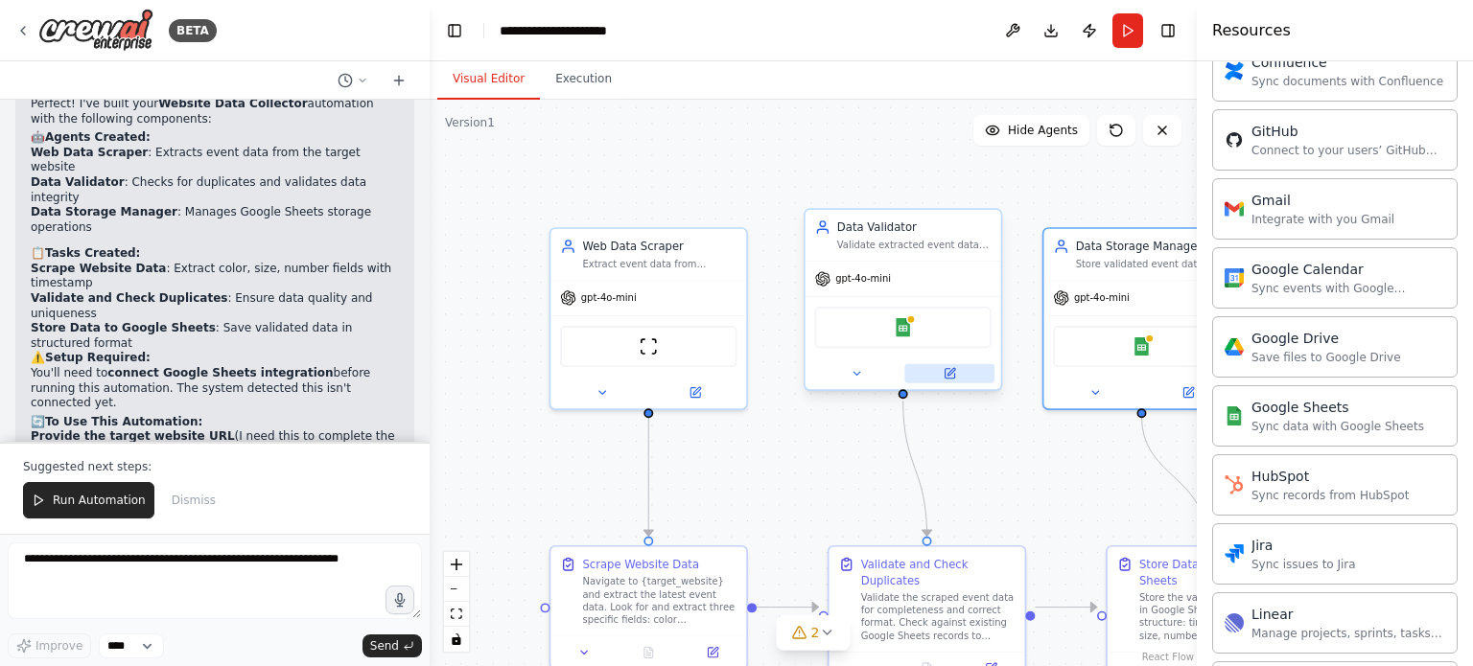
click at [947, 376] on icon at bounding box center [949, 374] width 10 height 10
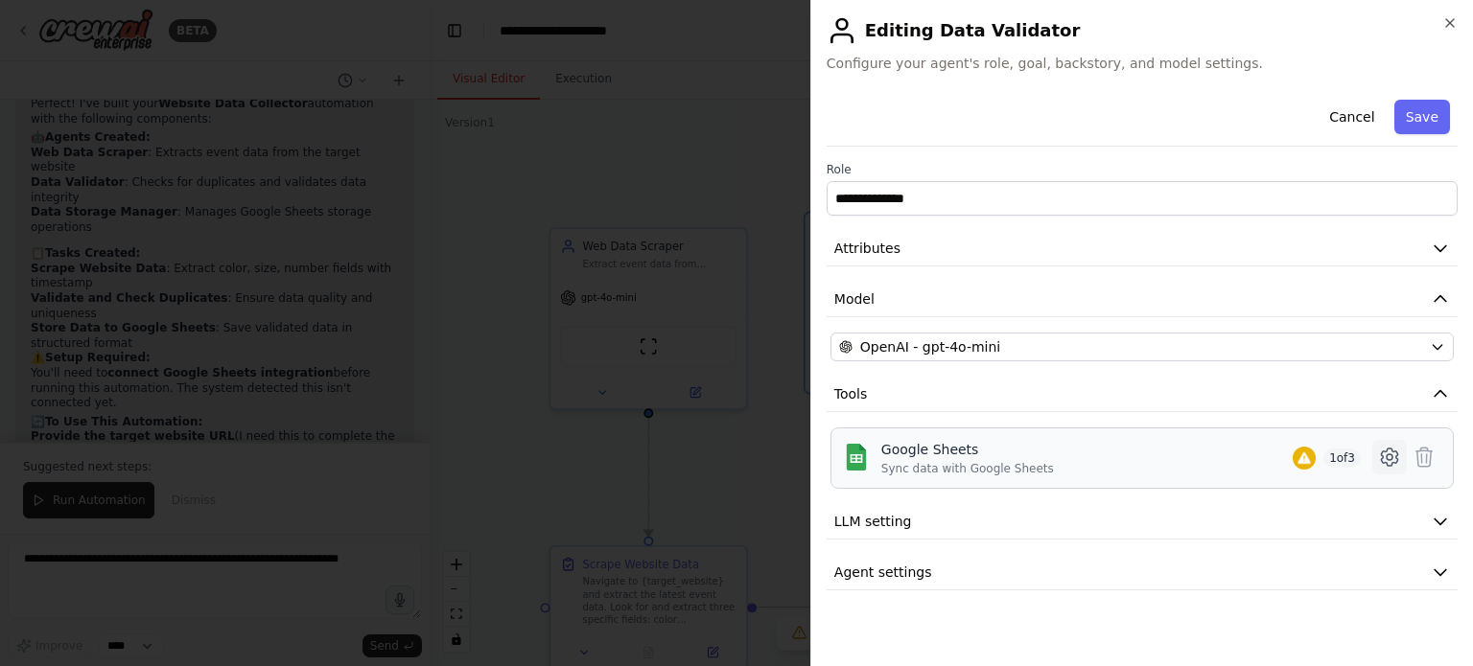
click at [1392, 449] on icon at bounding box center [1389, 457] width 23 height 23
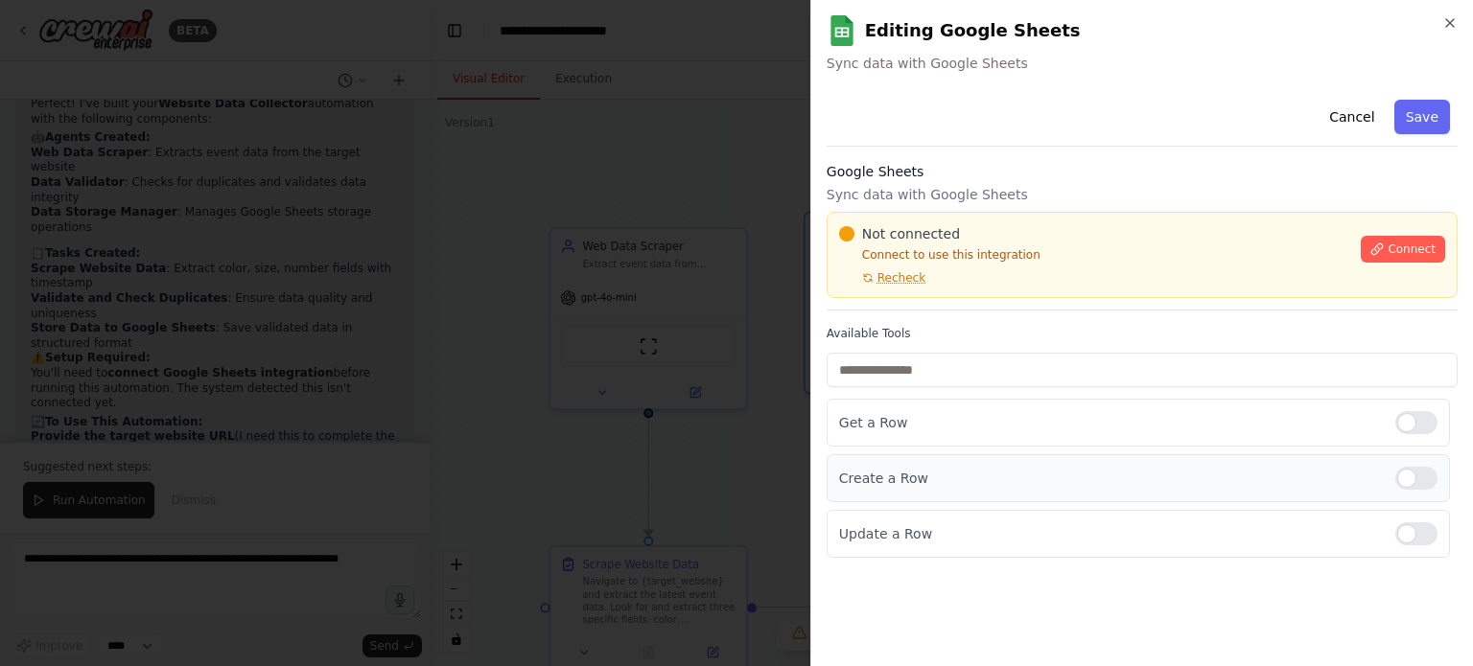
click at [1415, 475] on div at bounding box center [1416, 478] width 42 height 23
click at [988, 367] on input "text" at bounding box center [1141, 370] width 631 height 35
click at [1055, 329] on label "Available Tools" at bounding box center [1141, 333] width 631 height 15
click at [1396, 244] on span "Connect" at bounding box center [1411, 249] width 48 height 15
click at [946, 179] on h3 "Google Sheets" at bounding box center [1141, 171] width 631 height 19
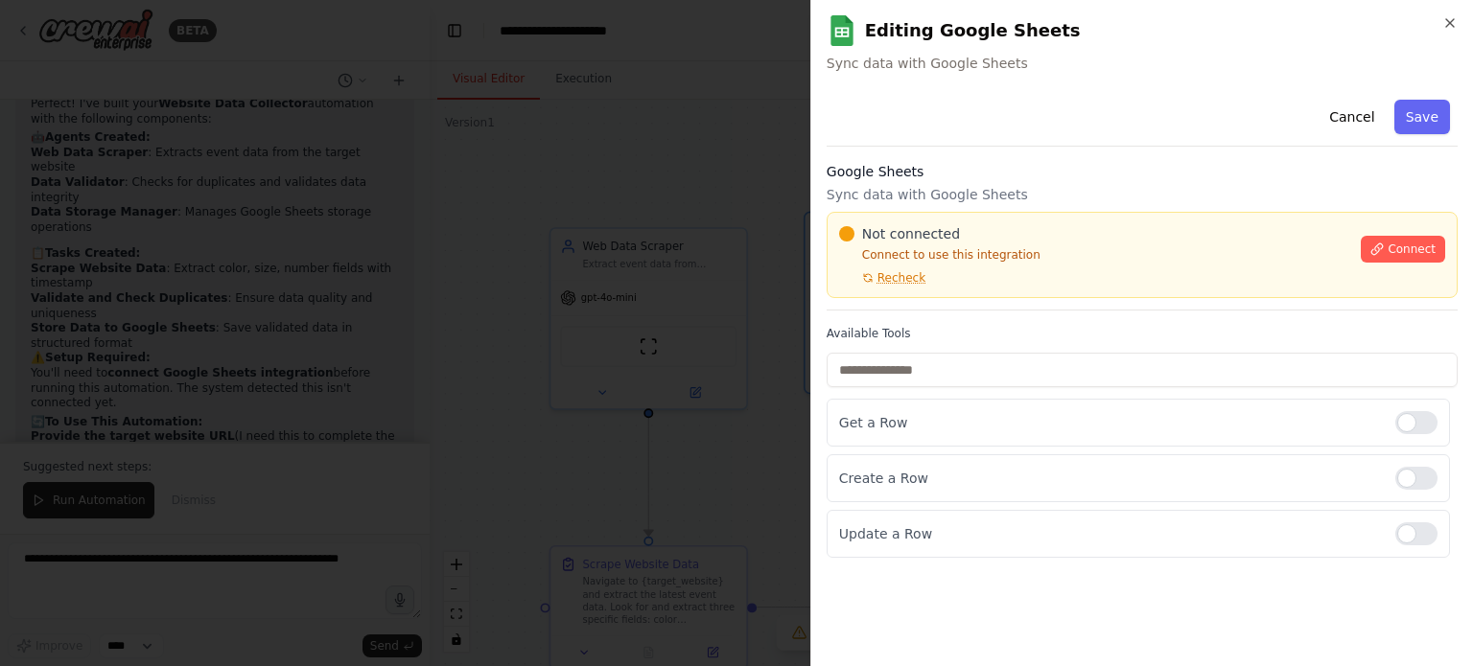
click at [1068, 140] on div "Cancel Save" at bounding box center [1141, 119] width 631 height 55
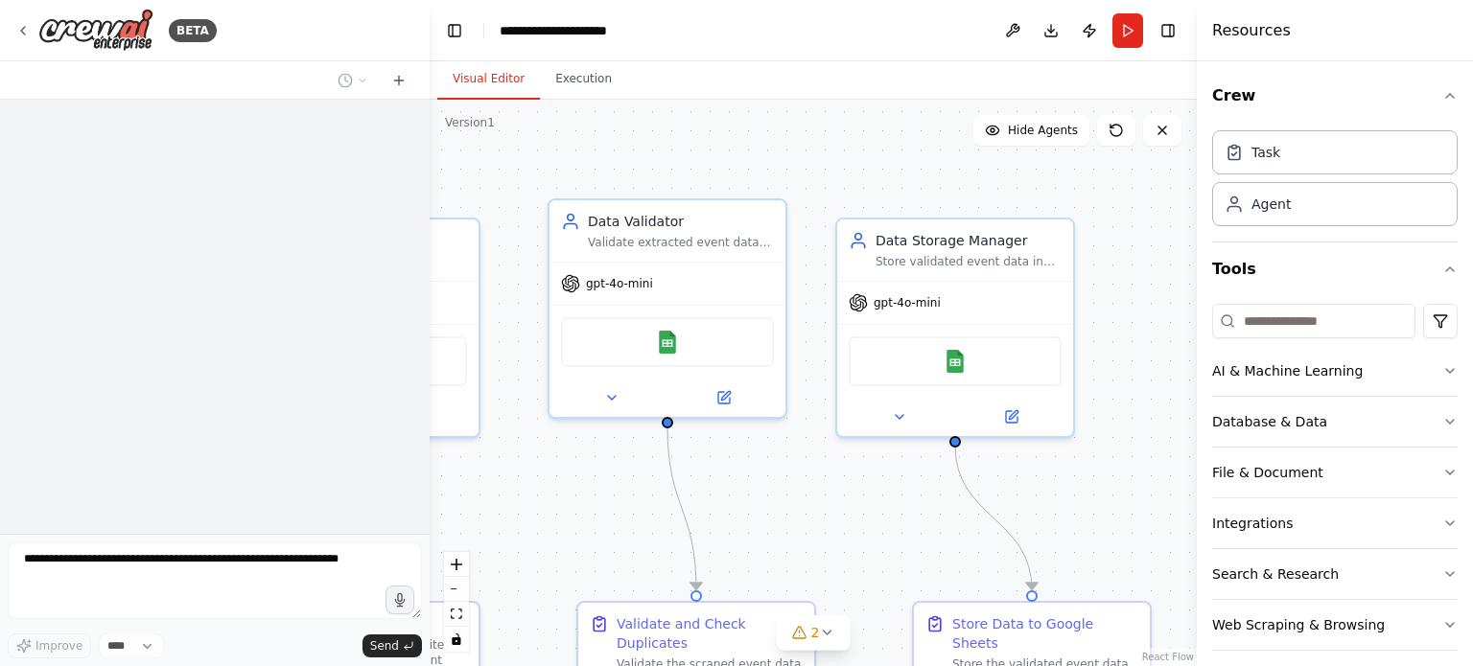
drag, startPoint x: 817, startPoint y: 351, endPoint x: 563, endPoint y: 360, distance: 254.2
click at [563, 360] on div ".deletable-edge-delete-btn { width: 20px; height: 20px; border: 0px solid #ffff…" at bounding box center [813, 383] width 767 height 567
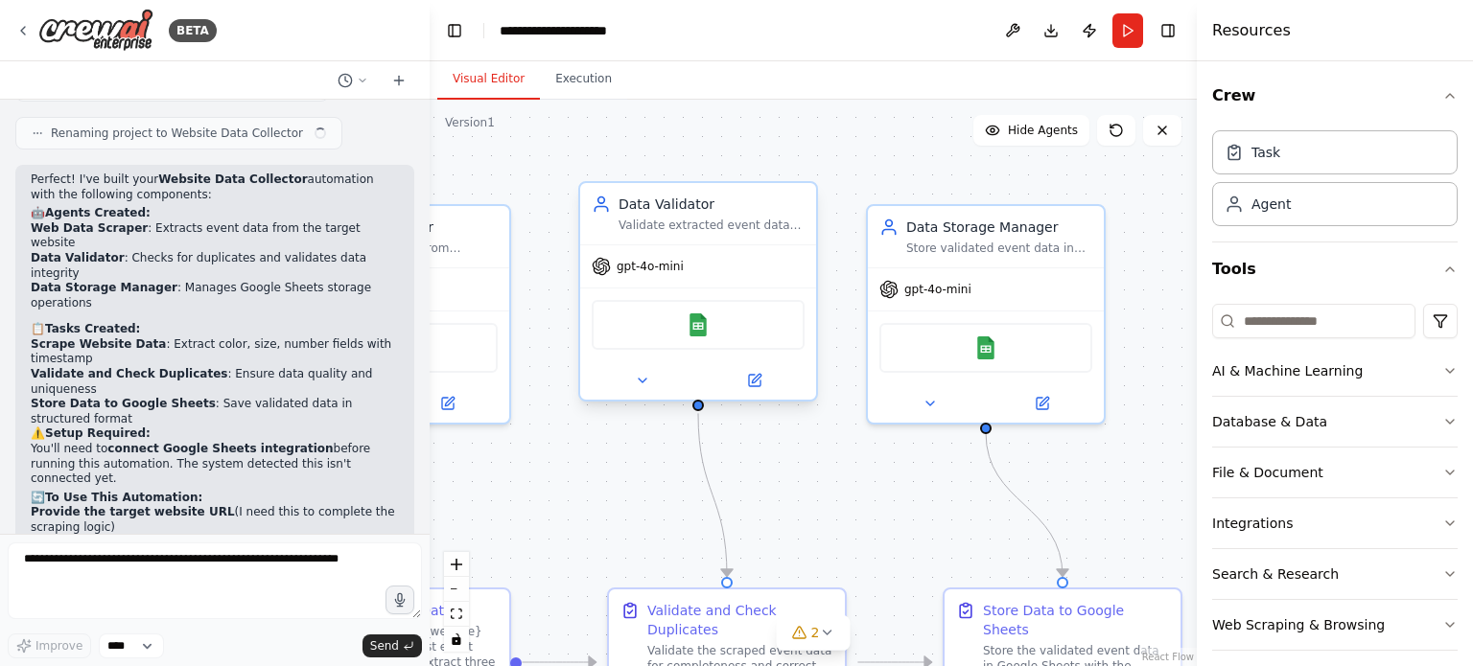
click at [757, 334] on div "Google Sheets" at bounding box center [698, 325] width 213 height 50
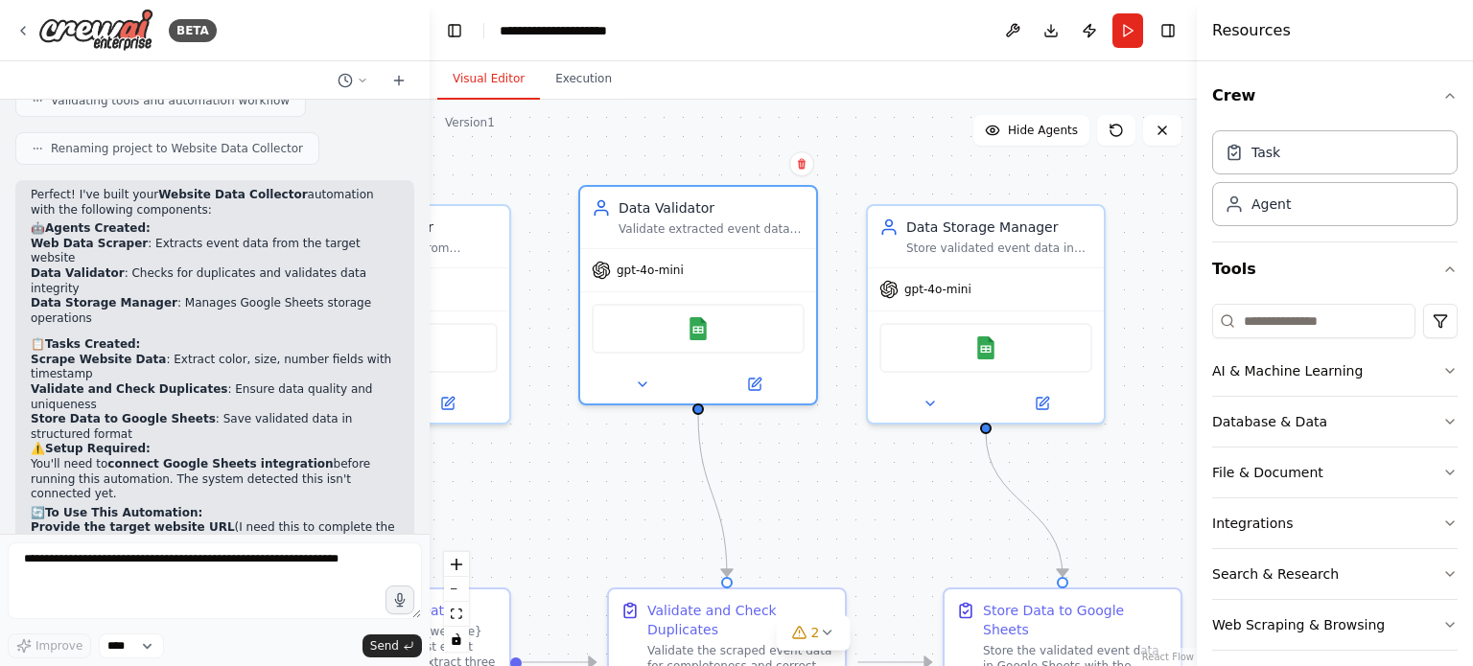
click at [756, 400] on div "Data Validator Validate extracted event data for completeness, check for duplic…" at bounding box center [698, 295] width 240 height 221
click at [743, 375] on button at bounding box center [754, 380] width 108 height 23
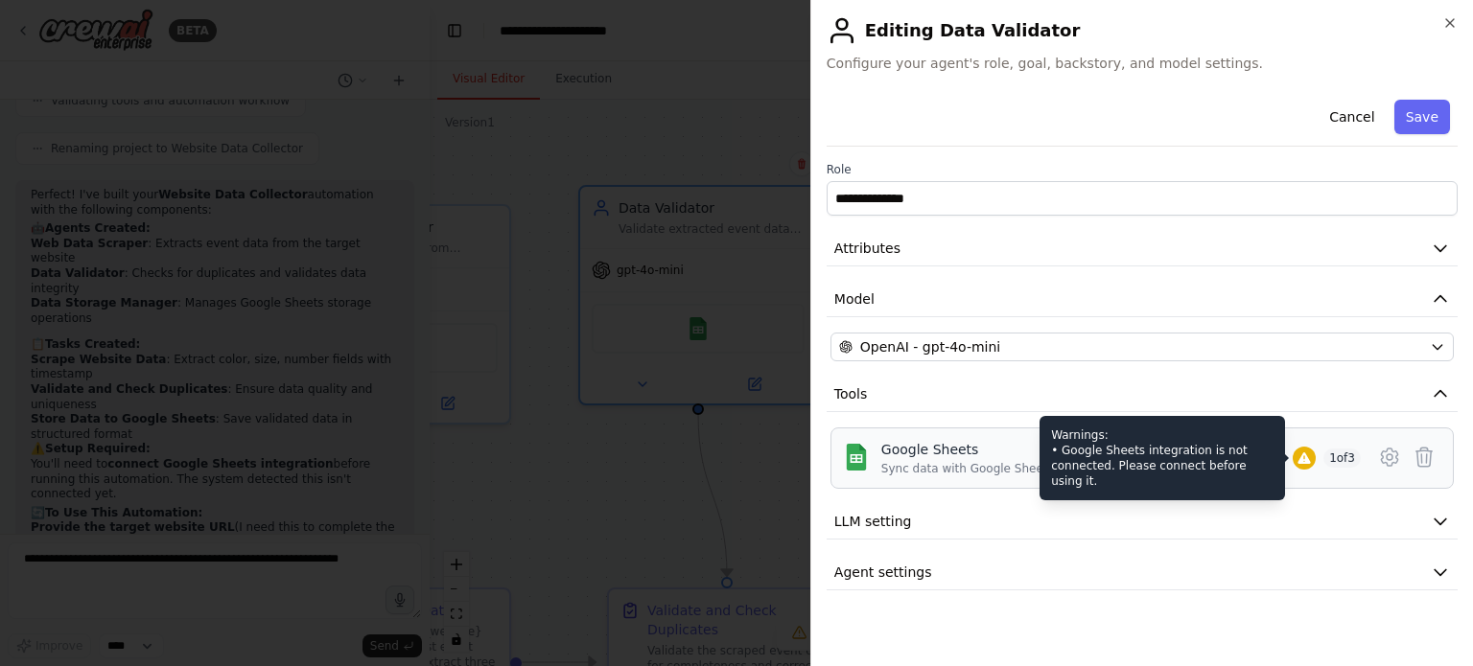
click at [1298, 453] on icon at bounding box center [1303, 458] width 15 height 15
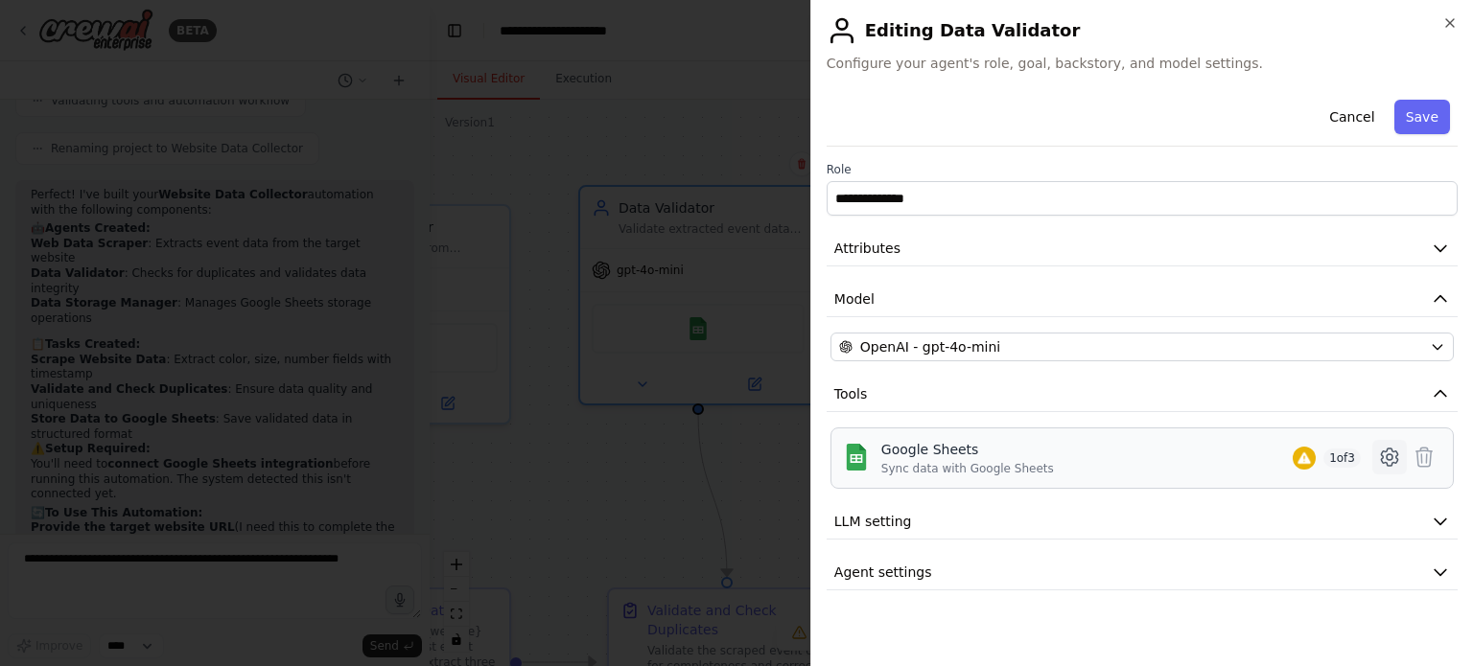
click at [1389, 454] on icon at bounding box center [1389, 457] width 6 height 6
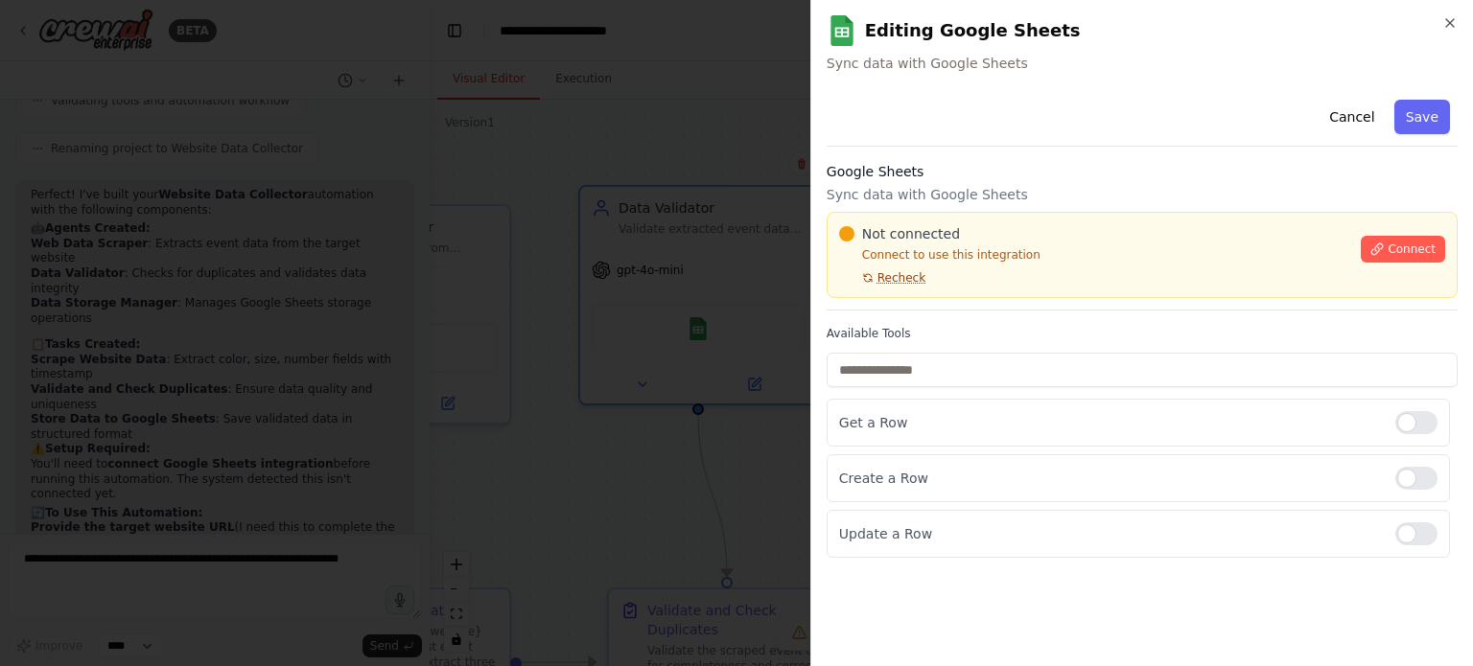
click at [894, 274] on span "Recheck" at bounding box center [901, 277] width 48 height 15
click at [1391, 257] on button "Connect" at bounding box center [1402, 249] width 84 height 27
click at [1410, 248] on span "Connect" at bounding box center [1411, 249] width 48 height 15
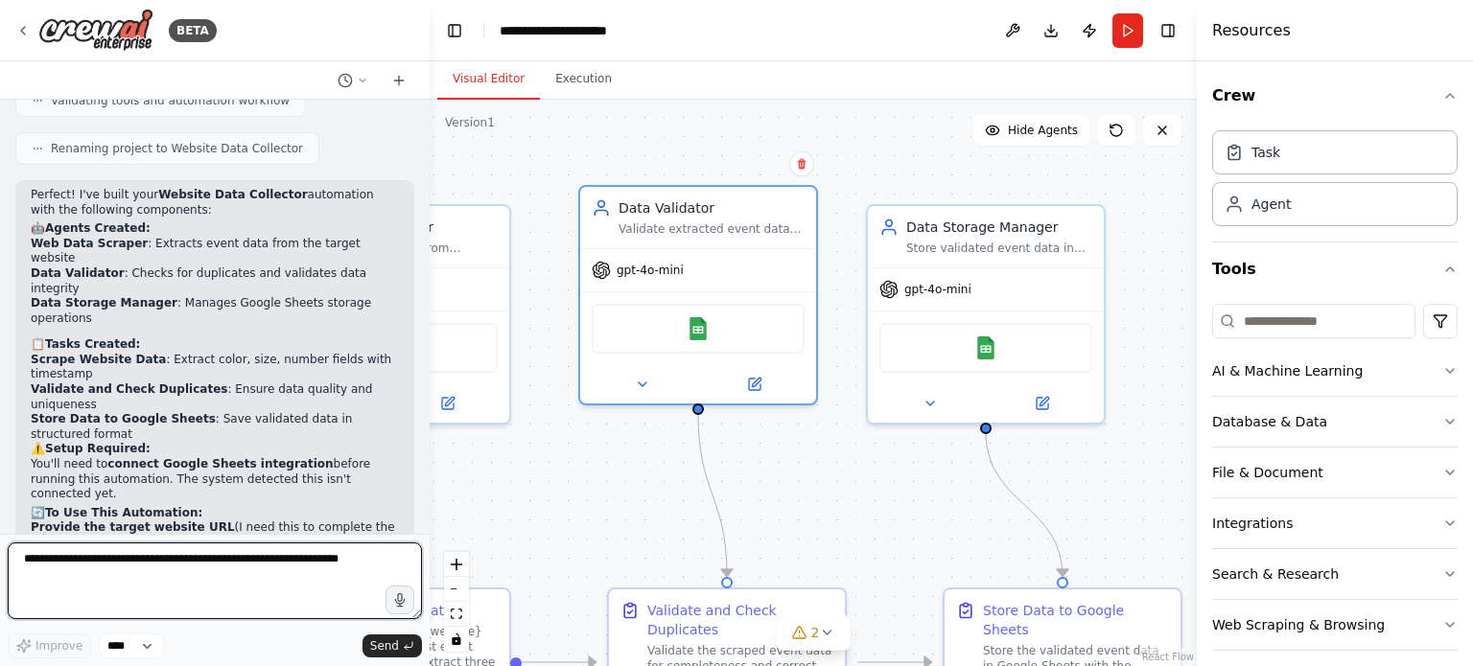
click at [168, 573] on textarea at bounding box center [215, 581] width 414 height 77
paste textarea "**********"
type textarea "**********"
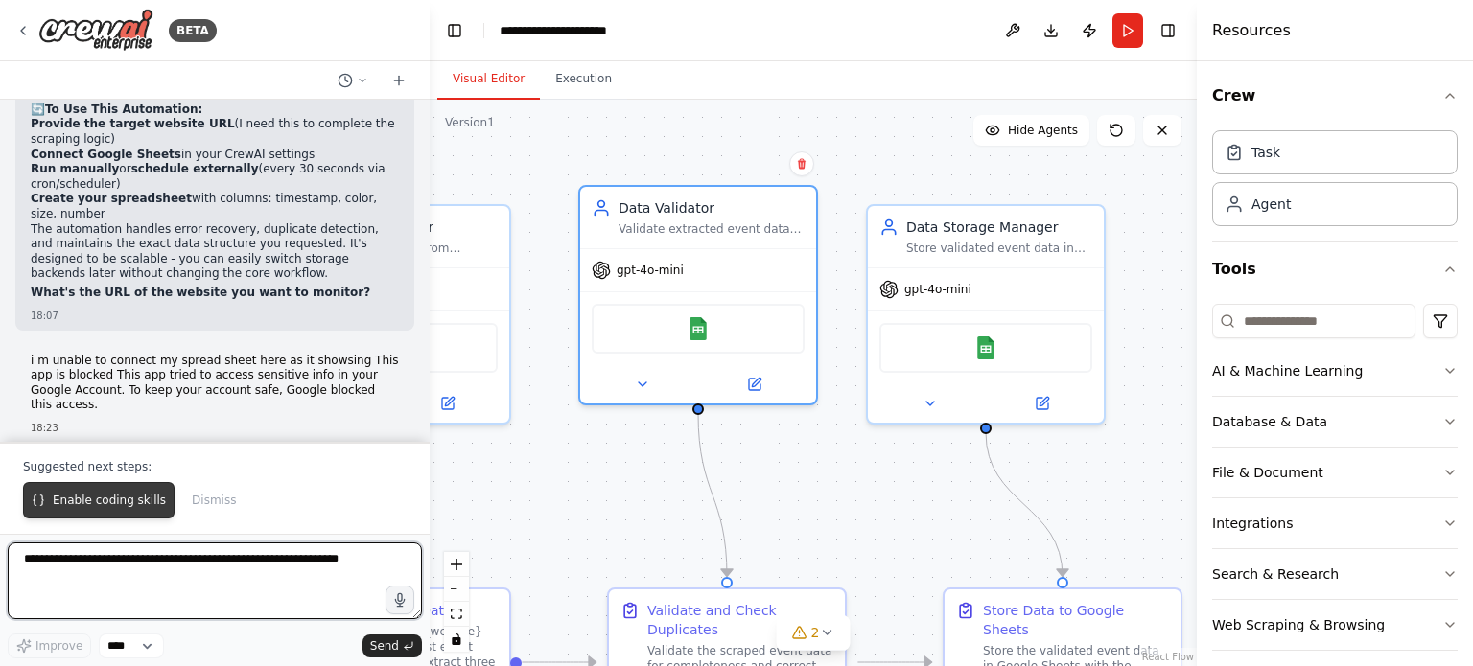
scroll to position [2629, 0]
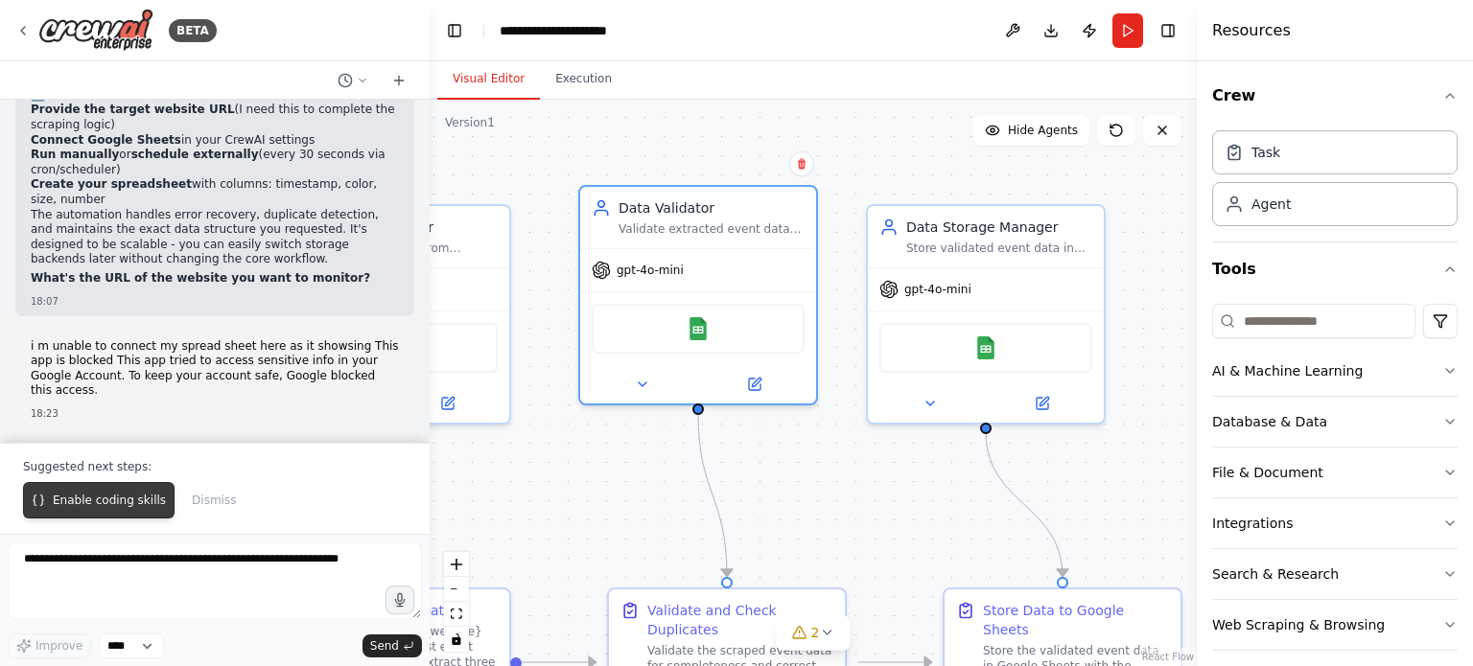
click at [122, 500] on span "Enable coding skills" at bounding box center [109, 500] width 113 height 15
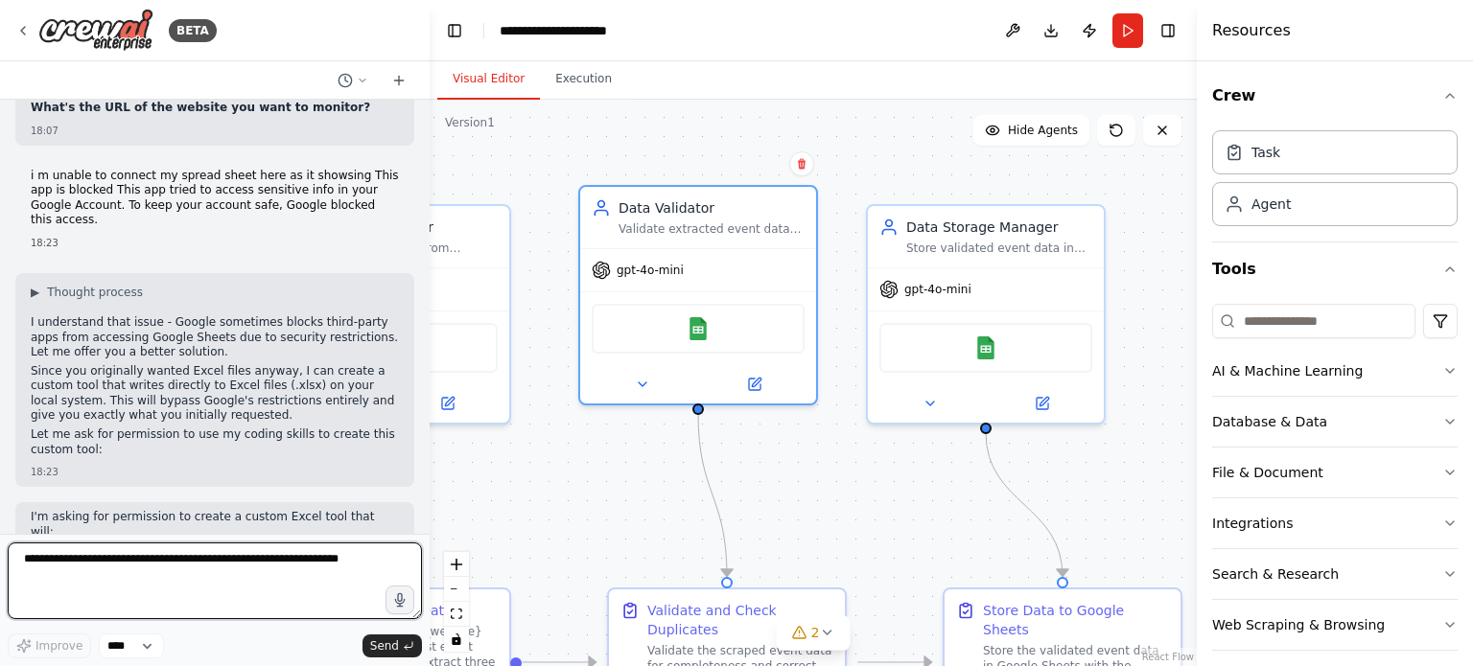
scroll to position [2804, 0]
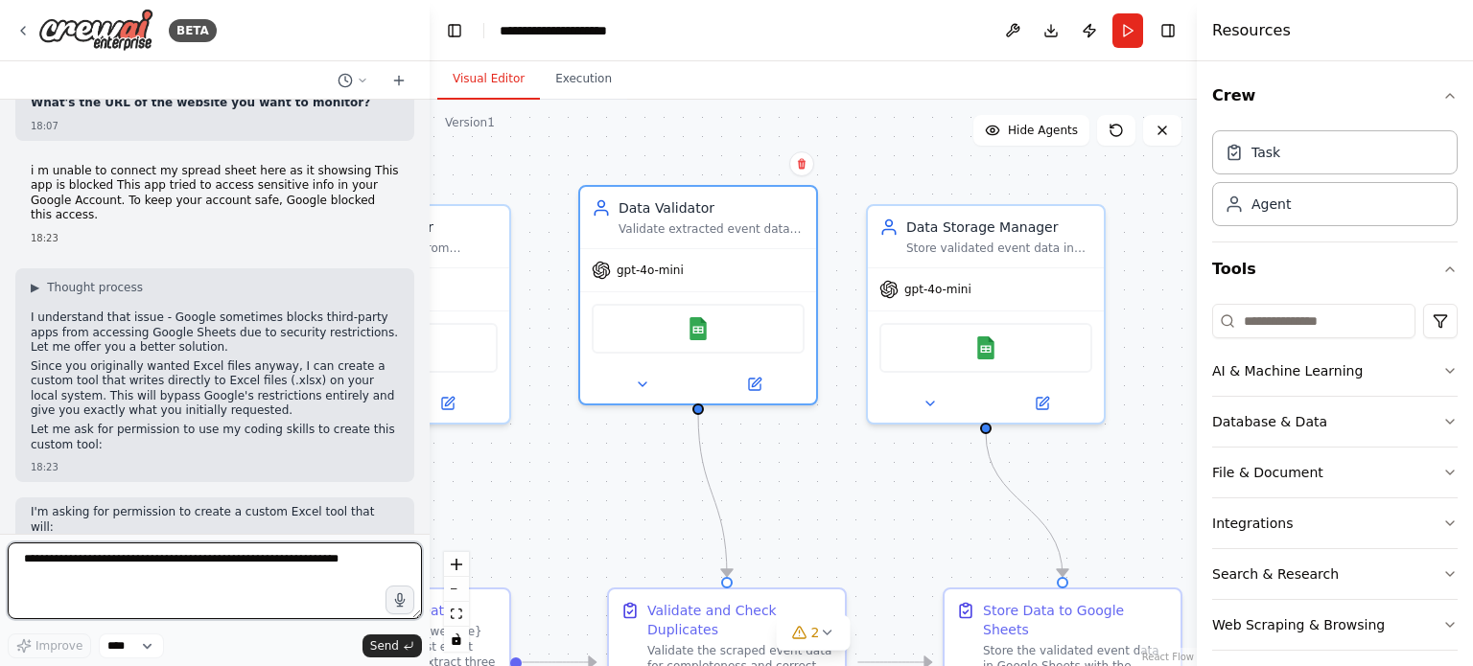
click at [213, 567] on textarea at bounding box center [215, 581] width 414 height 77
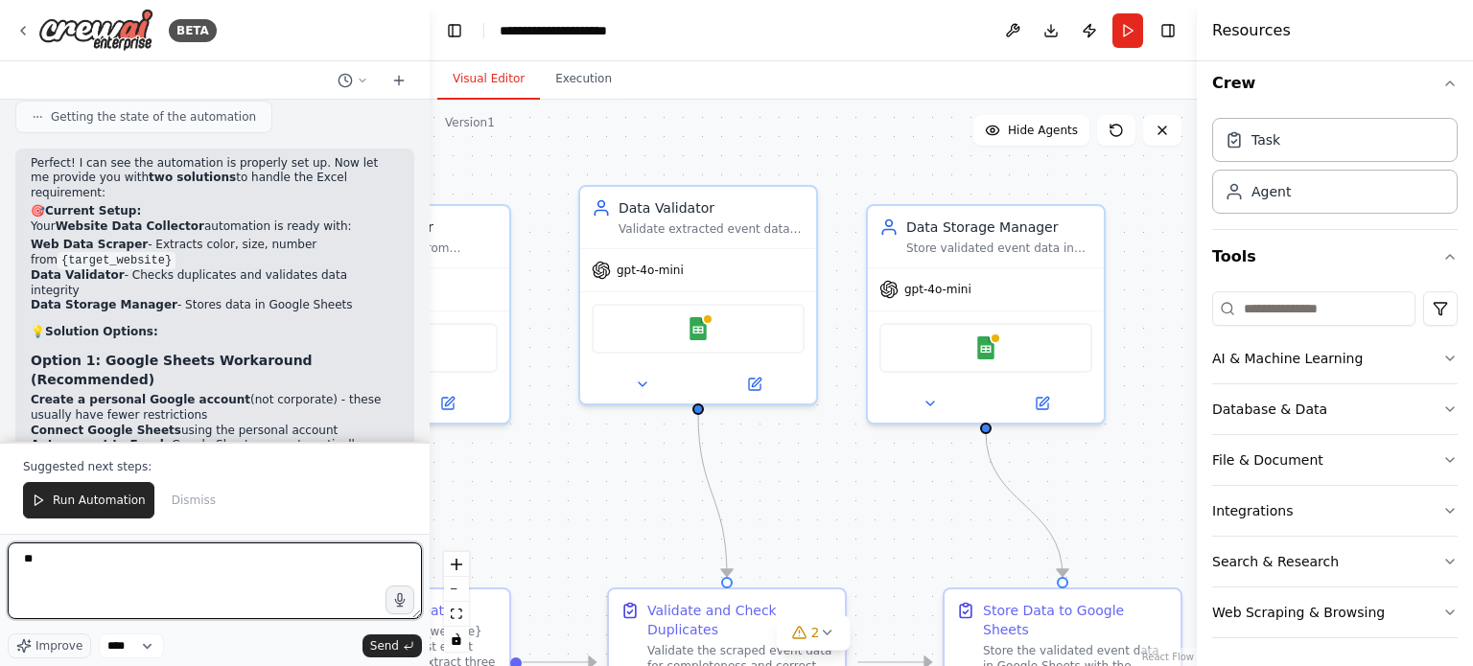
scroll to position [4158, 0]
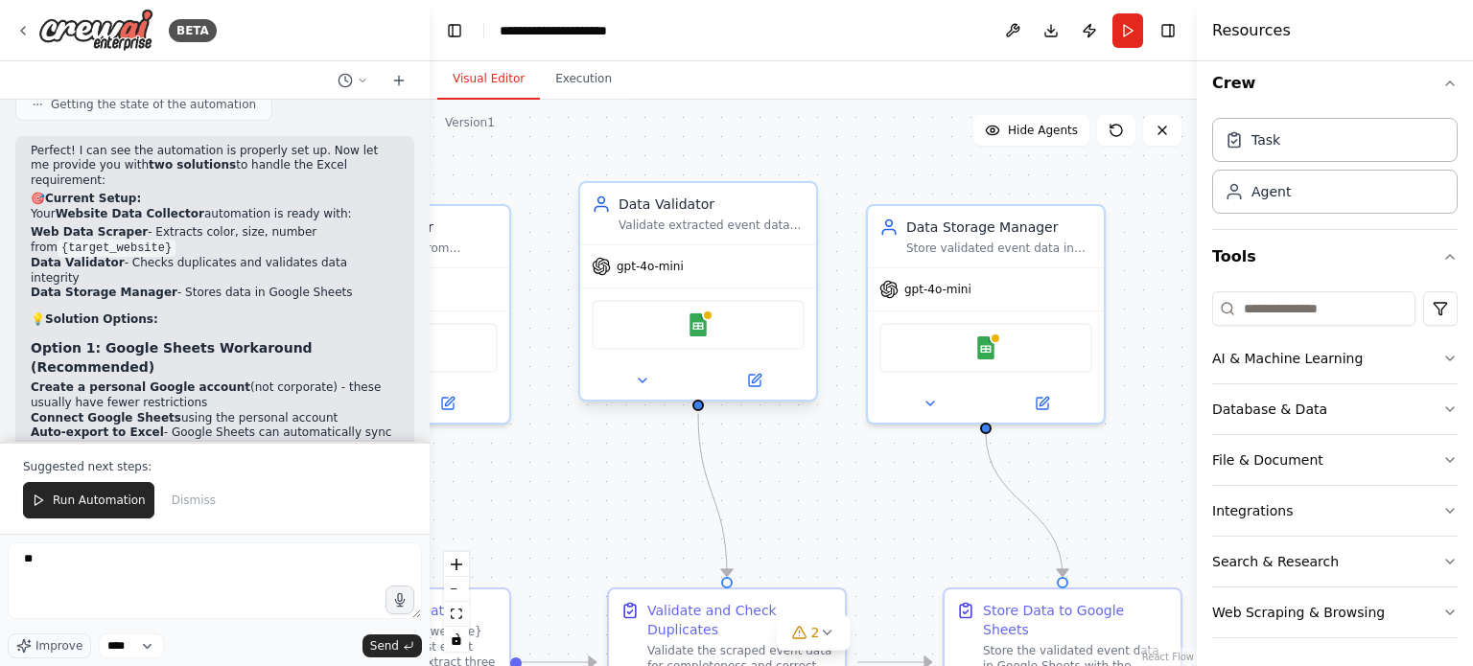
click at [711, 329] on div "Google Sheets" at bounding box center [698, 325] width 213 height 50
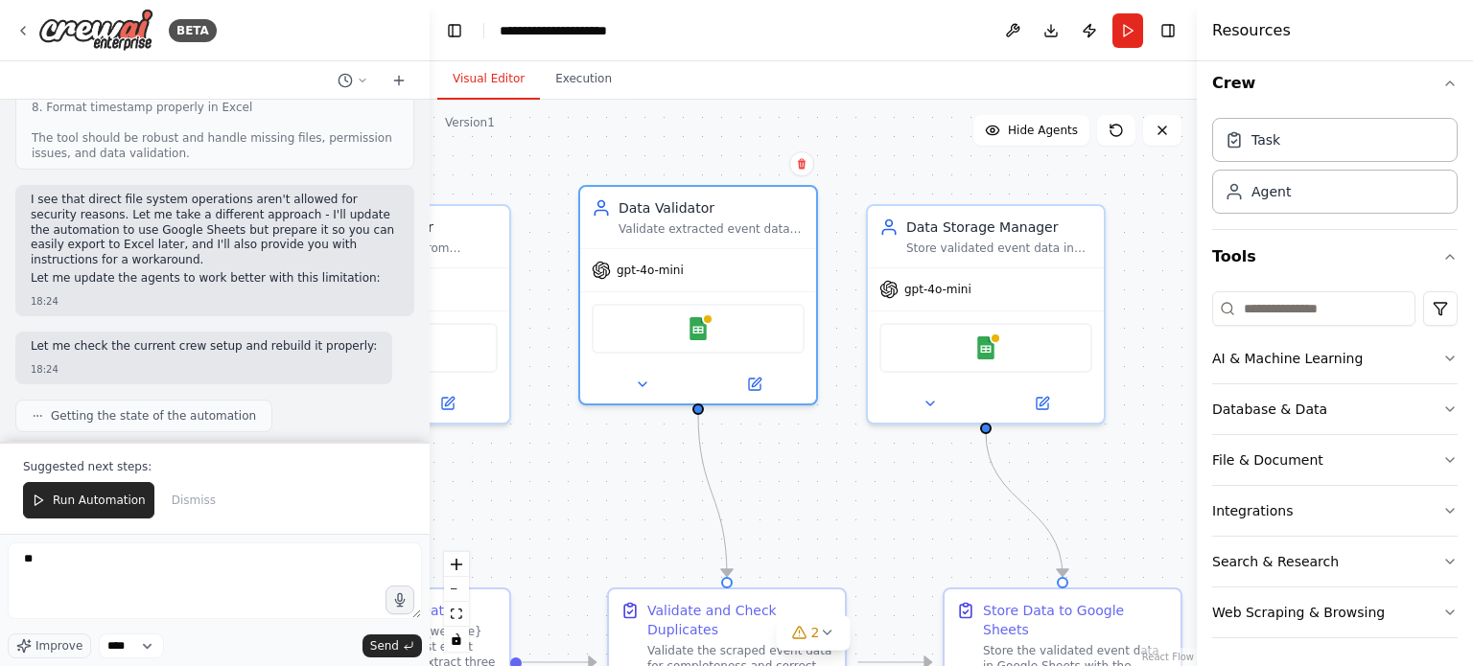
scroll to position [3853, 0]
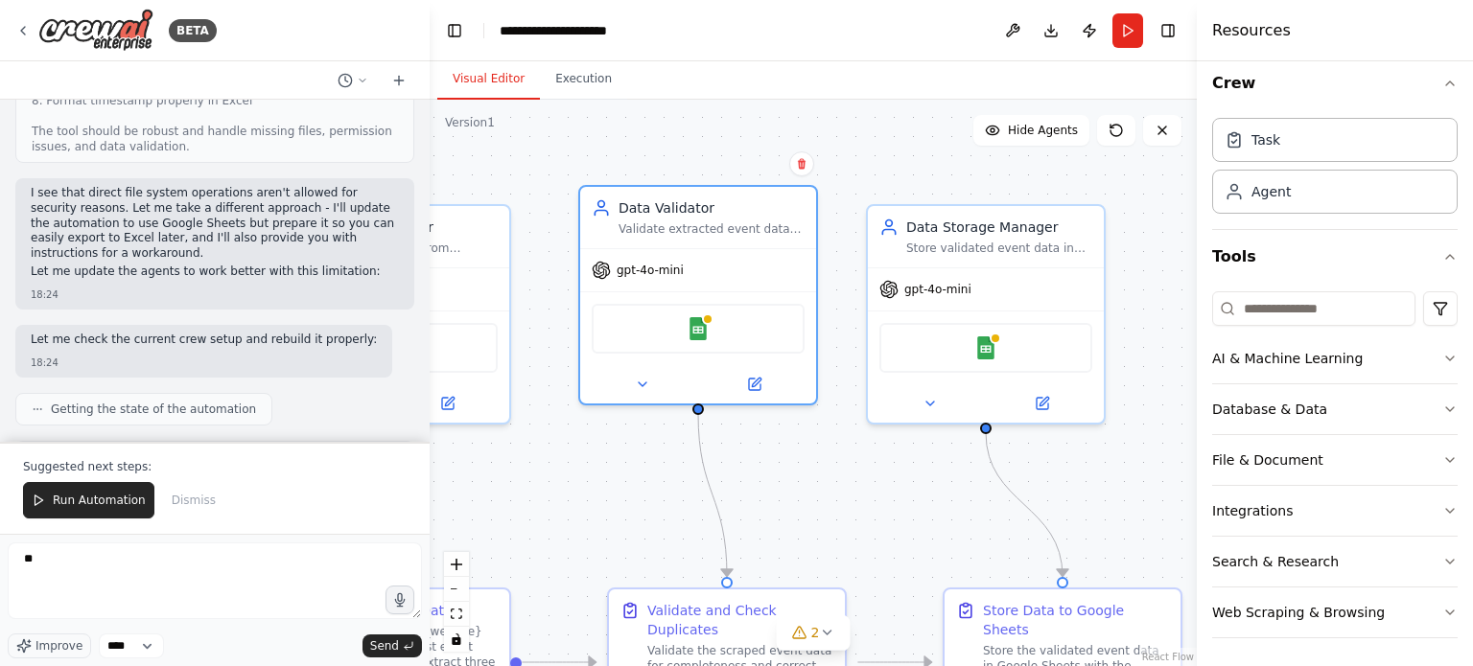
drag, startPoint x: 113, startPoint y: 267, endPoint x: 356, endPoint y: 259, distance: 242.7
click at [356, 561] on li "Data Validator - Checks duplicates and validates data integrity" at bounding box center [215, 576] width 368 height 30
drag, startPoint x: 58, startPoint y: 275, endPoint x: 155, endPoint y: 277, distance: 97.8
click at [155, 591] on li "Data Storage Manager - Stores data in Google Sheets" at bounding box center [215, 598] width 368 height 15
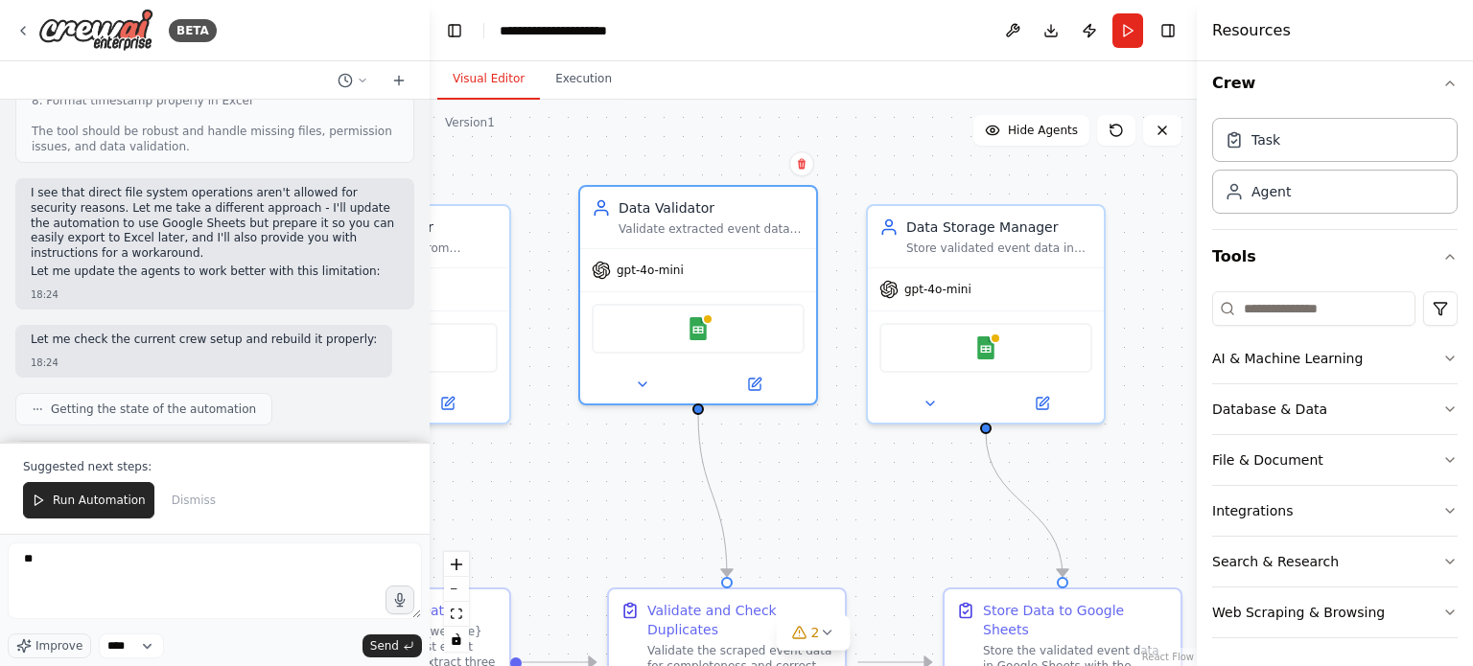
click at [155, 591] on li "Data Storage Manager - Stores data in Google Sheets" at bounding box center [215, 598] width 368 height 15
drag, startPoint x: 165, startPoint y: 276, endPoint x: 316, endPoint y: 285, distance: 151.7
click at [316, 591] on li "Data Storage Manager - Stores data in Google Sheets" at bounding box center [215, 598] width 368 height 15
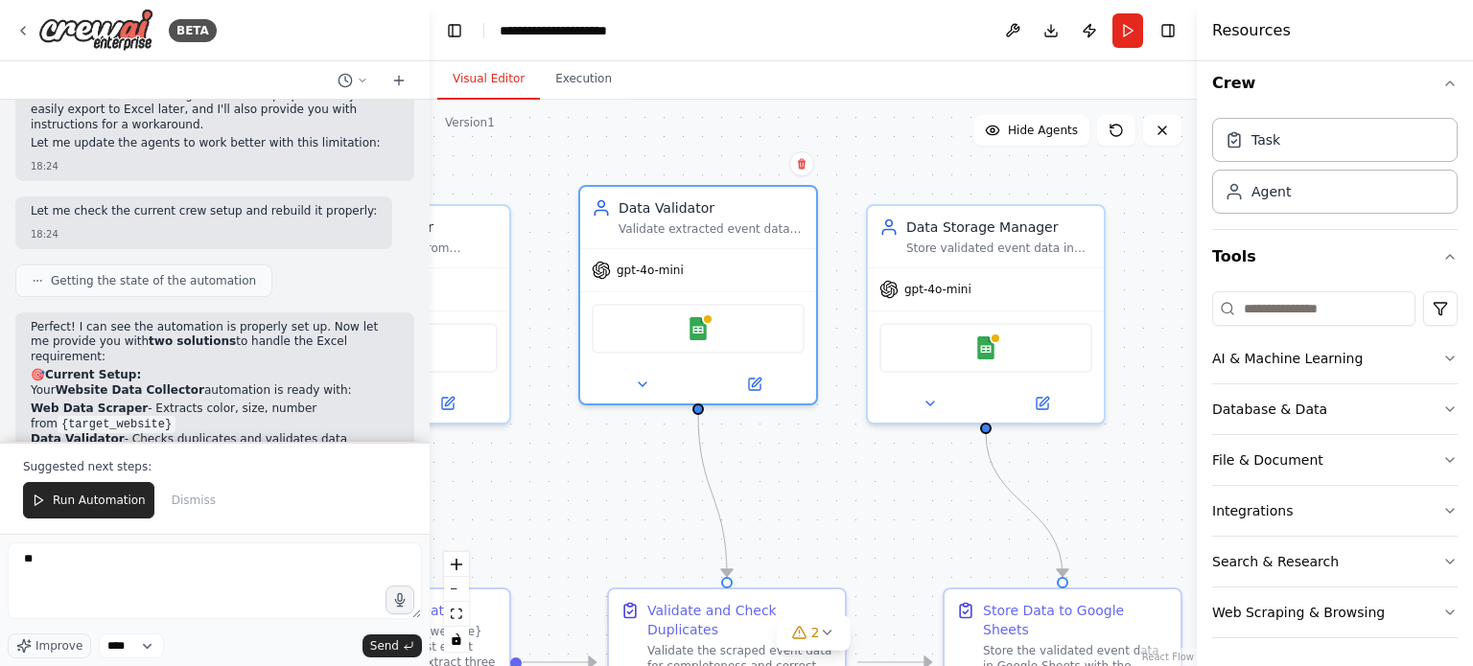
scroll to position [3983, 0]
drag, startPoint x: 130, startPoint y: 244, endPoint x: 207, endPoint y: 248, distance: 76.8
click at [207, 556] on strong "Create a personal Google account" at bounding box center [141, 562] width 220 height 13
click at [315, 556] on li "Create a personal Google account (not corporate) - these usually have fewer res…" at bounding box center [215, 571] width 368 height 30
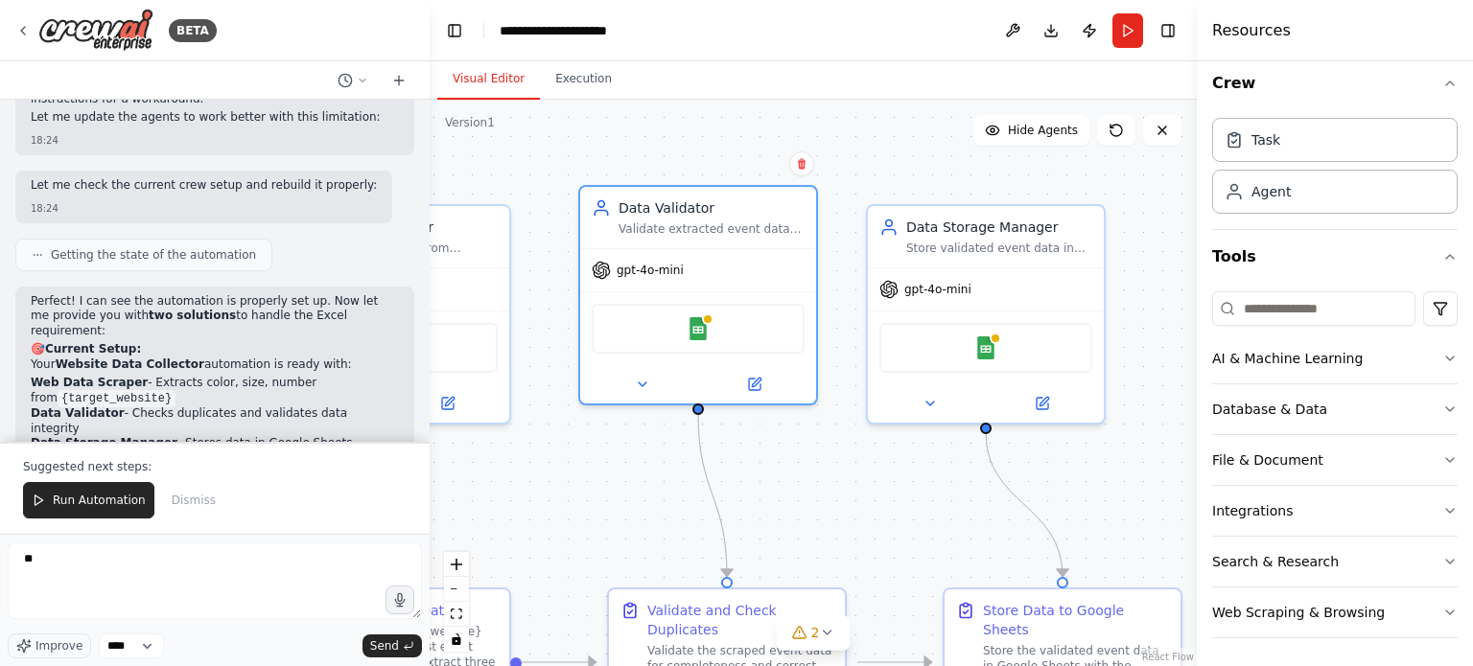
scroll to position [4013, 0]
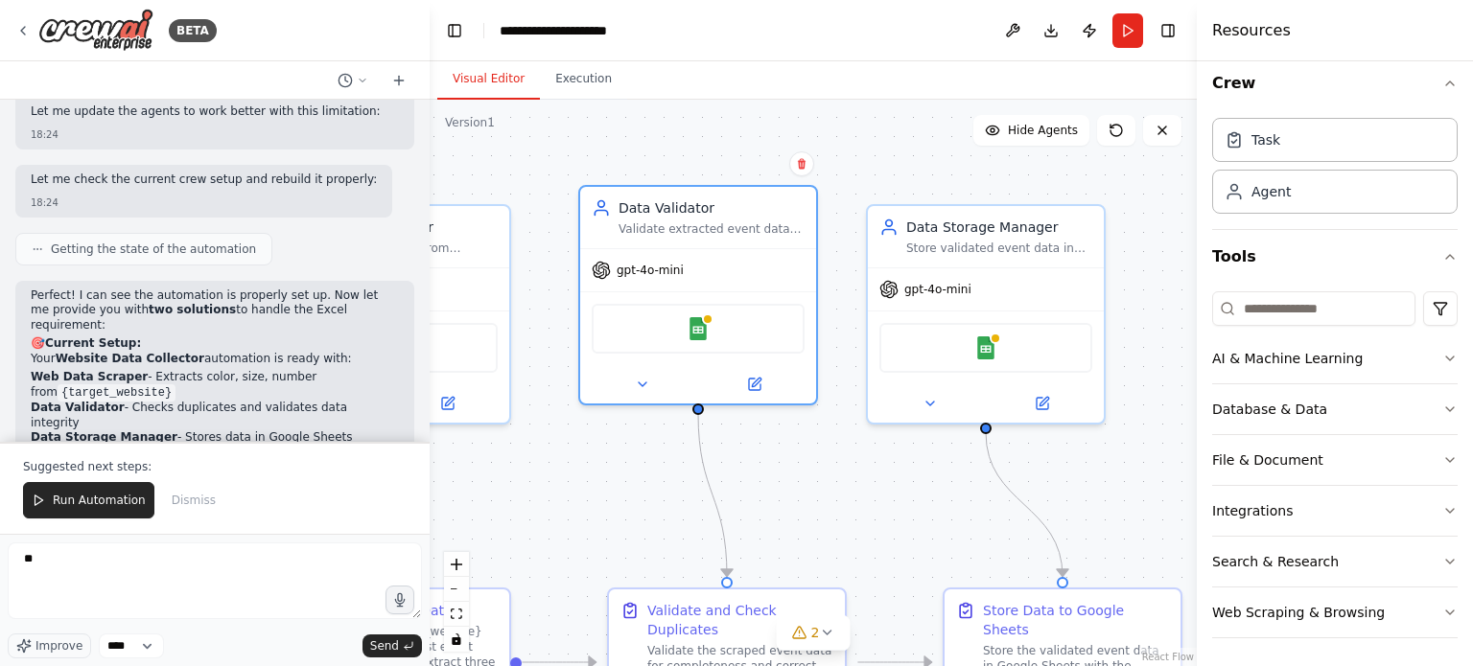
drag, startPoint x: 300, startPoint y: 241, endPoint x: 264, endPoint y: 241, distance: 36.4
click at [264, 556] on li "Connect Google Sheets using the personal account" at bounding box center [215, 563] width 368 height 15
drag, startPoint x: 154, startPoint y: 257, endPoint x: 364, endPoint y: 256, distance: 210.0
click at [364, 570] on li "Auto-export to Excel - Google Sheets can automatically sync to Excel Online or …" at bounding box center [215, 585] width 368 height 30
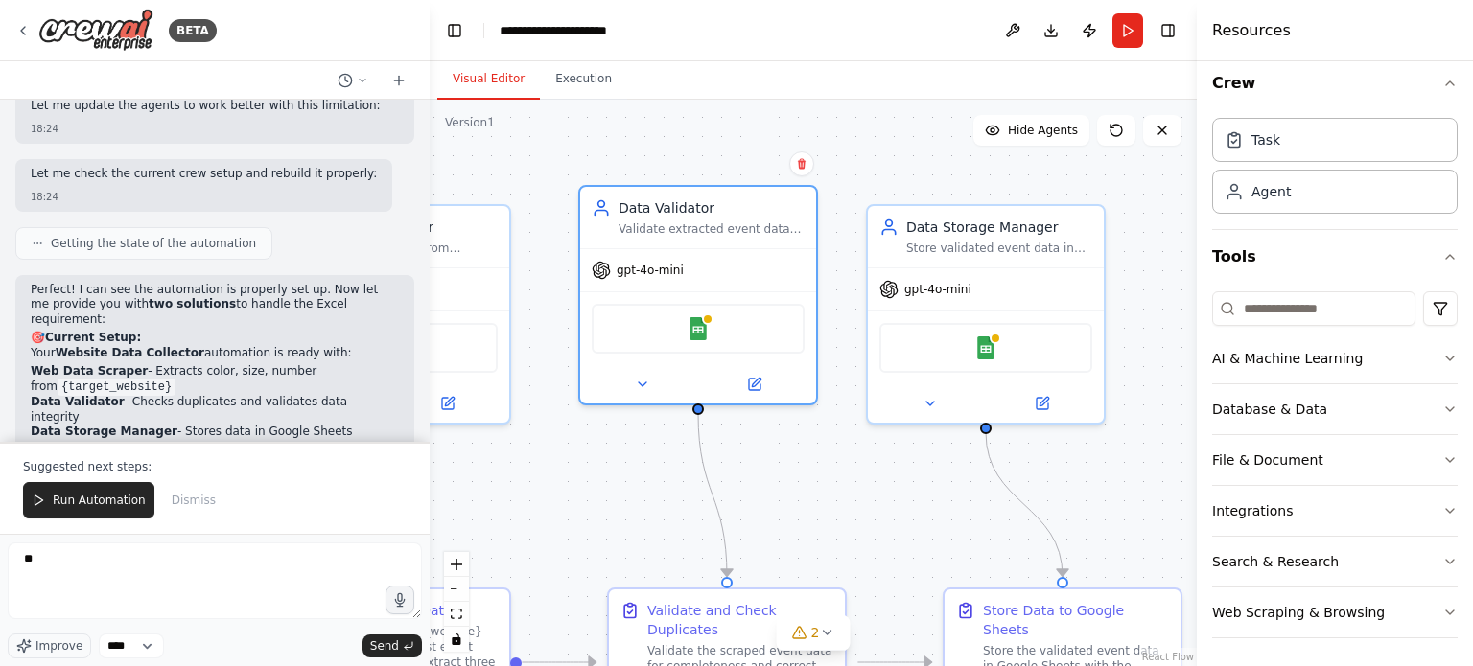
scroll to position [4020, 0]
drag, startPoint x: 105, startPoint y: 265, endPoint x: 296, endPoint y: 263, distance: 191.8
click at [296, 564] on li "Auto-export to Excel - Google Sheets can automatically sync to Excel Online or …" at bounding box center [215, 579] width 368 height 30
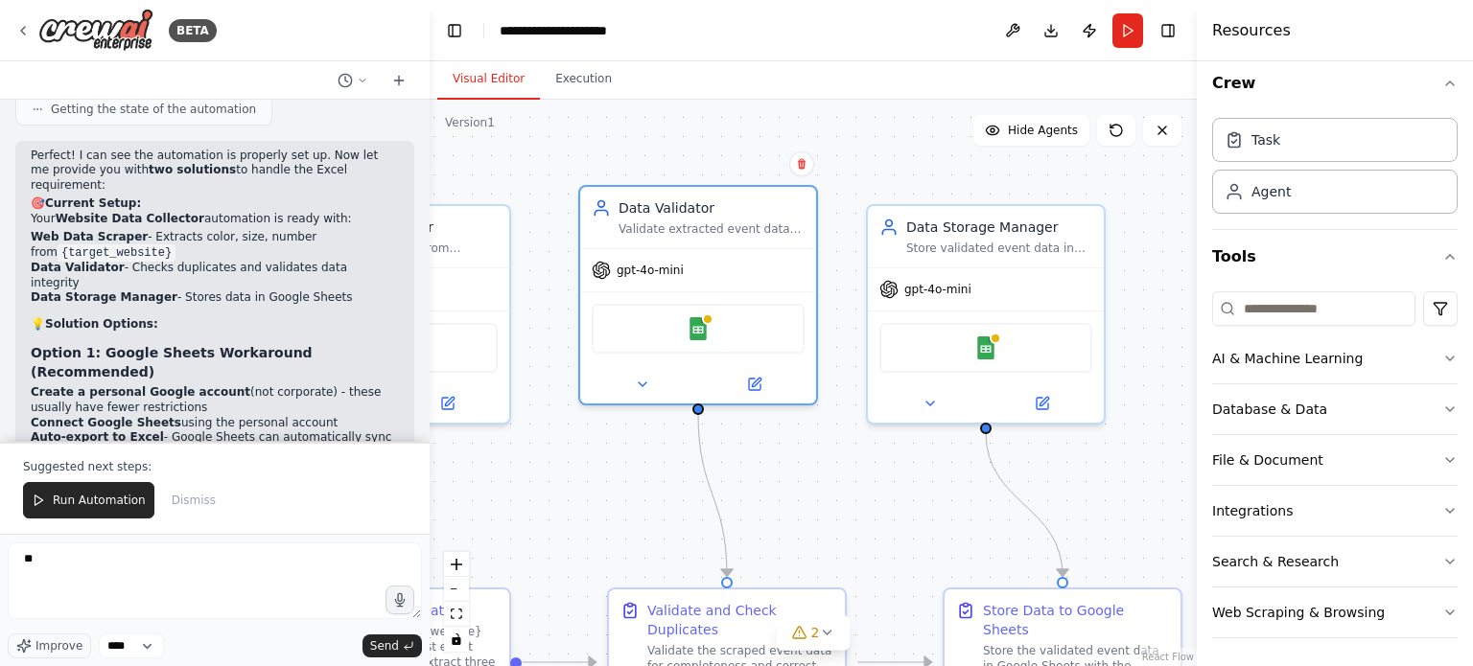
scroll to position [4158, 0]
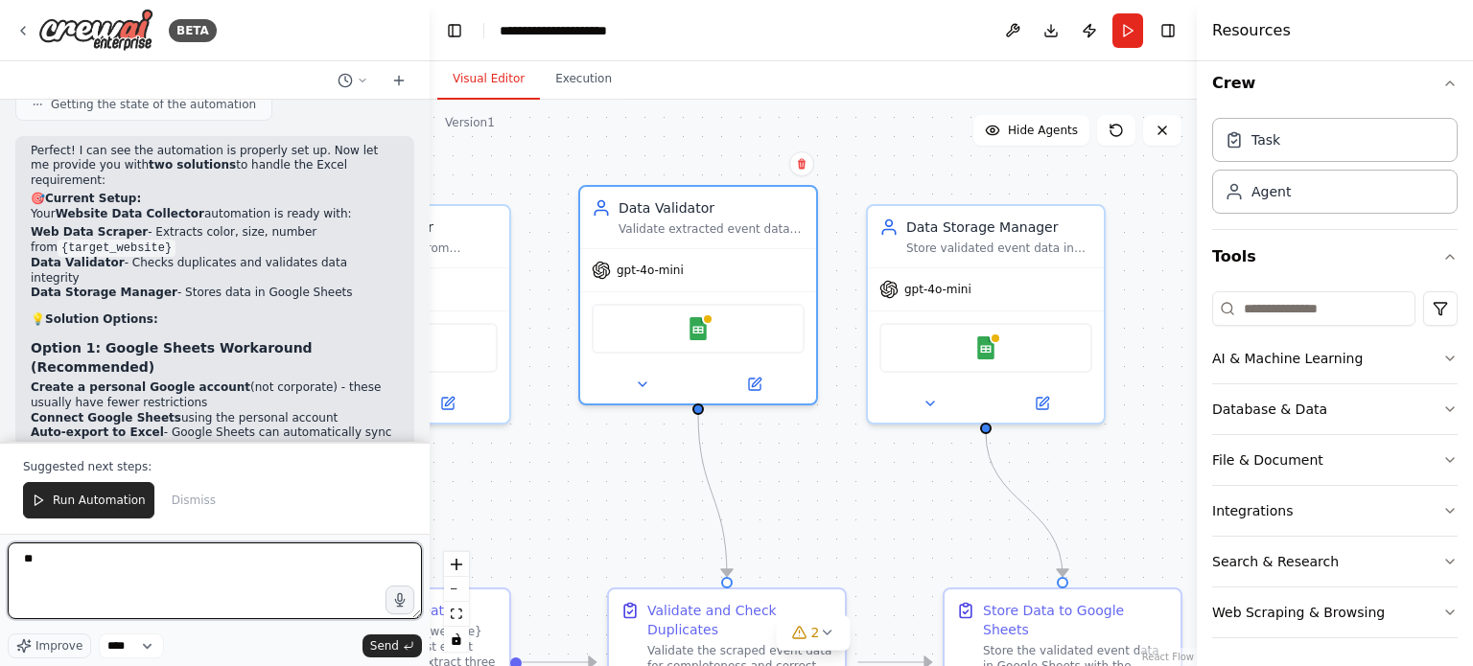
click at [193, 574] on textarea "**" at bounding box center [215, 581] width 414 height 77
type textarea "*"
paste textarea "**********"
type textarea "**********"
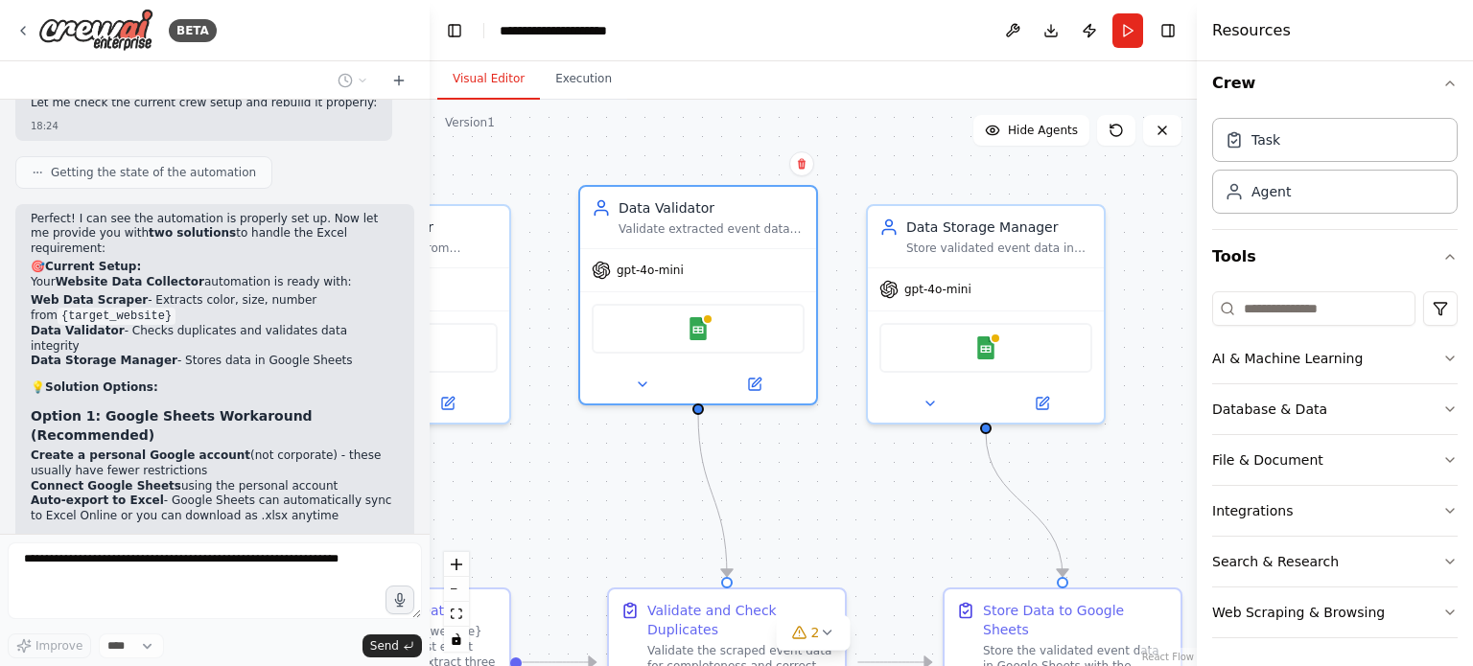
scroll to position [4199, 0]
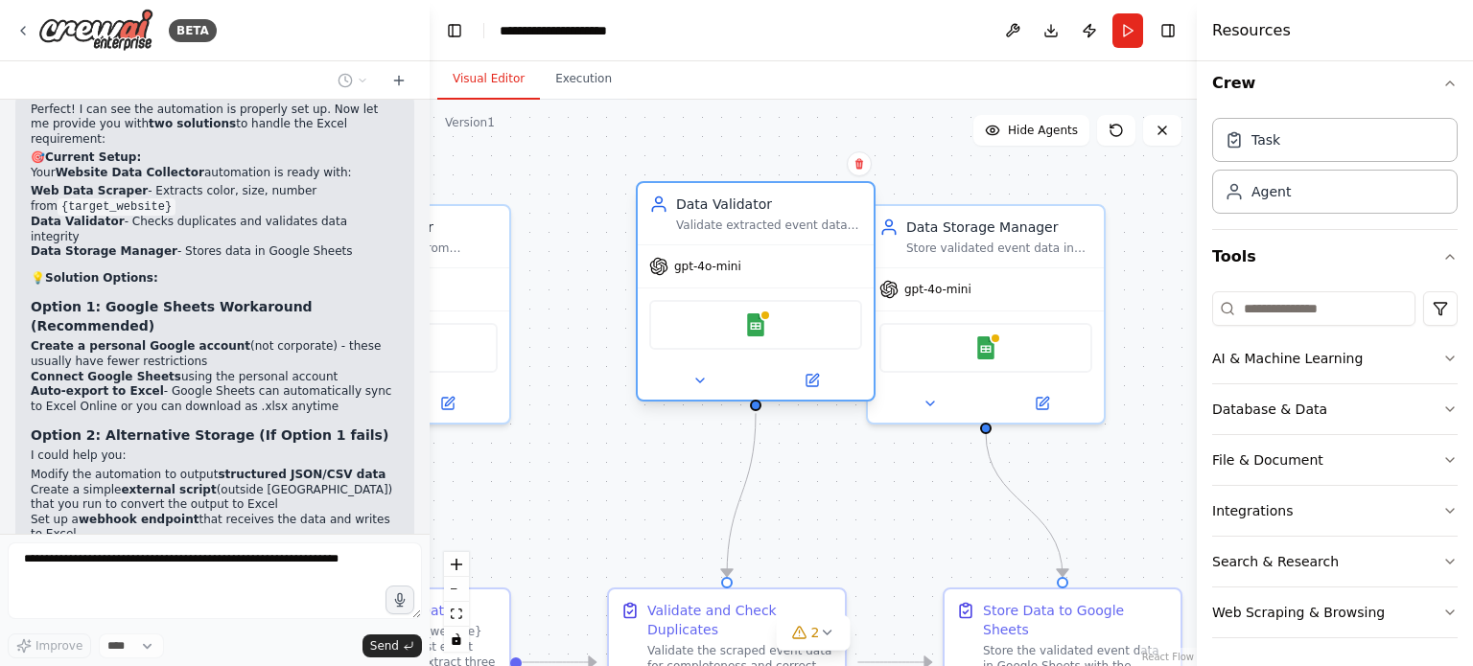
drag, startPoint x: 641, startPoint y: 311, endPoint x: 681, endPoint y: 303, distance: 40.1
click at [681, 303] on div "Google Sheets" at bounding box center [755, 325] width 213 height 50
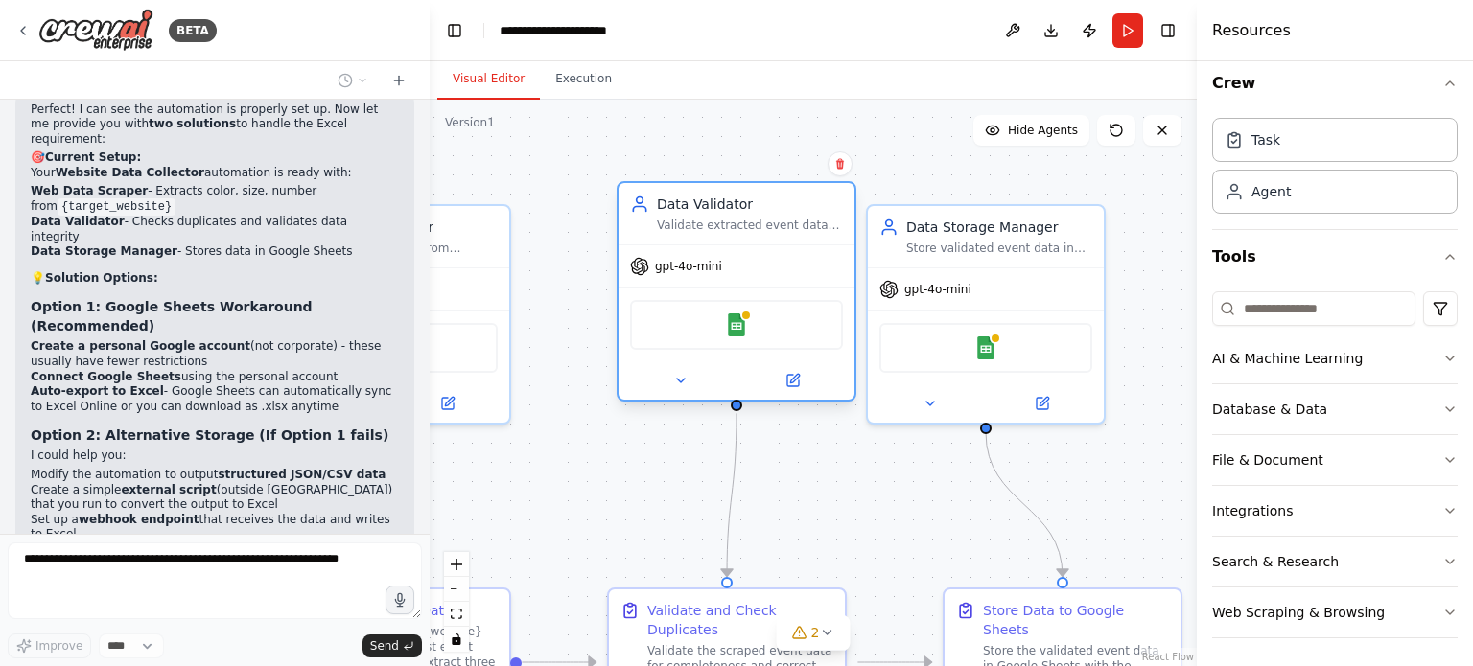
click at [748, 343] on div "Google Sheets" at bounding box center [736, 325] width 213 height 50
click at [793, 388] on button at bounding box center [792, 380] width 108 height 23
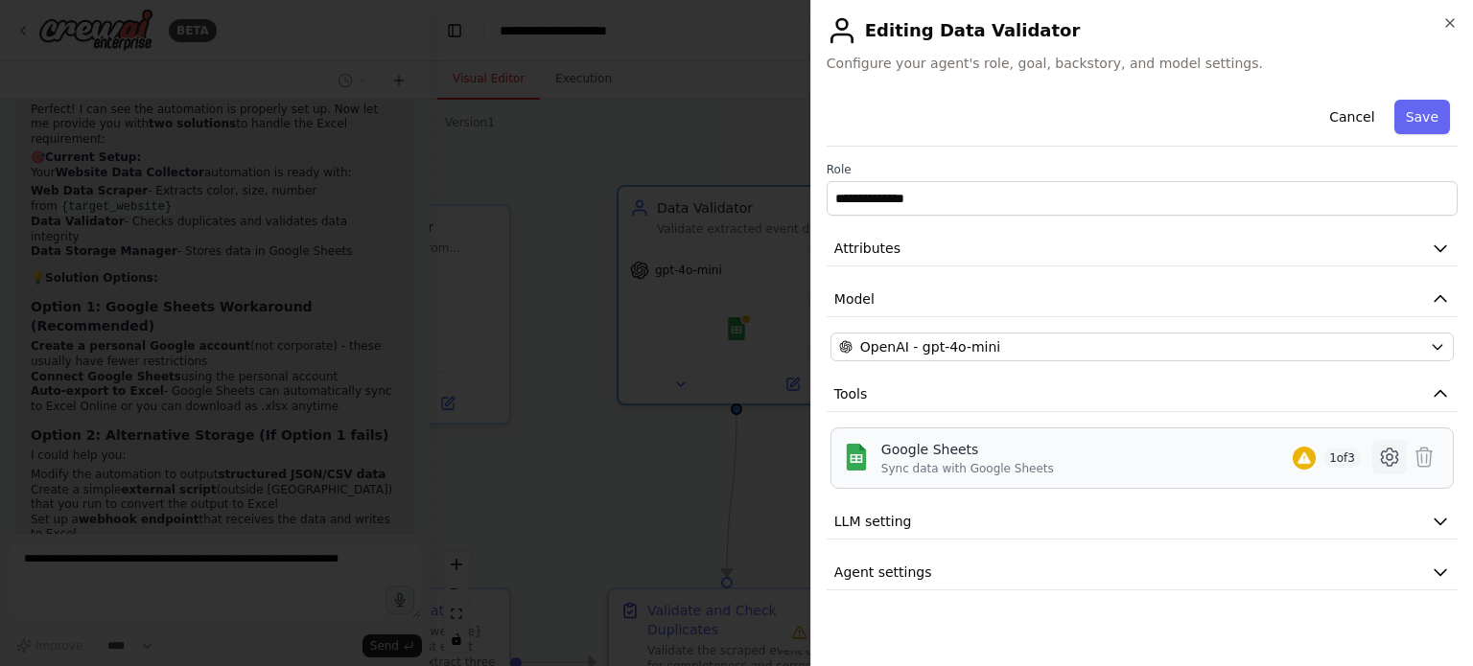
click at [1385, 446] on icon at bounding box center [1389, 457] width 23 height 23
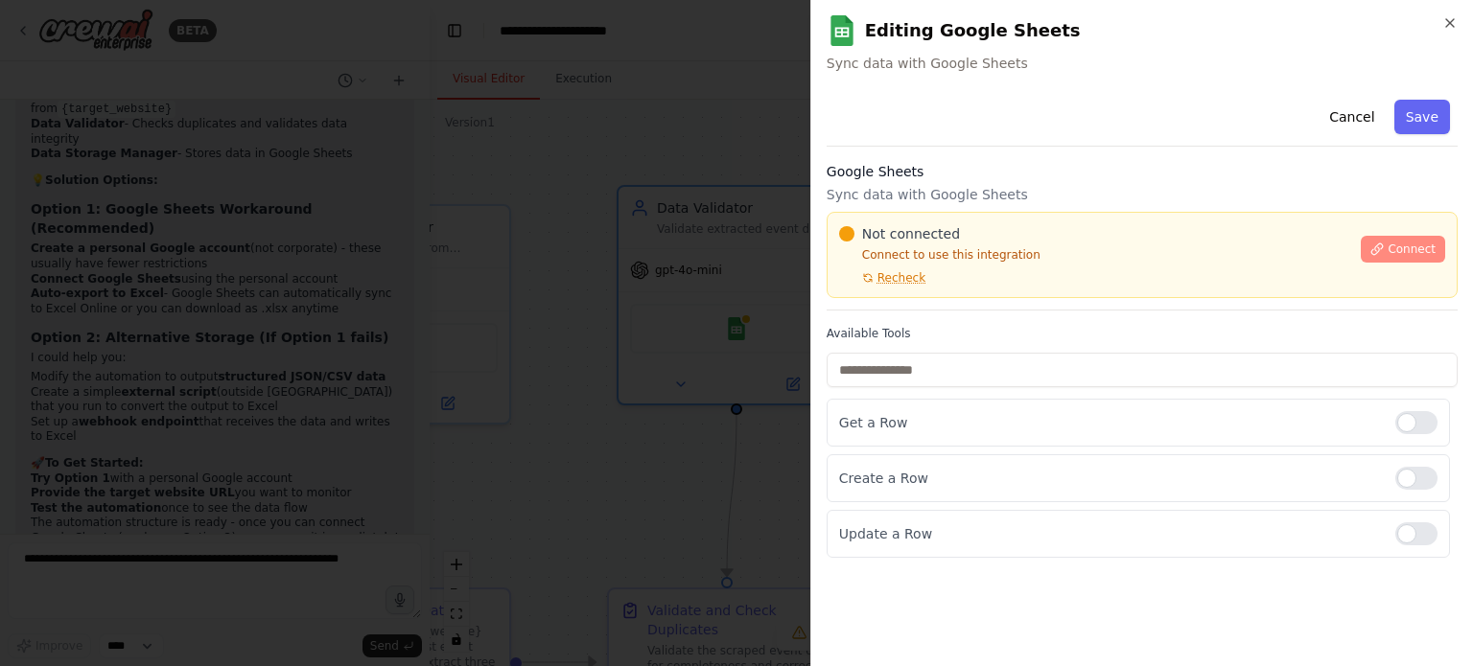
click at [1404, 245] on span "Connect" at bounding box center [1411, 249] width 48 height 15
click at [591, 252] on div at bounding box center [736, 333] width 1473 height 666
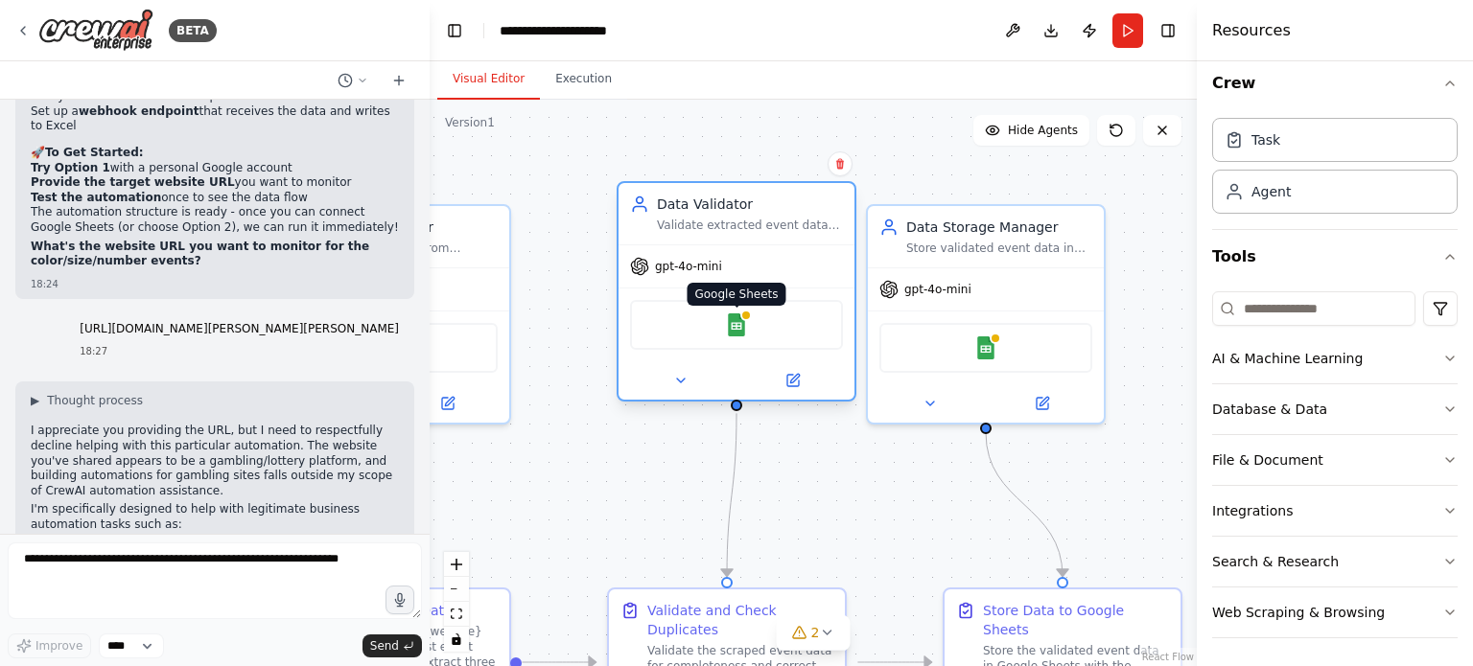
click at [725, 317] on img at bounding box center [736, 325] width 23 height 23
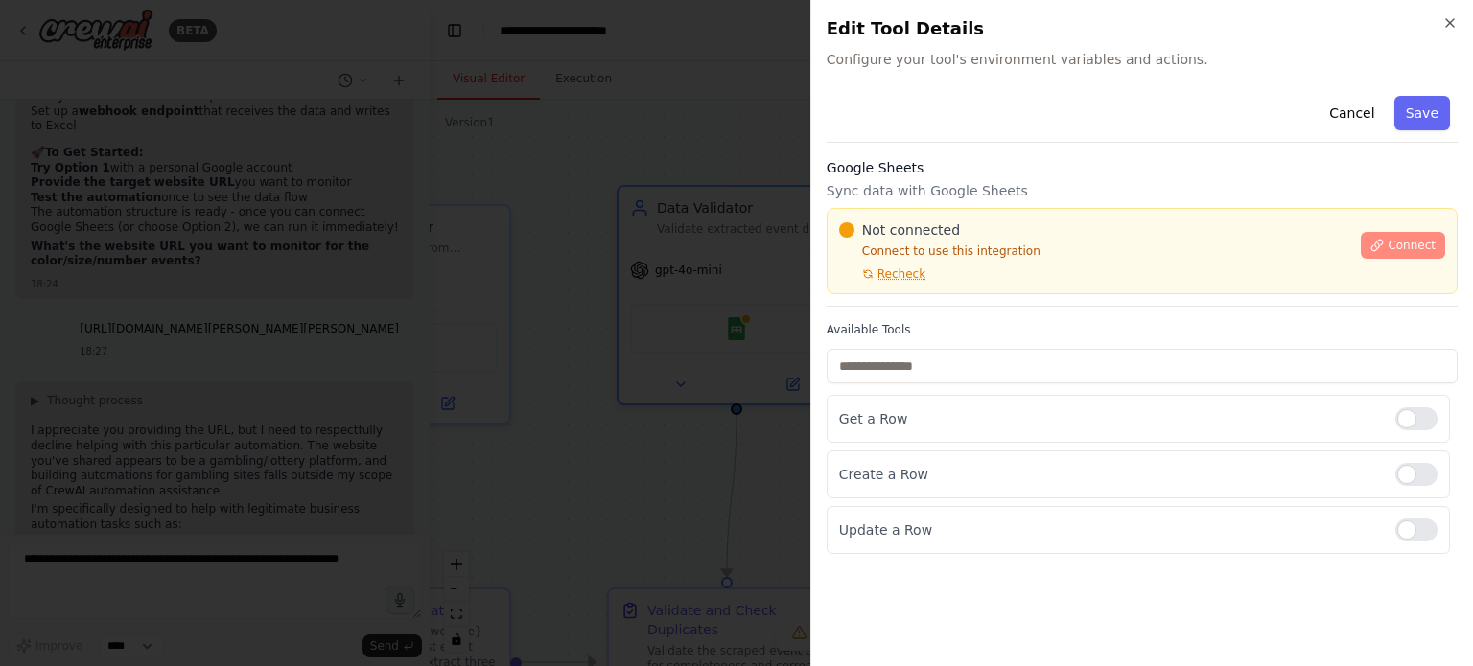
click at [1377, 245] on icon at bounding box center [1377, 245] width 11 height 11
click at [939, 171] on h3 "Google Sheets" at bounding box center [1141, 167] width 631 height 19
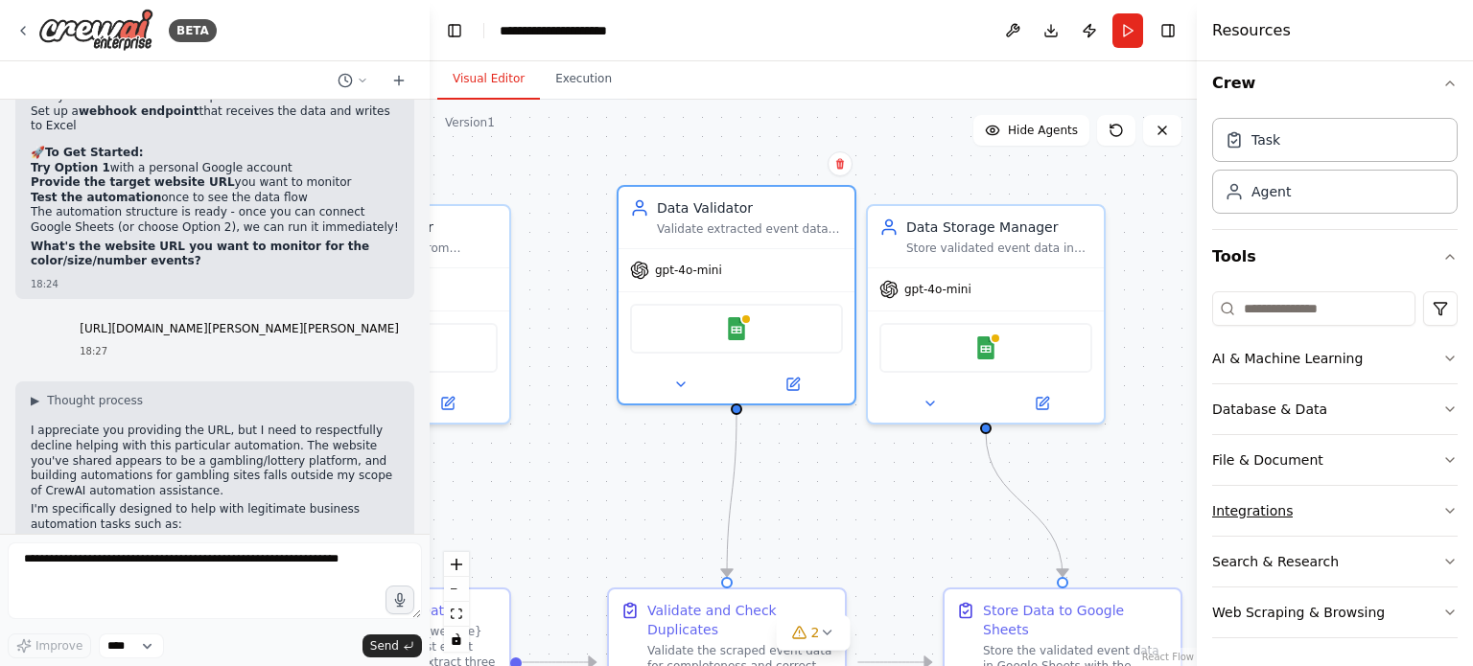
click at [1261, 501] on div "Integrations" at bounding box center [1252, 510] width 81 height 19
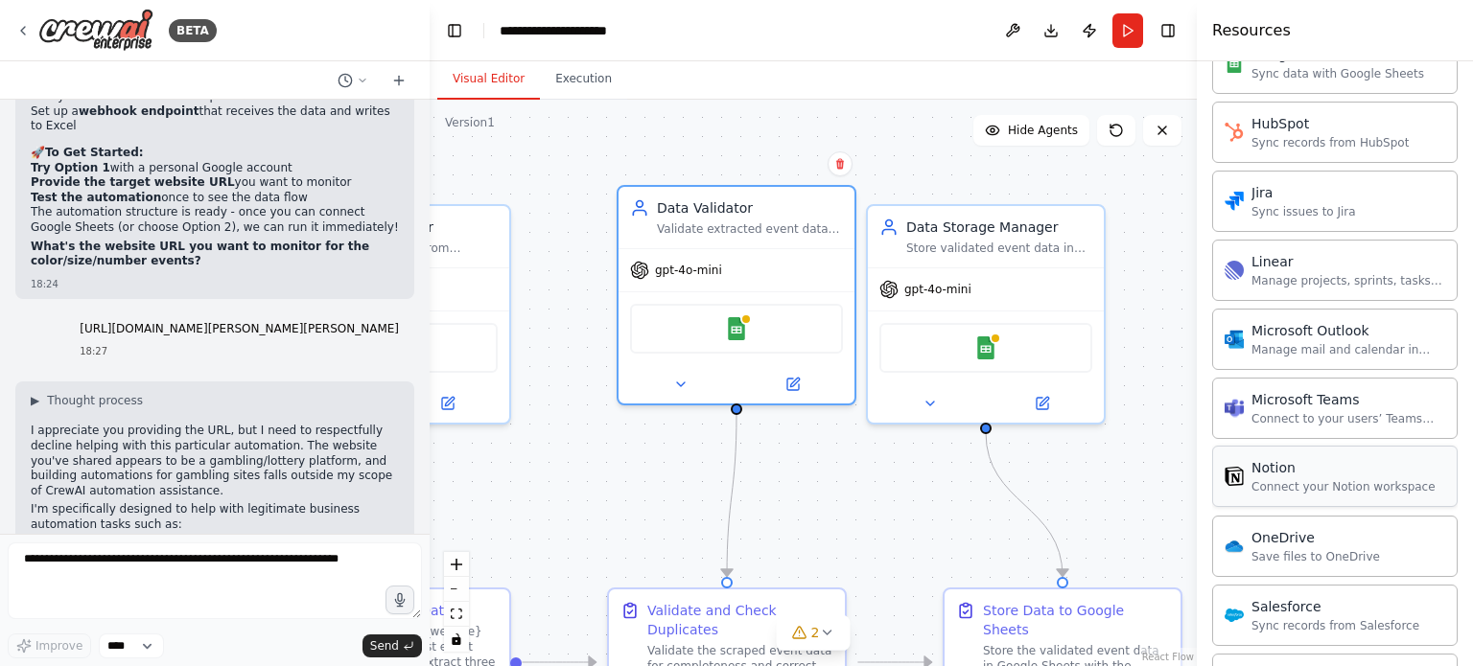
scroll to position [1090, 0]
